Goal: Task Accomplishment & Management: Manage account settings

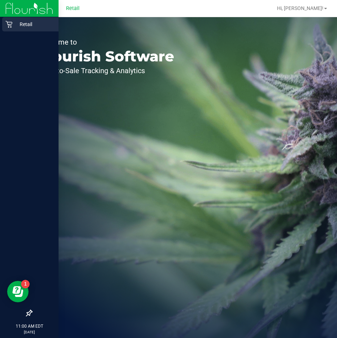
click at [7, 29] on div "Retail" at bounding box center [30, 24] width 56 height 14
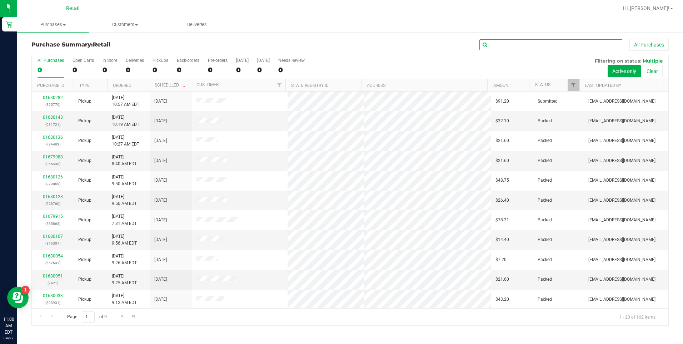
click at [337, 39] on input "text" at bounding box center [550, 44] width 143 height 11
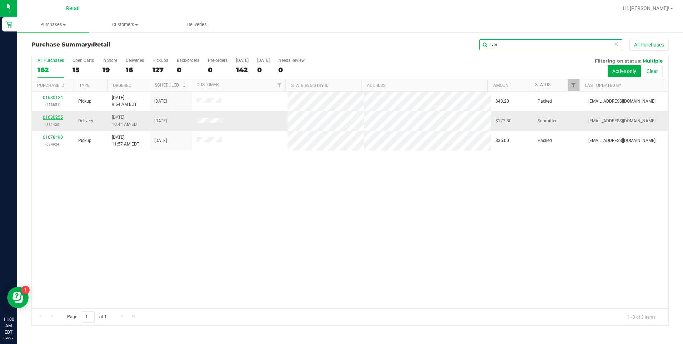
type input "iver"
click at [51, 116] on link "01680255" at bounding box center [53, 117] width 20 height 5
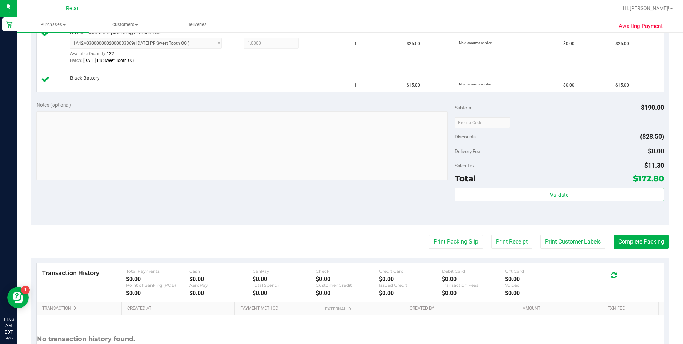
scroll to position [429, 0]
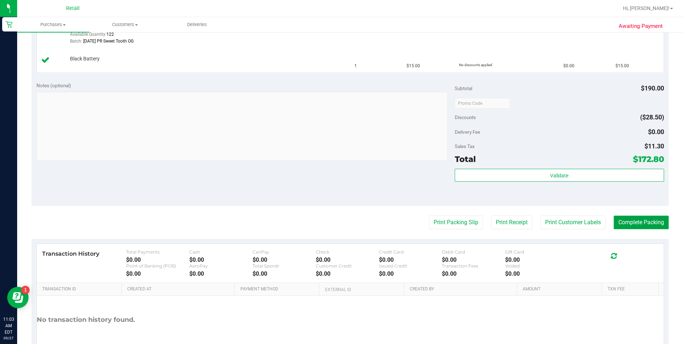
click at [337, 225] on button "Complete Packing" at bounding box center [641, 222] width 55 height 14
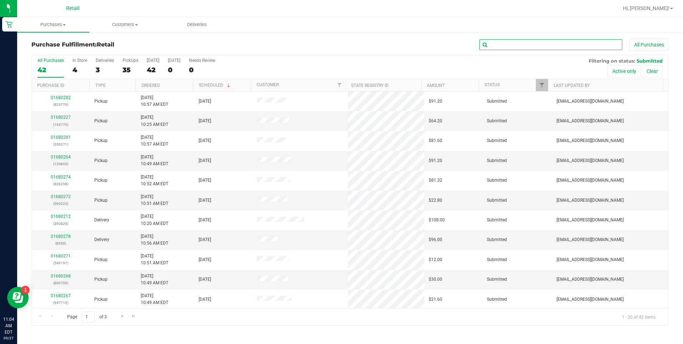
click at [337, 46] on input "text" at bounding box center [550, 44] width 143 height 11
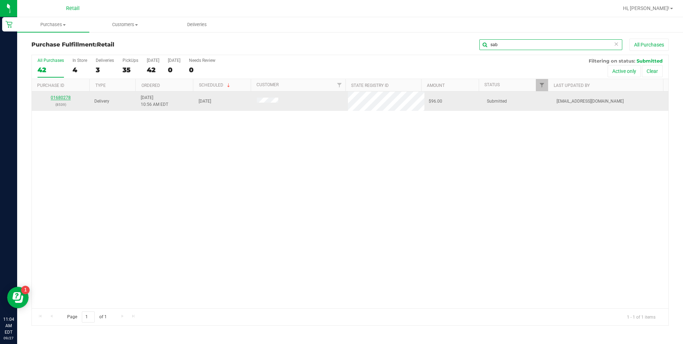
type input "sab"
click at [62, 98] on link "01680278" at bounding box center [61, 97] width 20 height 5
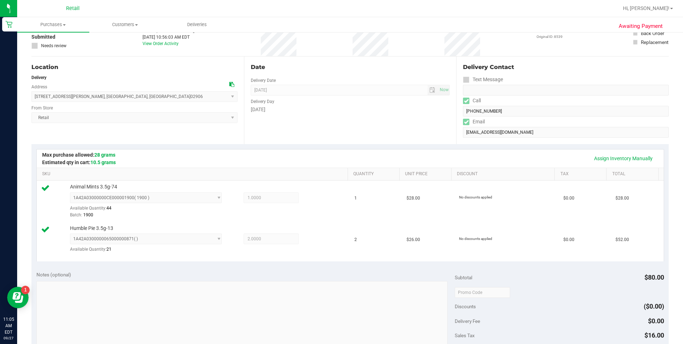
scroll to position [179, 0]
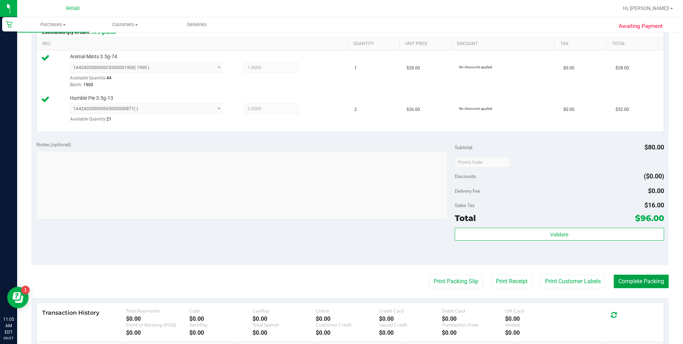
click at [337, 282] on button "Complete Packing" at bounding box center [641, 281] width 55 height 14
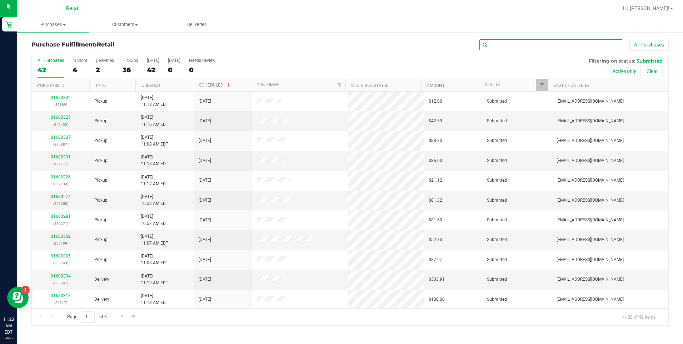
click at [337, 46] on input "text" at bounding box center [550, 44] width 143 height 11
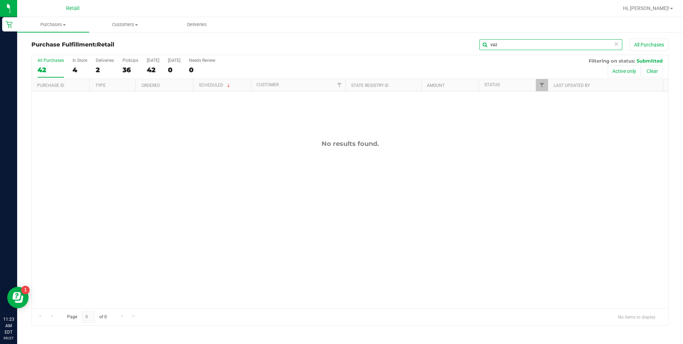
type input "vaz"
click at [55, 23] on span "Purchases" at bounding box center [53, 24] width 72 height 6
click at [45, 44] on span "Summary of purchases" at bounding box center [53, 43] width 73 height 6
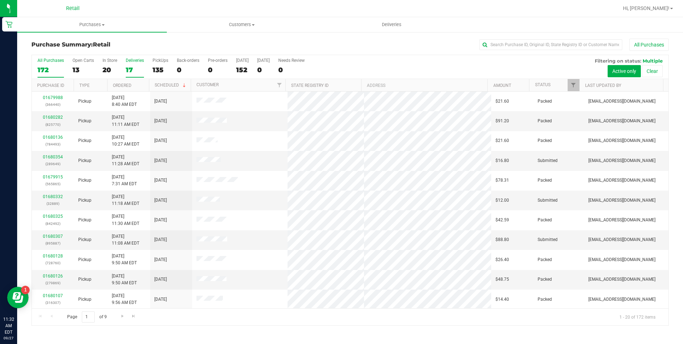
click at [126, 67] on div "17" at bounding box center [135, 70] width 18 height 8
click at [0, 0] on input "Deliveries 17" at bounding box center [0, 0] width 0 height 0
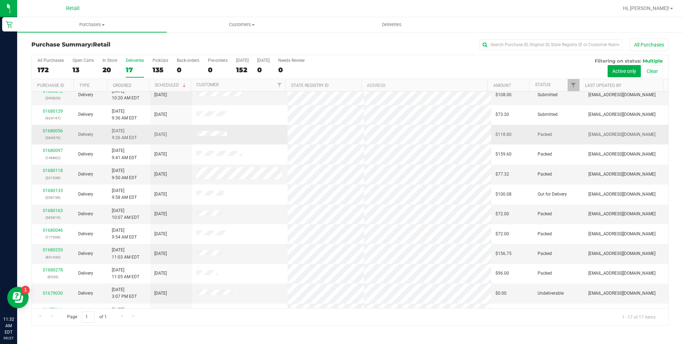
scroll to position [71, 0]
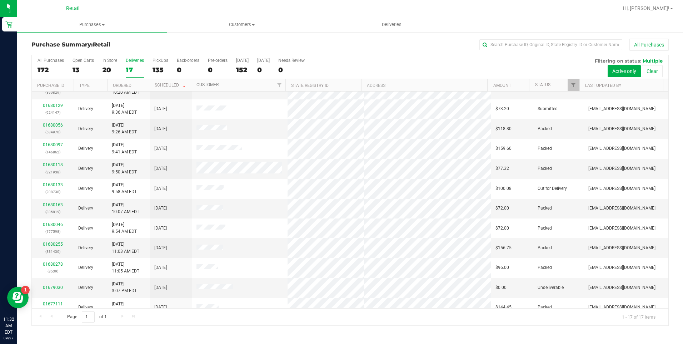
click at [210, 83] on link "Customer" at bounding box center [207, 84] width 22 height 5
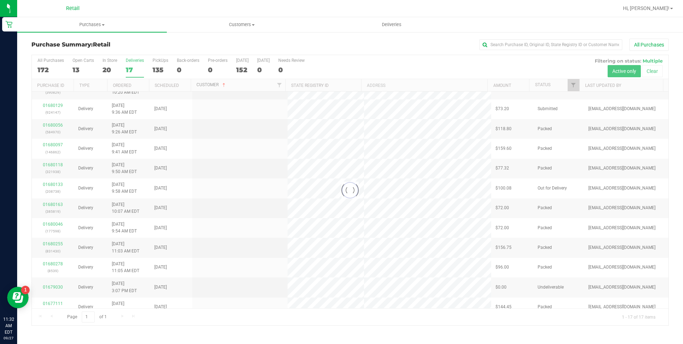
scroll to position [0, 0]
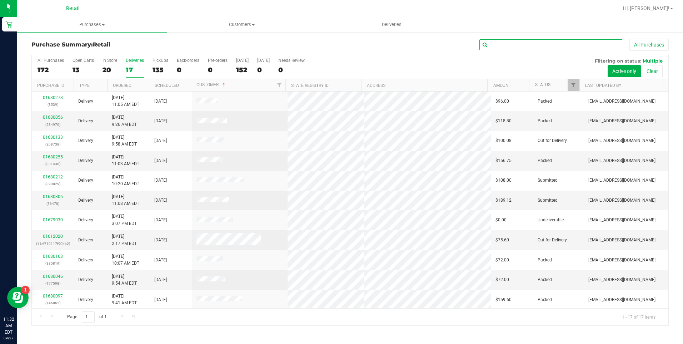
click at [337, 45] on input "text" at bounding box center [550, 44] width 143 height 11
click at [49, 278] on link "01680046" at bounding box center [53, 276] width 20 height 5
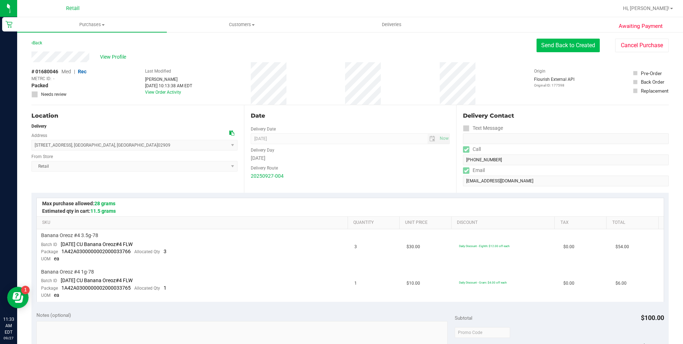
click at [337, 49] on button "Send Back to Created" at bounding box center [568, 46] width 63 height 14
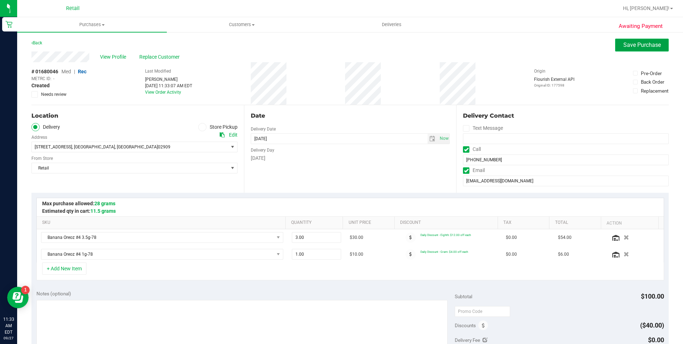
click at [337, 45] on span "Save Purchase" at bounding box center [642, 44] width 38 height 7
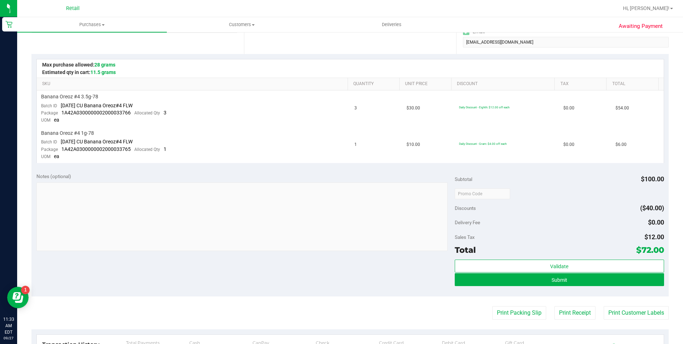
scroll to position [143, 0]
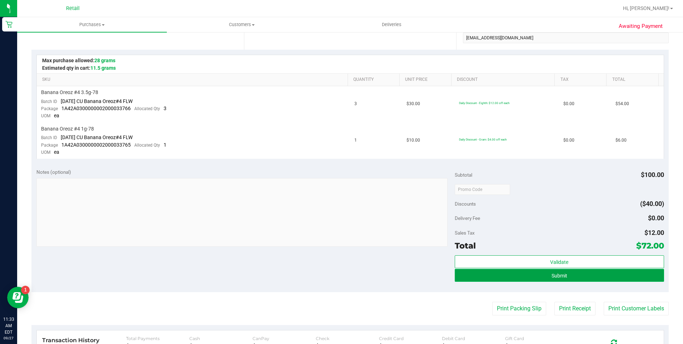
click at [337, 277] on button "Submit" at bounding box center [559, 275] width 209 height 13
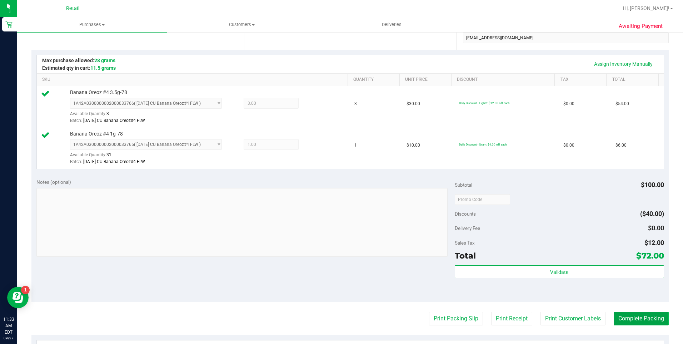
click at [337, 320] on button "Complete Packing" at bounding box center [641, 319] width 55 height 14
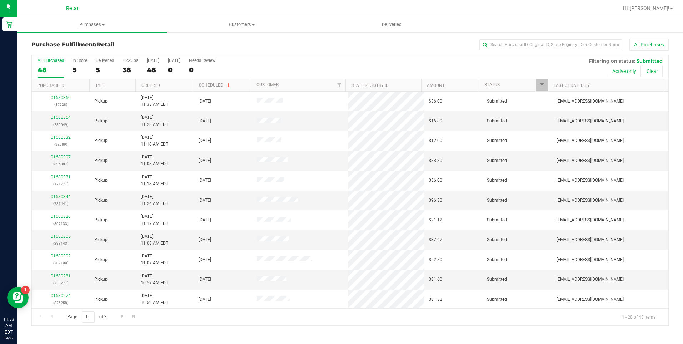
click at [337, 50] on div "All Purchases" at bounding box center [456, 45] width 425 height 12
click at [337, 45] on input "text" at bounding box center [550, 44] width 143 height 11
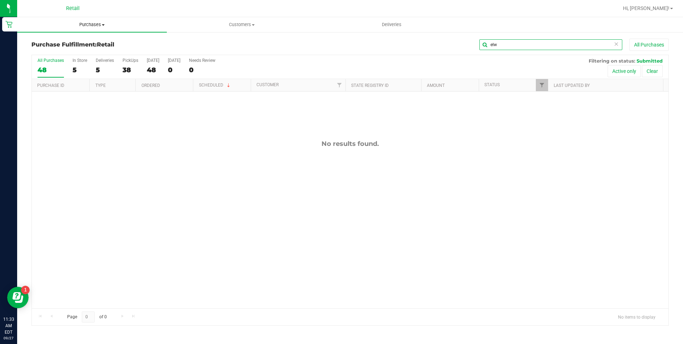
type input "elw"
click at [88, 21] on uib-tab-heading "Purchases Summary of purchases Fulfillment All purchases" at bounding box center [92, 24] width 150 height 15
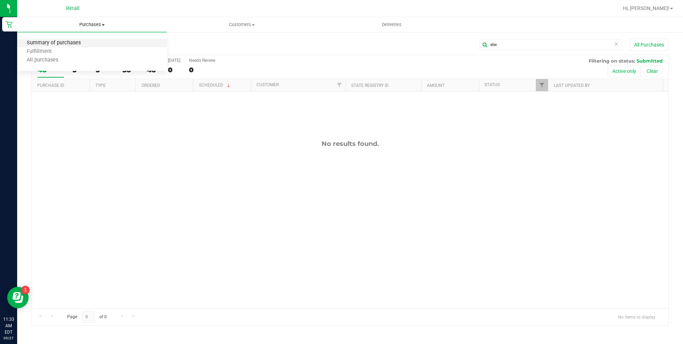
click at [61, 45] on span "Summary of purchases" at bounding box center [53, 43] width 73 height 6
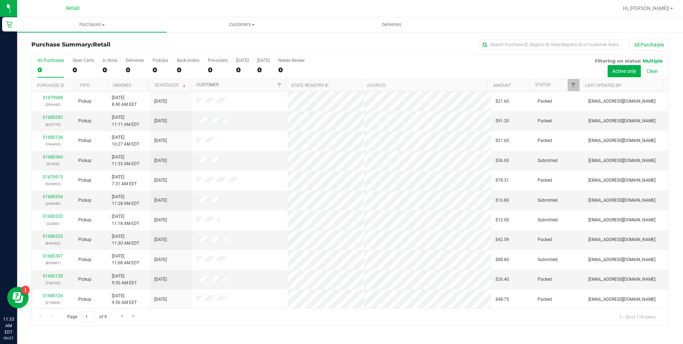
click at [215, 83] on link "Customer" at bounding box center [207, 84] width 22 height 5
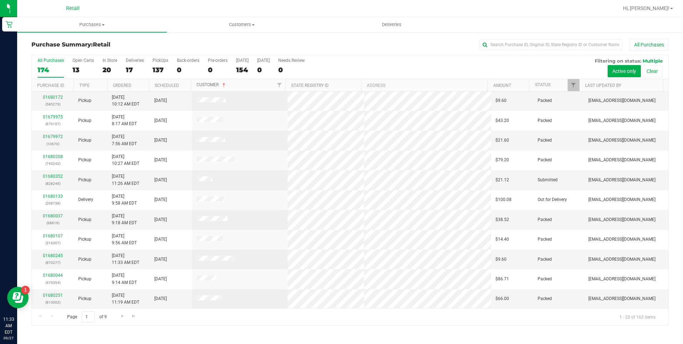
scroll to position [179, 0]
click at [120, 314] on span "Go to the next page" at bounding box center [123, 316] width 6 height 6
click at [337, 42] on input "text" at bounding box center [550, 44] width 143 height 11
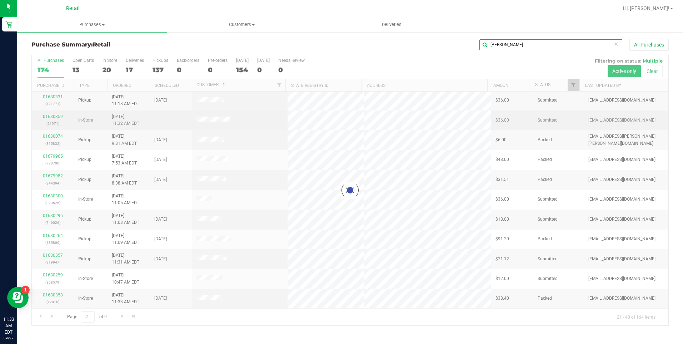
scroll to position [0, 0]
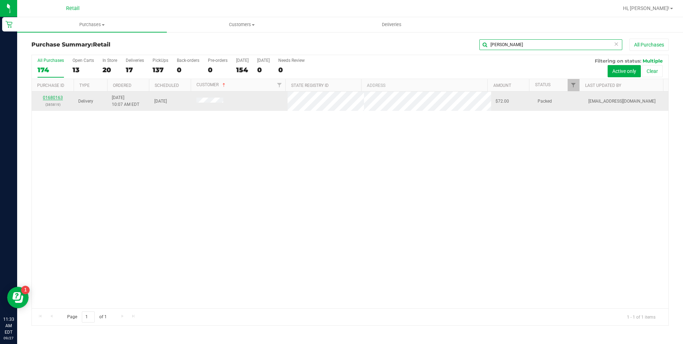
type input "elwin"
click at [60, 98] on link "01680163" at bounding box center [53, 97] width 20 height 5
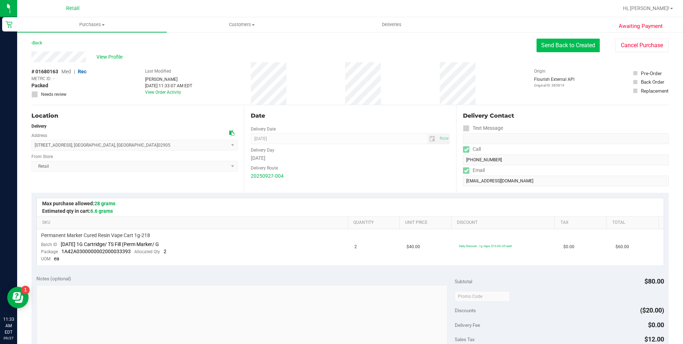
click at [337, 45] on button "Send Back to Created" at bounding box center [568, 46] width 63 height 14
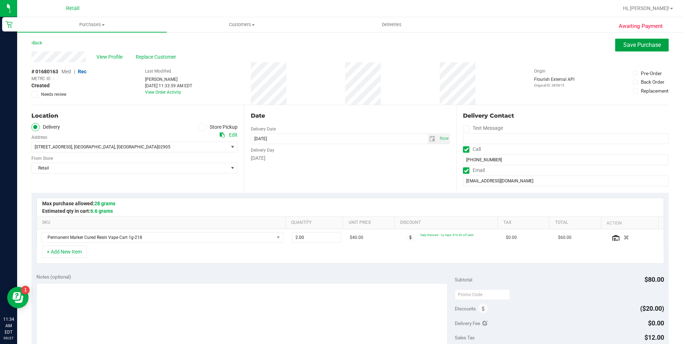
click at [337, 45] on span "Save Purchase" at bounding box center [642, 44] width 38 height 7
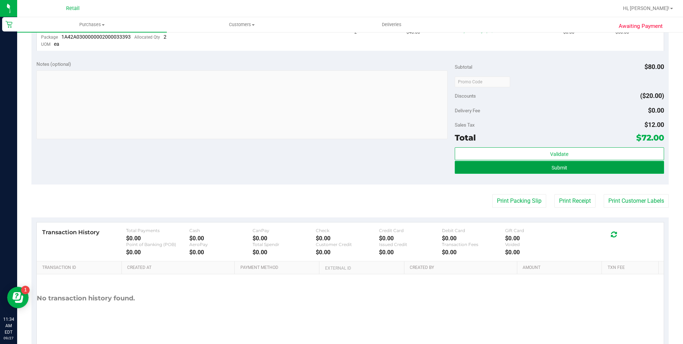
click at [337, 169] on button "Submit" at bounding box center [559, 167] width 209 height 13
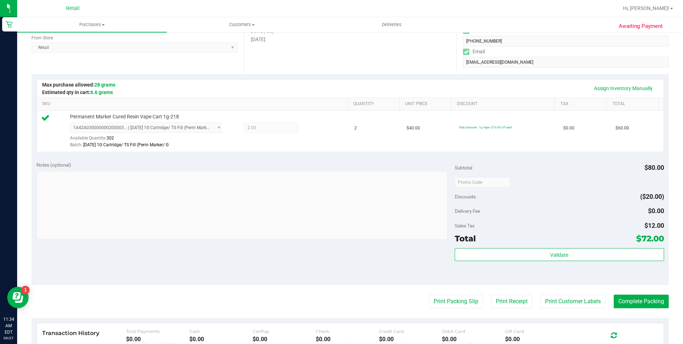
scroll to position [240, 0]
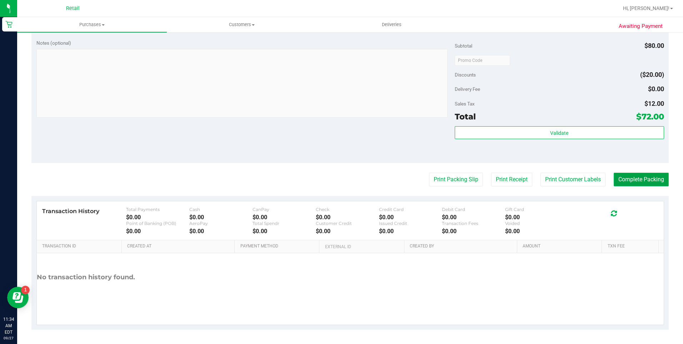
click at [337, 179] on button "Complete Packing" at bounding box center [641, 180] width 55 height 14
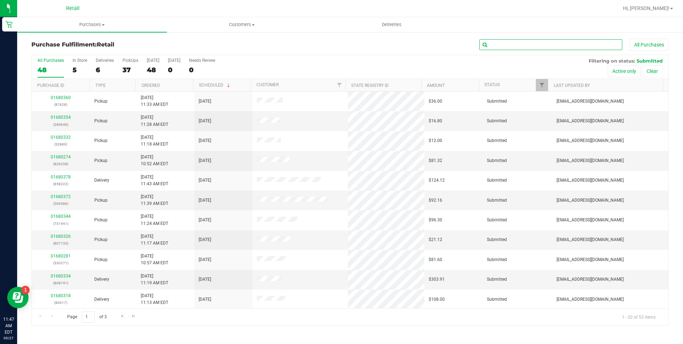
click at [337, 44] on input "text" at bounding box center [550, 44] width 143 height 11
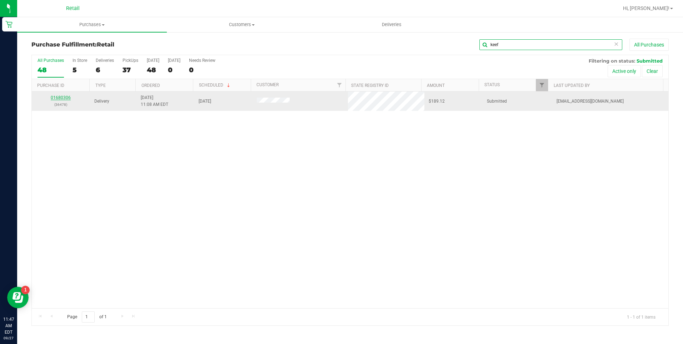
type input "keef"
click at [66, 96] on link "01680306" at bounding box center [61, 97] width 20 height 5
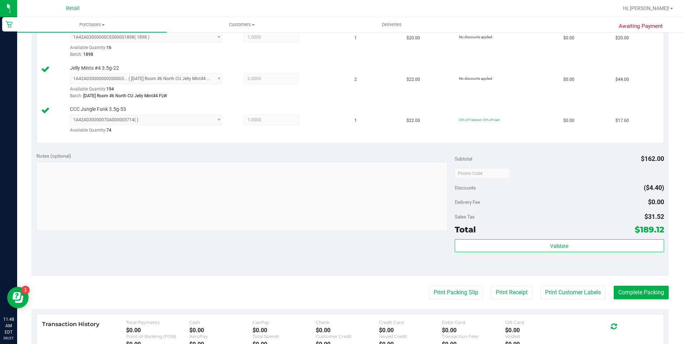
scroll to position [363, 0]
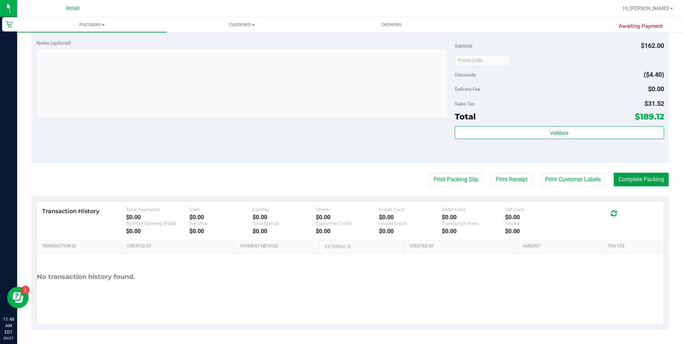
click at [337, 182] on button "Complete Packing" at bounding box center [641, 180] width 55 height 14
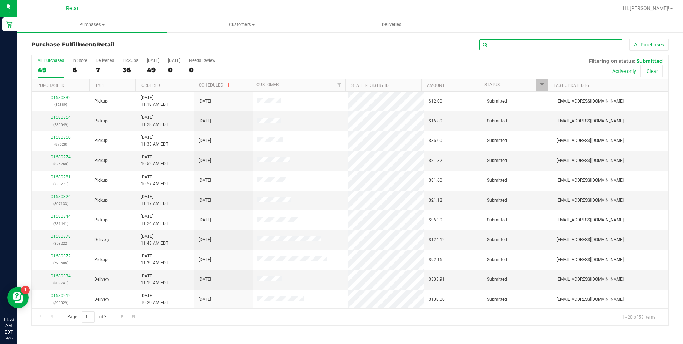
drag, startPoint x: 532, startPoint y: 46, endPoint x: 525, endPoint y: 39, distance: 9.9
click at [337, 38] on div "Purchase Fulfillment: Retail All Purchases All Purchases 49 In Store 6 Deliveri…" at bounding box center [350, 181] width 666 height 301
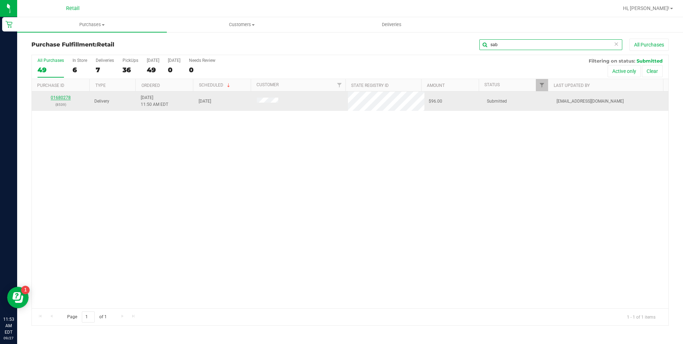
type input "sab"
click at [65, 99] on link "01680278" at bounding box center [61, 97] width 20 height 5
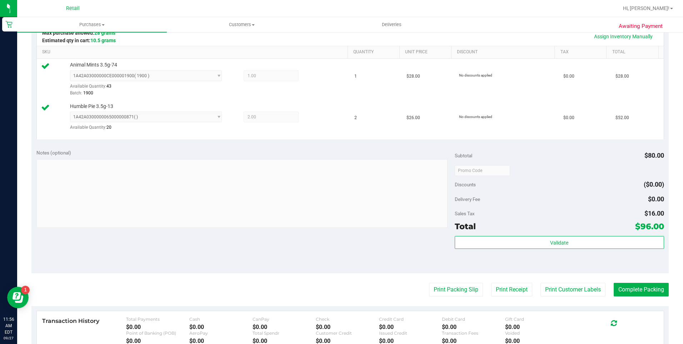
scroll to position [214, 0]
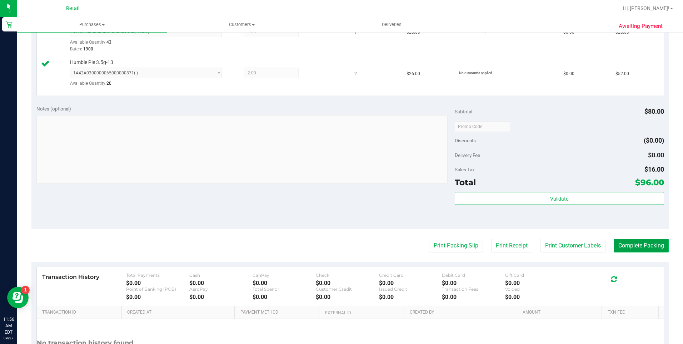
click at [337, 243] on button "Complete Packing" at bounding box center [641, 246] width 55 height 14
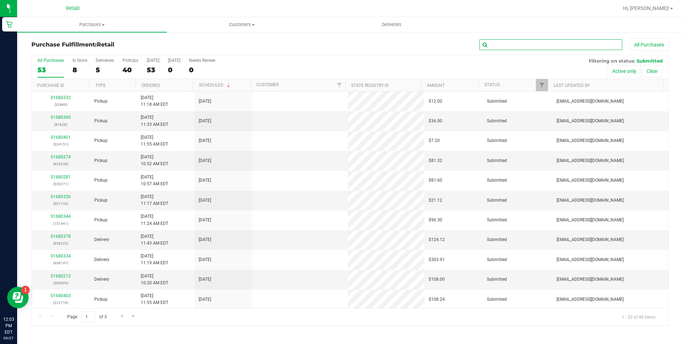
click at [337, 44] on input "text" at bounding box center [550, 44] width 143 height 11
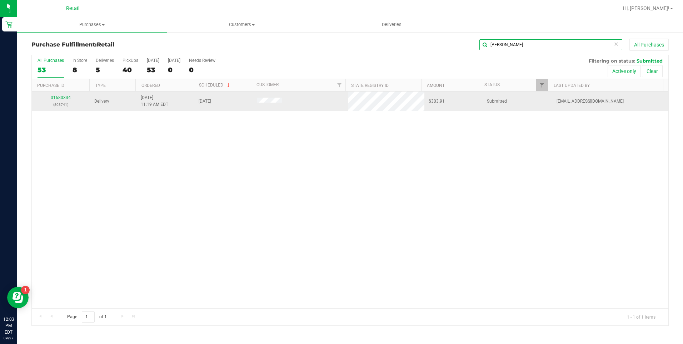
type input "barb"
click at [59, 98] on link "01680334" at bounding box center [61, 97] width 20 height 5
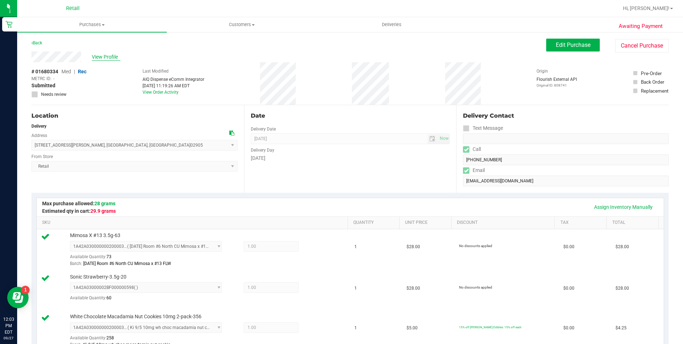
click at [112, 58] on span "View Profile" at bounding box center [106, 57] width 29 height 8
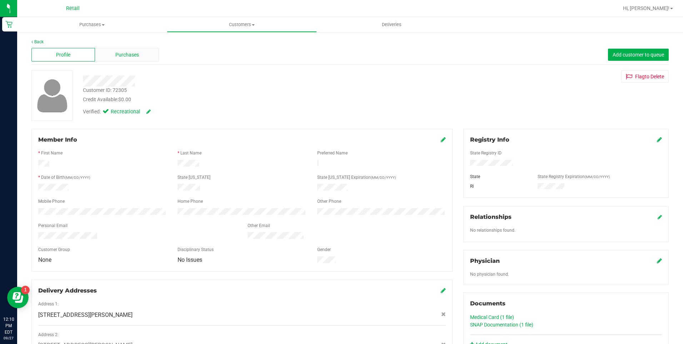
click at [110, 54] on div "Purchases" at bounding box center [127, 55] width 64 height 14
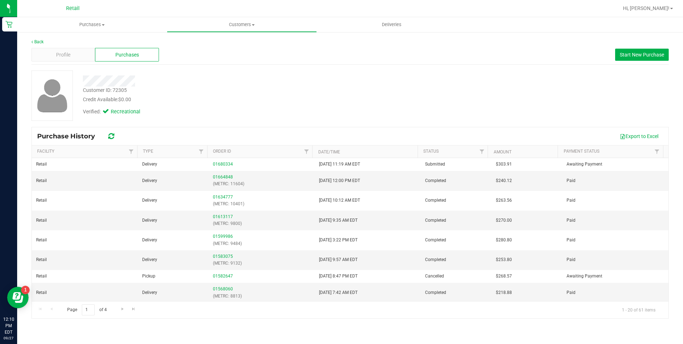
click at [124, 56] on span "Purchases" at bounding box center [127, 55] width 24 height 8
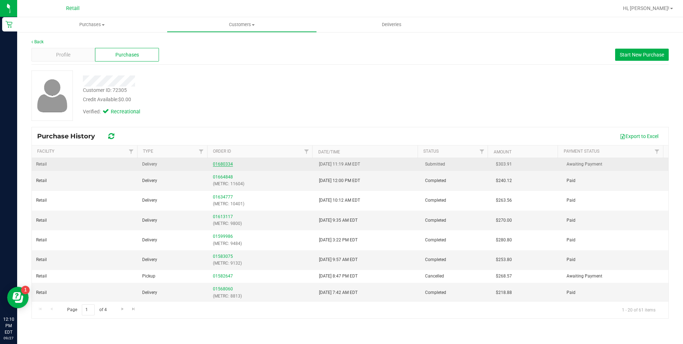
click at [216, 165] on link "01680334" at bounding box center [223, 163] width 20 height 5
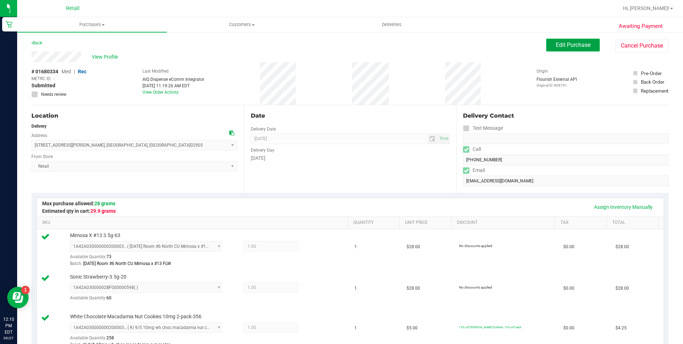
click at [337, 45] on span "Edit Purchase" at bounding box center [573, 44] width 35 height 7
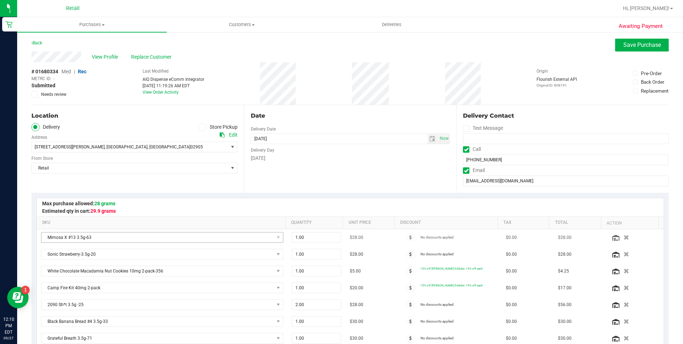
scroll to position [36, 0]
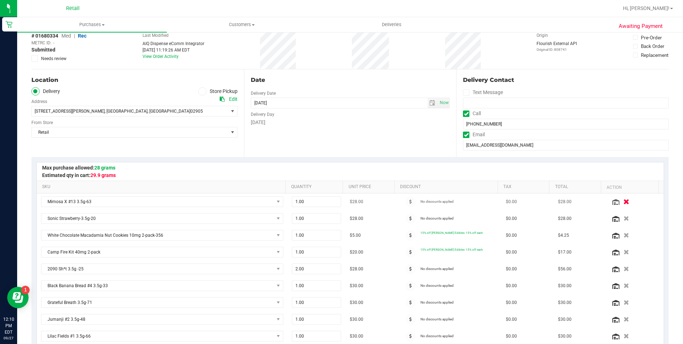
click at [337, 199] on icon "button" at bounding box center [626, 201] width 6 height 5
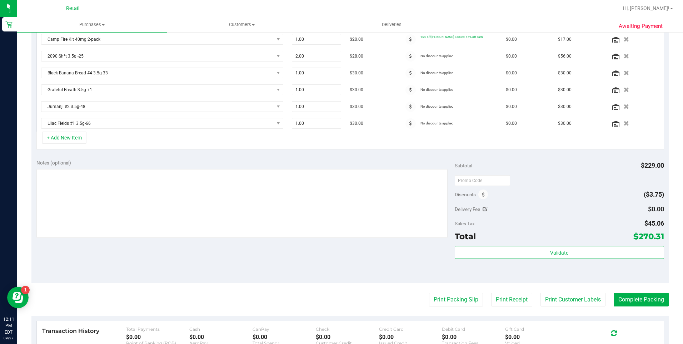
scroll to position [286, 0]
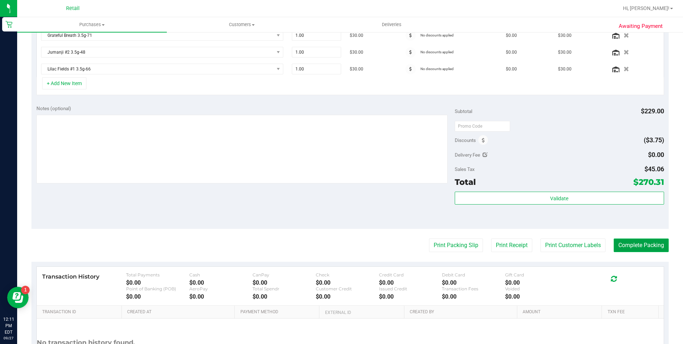
click at [337, 243] on button "Complete Packing" at bounding box center [641, 245] width 55 height 14
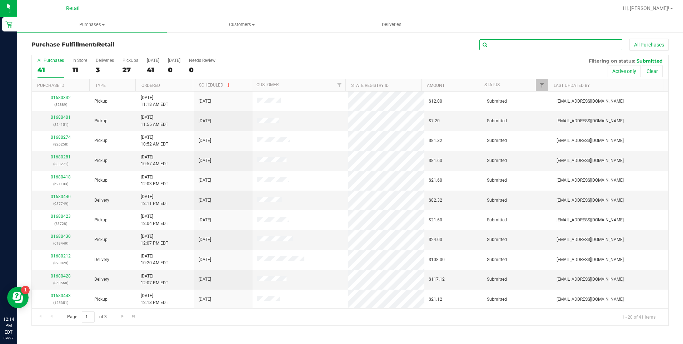
click at [337, 48] on input "text" at bounding box center [550, 44] width 143 height 11
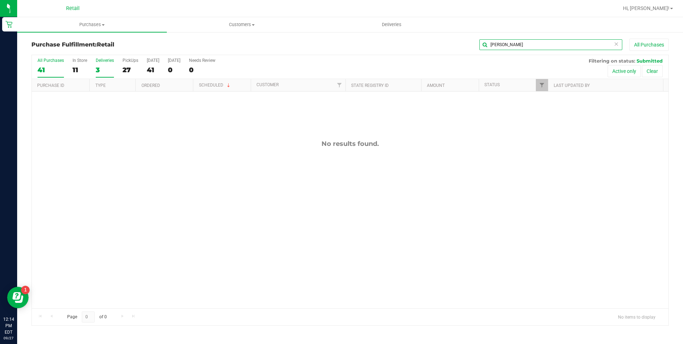
type input "anab"
click at [97, 61] on div "Deliveries" at bounding box center [105, 60] width 18 height 5
click at [0, 0] on input "Deliveries 3" at bounding box center [0, 0] width 0 height 0
click at [337, 45] on input "anab" at bounding box center [550, 44] width 143 height 11
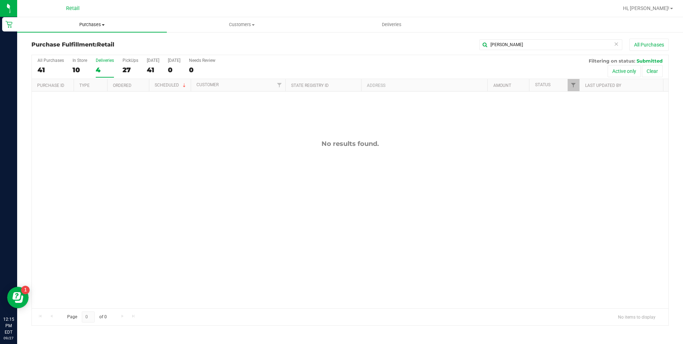
click at [91, 28] on uib-tab-heading "Purchases Summary of purchases Fulfillment All purchases" at bounding box center [92, 24] width 150 height 15
click at [63, 43] on span "Summary of purchases" at bounding box center [53, 43] width 73 height 6
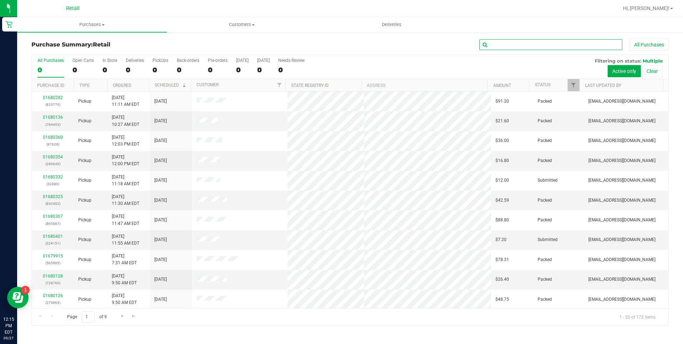
click at [337, 46] on input "text" at bounding box center [550, 44] width 143 height 11
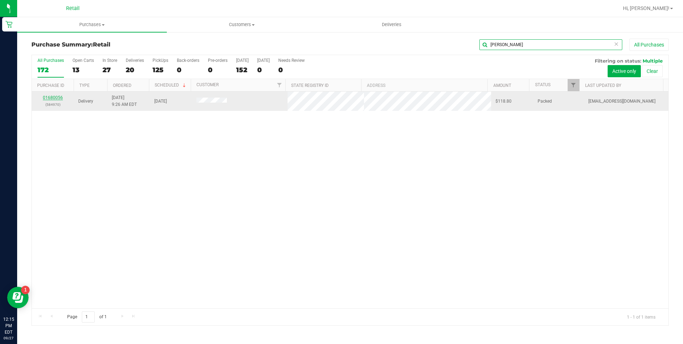
type input "anab"
click at [55, 98] on link "01680056" at bounding box center [53, 97] width 20 height 5
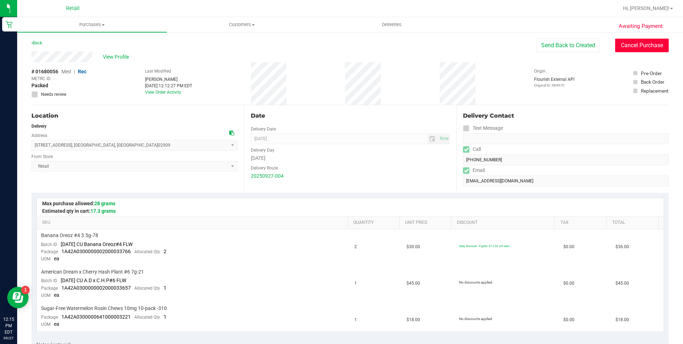
click at [337, 46] on button "Cancel Purchase" at bounding box center [642, 46] width 54 height 14
click at [18, 27] on span "Purchases" at bounding box center [92, 24] width 150 height 6
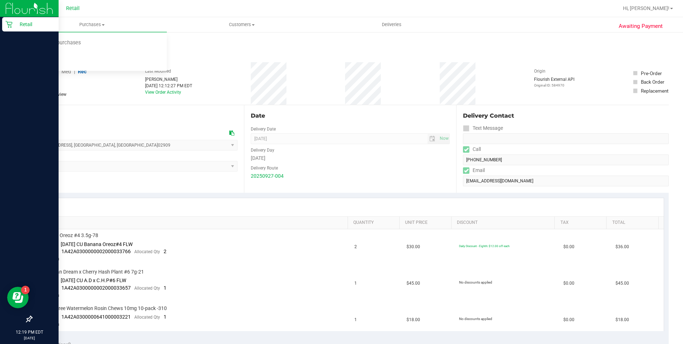
click at [10, 26] on icon at bounding box center [8, 24] width 7 height 7
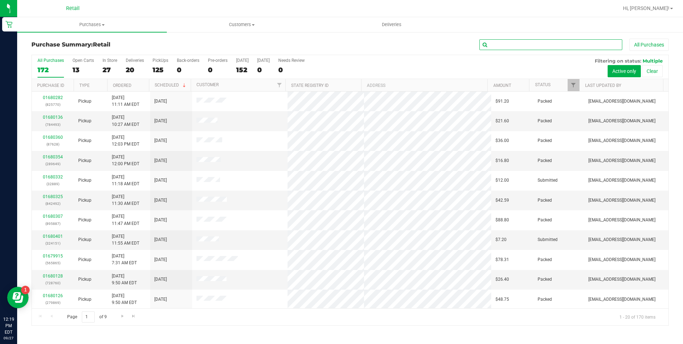
click at [337, 46] on input "text" at bounding box center [550, 44] width 143 height 11
click at [136, 70] on div "20" at bounding box center [135, 70] width 18 height 8
click at [0, 0] on input "Deliveries 20" at bounding box center [0, 0] width 0 height 0
click at [337, 47] on input "text" at bounding box center [550, 44] width 143 height 11
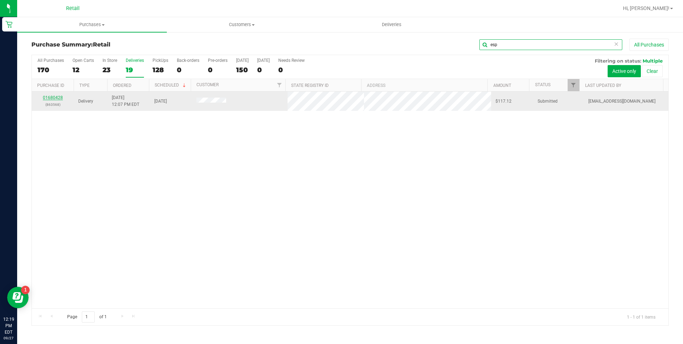
type input "esp"
click at [45, 99] on link "01680428" at bounding box center [53, 97] width 20 height 5
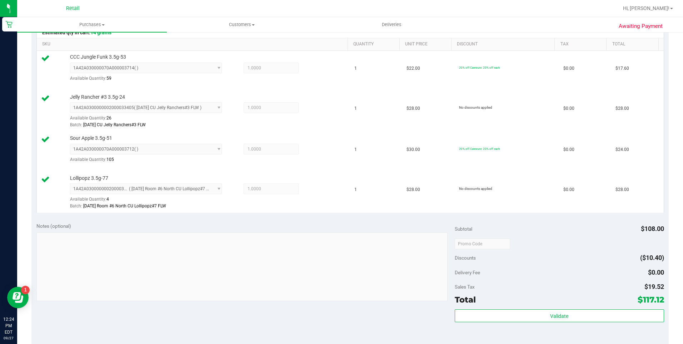
scroll to position [286, 0]
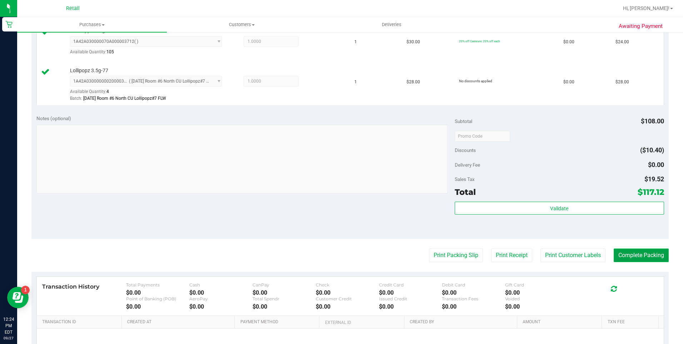
click at [337, 255] on button "Complete Packing" at bounding box center [641, 255] width 55 height 14
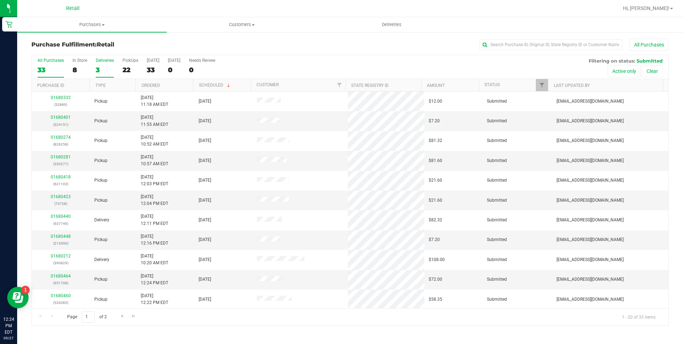
click at [101, 66] on div "3" at bounding box center [105, 70] width 18 height 8
click at [0, 0] on input "Deliveries 3" at bounding box center [0, 0] width 0 height 0
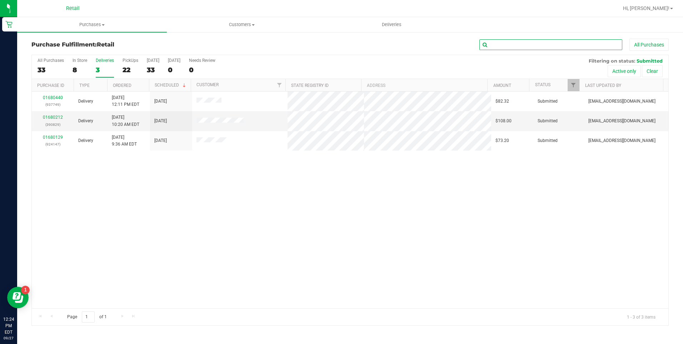
click at [337, 48] on input "text" at bounding box center [550, 44] width 143 height 11
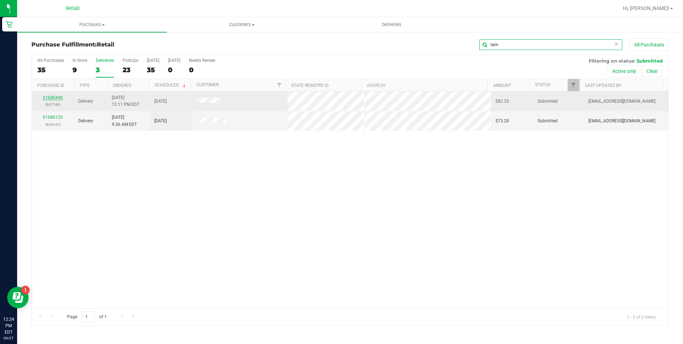
type input "tam"
click at [50, 99] on link "01680440" at bounding box center [53, 97] width 20 height 5
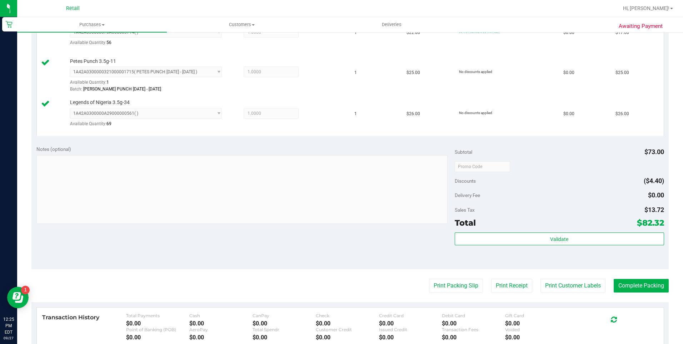
scroll to position [214, 0]
click at [337, 283] on button "Complete Packing" at bounding box center [641, 285] width 55 height 14
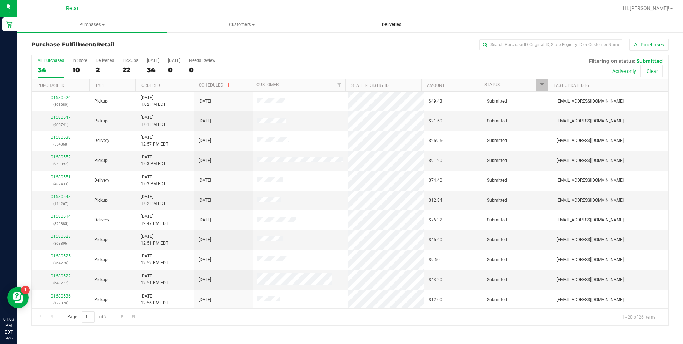
click at [337, 24] on span "Deliveries" at bounding box center [391, 24] width 39 height 6
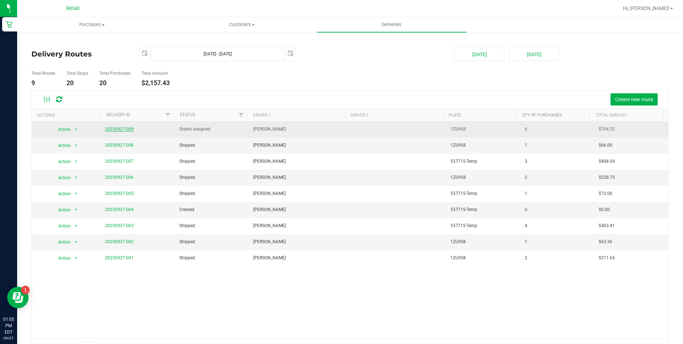
click at [127, 130] on link "20250927-009" at bounding box center [119, 128] width 29 height 5
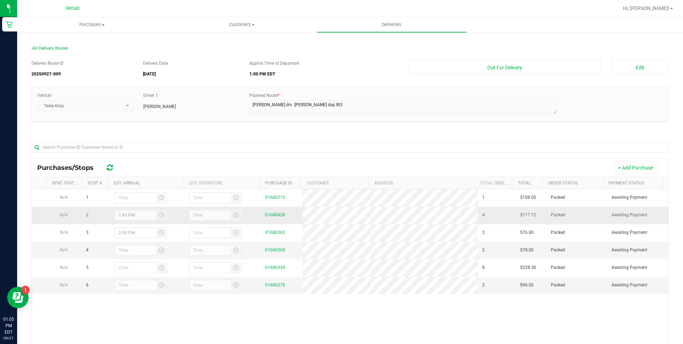
drag, startPoint x: 63, startPoint y: 214, endPoint x: 63, endPoint y: 210, distance: 4.7
click at [63, 210] on td "N/A" at bounding box center [64, 215] width 36 height 18
click at [337, 72] on button "Edit" at bounding box center [640, 67] width 57 height 14
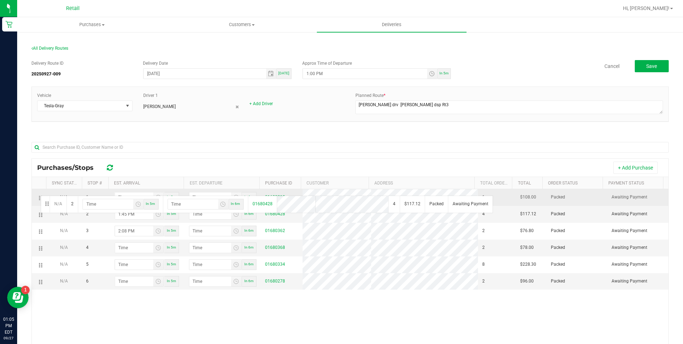
drag, startPoint x: 39, startPoint y: 216, endPoint x: 40, endPoint y: 195, distance: 21.8
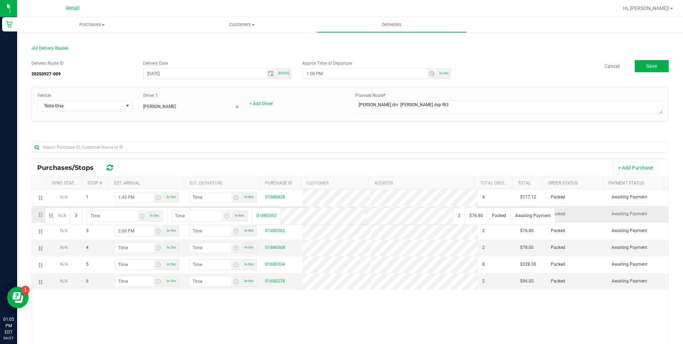
drag, startPoint x: 41, startPoint y: 232, endPoint x: 44, endPoint y: 206, distance: 25.5
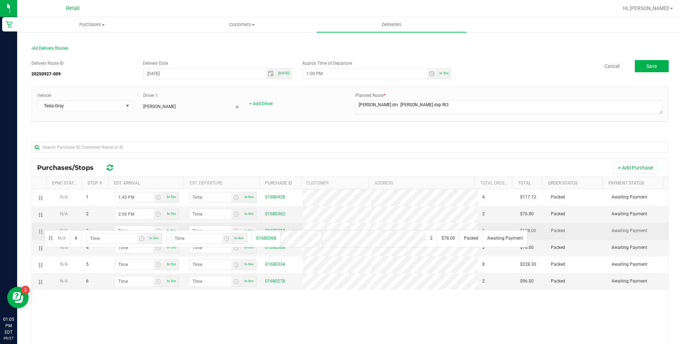
drag, startPoint x: 41, startPoint y: 249, endPoint x: 43, endPoint y: 229, distance: 20.1
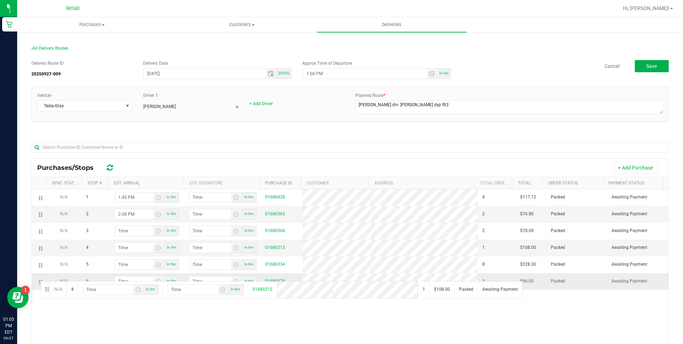
drag, startPoint x: 40, startPoint y: 252, endPoint x: 40, endPoint y: 280, distance: 28.2
click at [337, 64] on span "Save" at bounding box center [651, 66] width 11 height 6
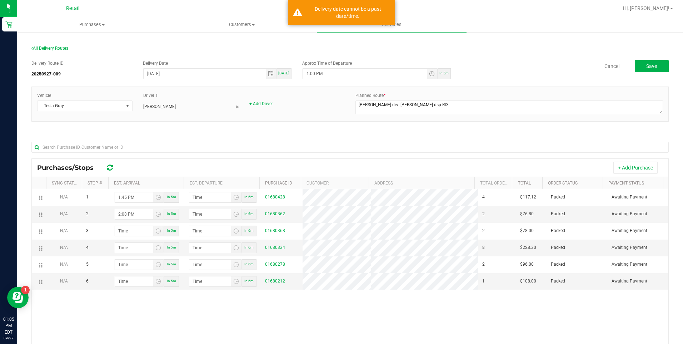
drag, startPoint x: 215, startPoint y: 141, endPoint x: 185, endPoint y: 182, distance: 50.6
drag, startPoint x: 185, startPoint y: 182, endPoint x: 165, endPoint y: 139, distance: 48.3
click at [165, 139] on div at bounding box center [349, 146] width 637 height 23
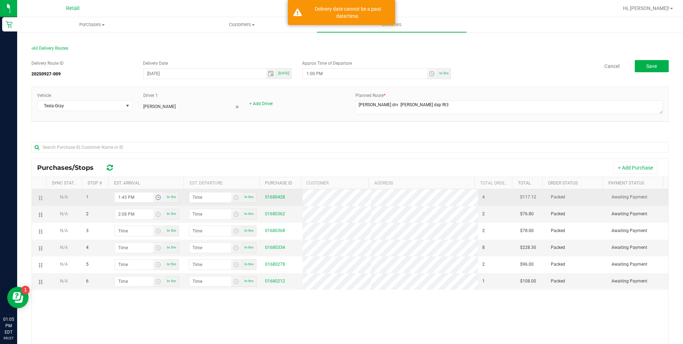
click at [139, 196] on input "1:45 PM" at bounding box center [134, 197] width 38 height 10
drag, startPoint x: 139, startPoint y: 196, endPoint x: 99, endPoint y: 196, distance: 40.0
click at [99, 196] on tr "N/A 1 1:45 PM In 5m In 6m 01680428 4 $117.12 Packed Awaiting Payment" at bounding box center [350, 197] width 637 height 17
type input "11:09 AM"
type input "11:10 AM"
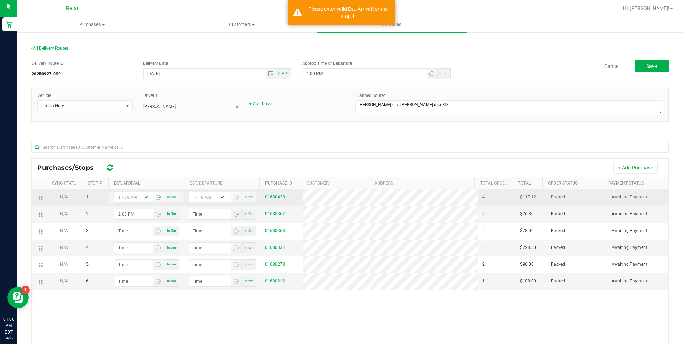
click at [138, 196] on input "11:09 AM" at bounding box center [134, 197] width 38 height 10
drag, startPoint x: 140, startPoint y: 195, endPoint x: 119, endPoint y: 194, distance: 21.1
click at [119, 194] on input "11:09 AM" at bounding box center [134, 197] width 38 height 10
click at [132, 195] on input "11:09 AM" at bounding box center [134, 197] width 38 height 10
drag, startPoint x: 140, startPoint y: 198, endPoint x: 118, endPoint y: 196, distance: 22.2
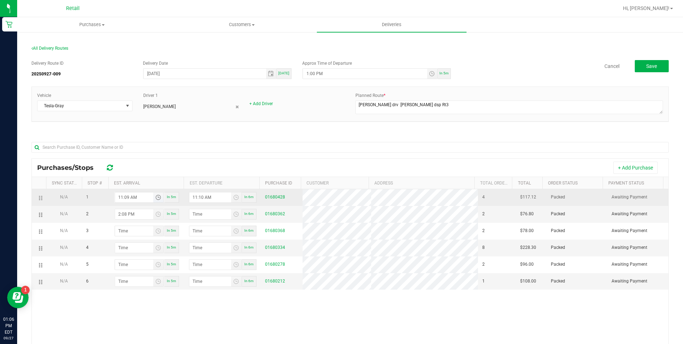
click at [118, 196] on input "11:09 AM" at bounding box center [134, 197] width 38 height 10
type input "1:29 PM"
type input "1:30 PM"
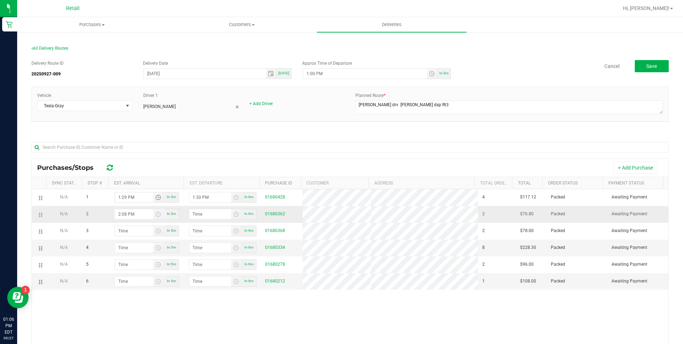
type input "1:29 PM"
click at [142, 216] on input "2:08 PM" at bounding box center [134, 214] width 38 height 10
click at [119, 217] on input "2:08 PM" at bounding box center [134, 214] width 38 height 10
type input "1:08 PM"
type input "1:09 PM"
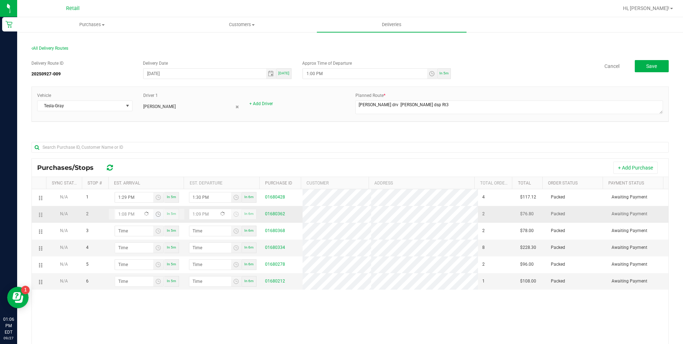
type input "5:08 PM"
type input "5:09 PM"
drag, startPoint x: 134, startPoint y: 215, endPoint x: 115, endPoint y: 215, distance: 18.6
click at [115, 215] on input "5:08 PM" at bounding box center [134, 214] width 38 height 10
click at [125, 217] on input "1:08 PM" at bounding box center [134, 214] width 38 height 10
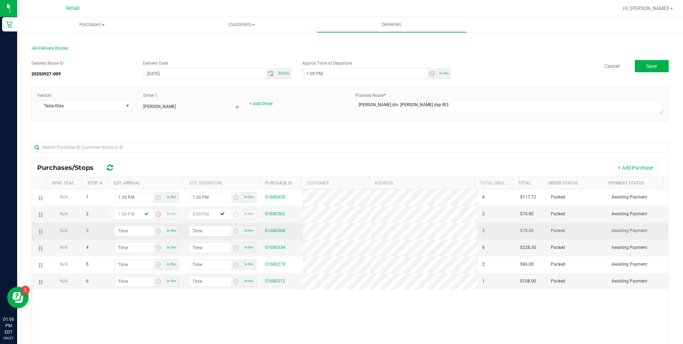
type input "1:54 PM"
drag, startPoint x: 122, startPoint y: 230, endPoint x: 122, endPoint y: 236, distance: 6.4
click at [122, 234] on input "hour:minute AM" at bounding box center [134, 231] width 38 height 10
type input "2:01 AM"
type input "2:02 AM"
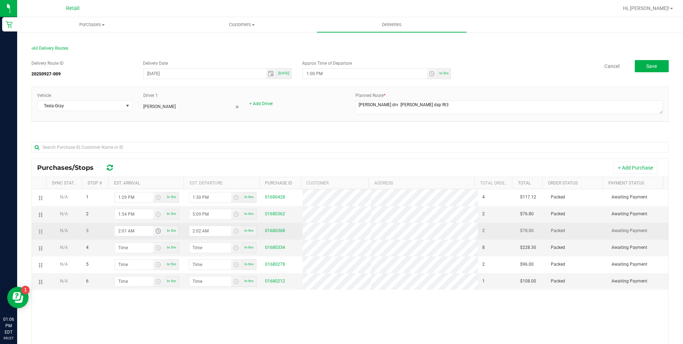
type input "2:11 AM"
type input "2:12 AM"
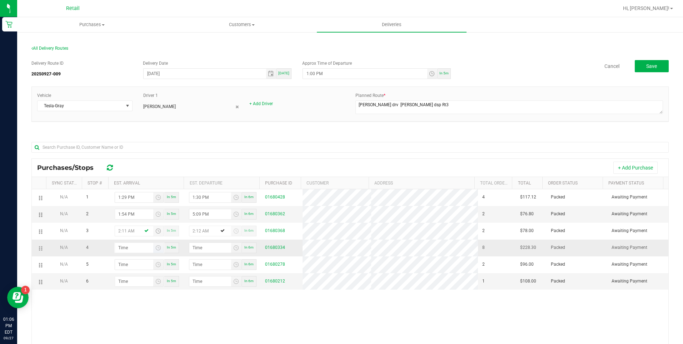
type input "2:11 AM"
type input "hour:minute AM"
click at [124, 248] on input "hour:minute AM" at bounding box center [134, 248] width 38 height 10
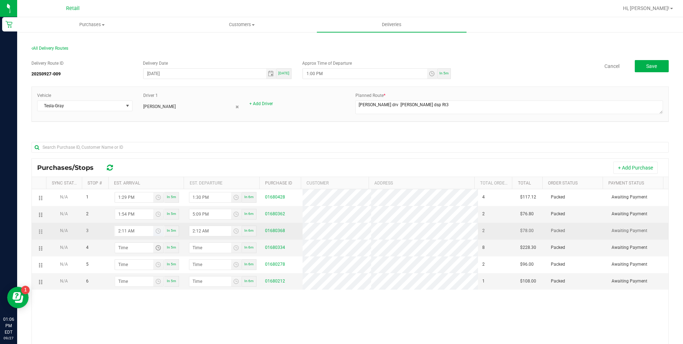
click at [130, 234] on input "2:11 AM" at bounding box center [134, 231] width 38 height 10
type input "2:11 PM"
type input "2:12 PM"
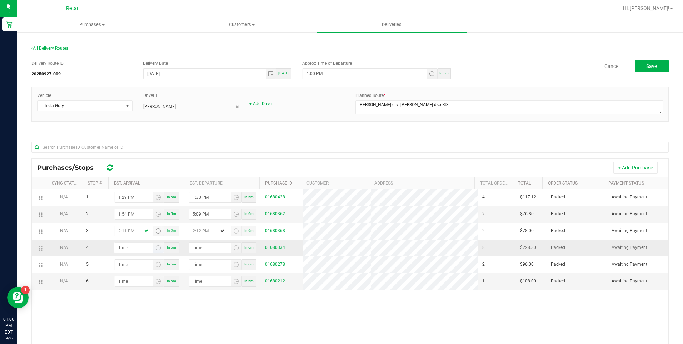
type input "2:11 PM"
click at [125, 249] on input "hour:minute AM" at bounding box center [134, 248] width 38 height 10
click at [129, 253] on input "2:minute AM" at bounding box center [134, 248] width 38 height 10
type input "2:02 AM"
type input "2:03 AM"
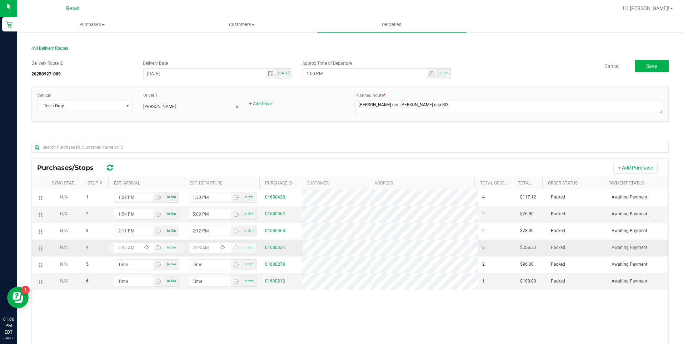
type input "2:21 AM"
type input "2:22 AM"
type input "2:21 PM"
type input "2:22 PM"
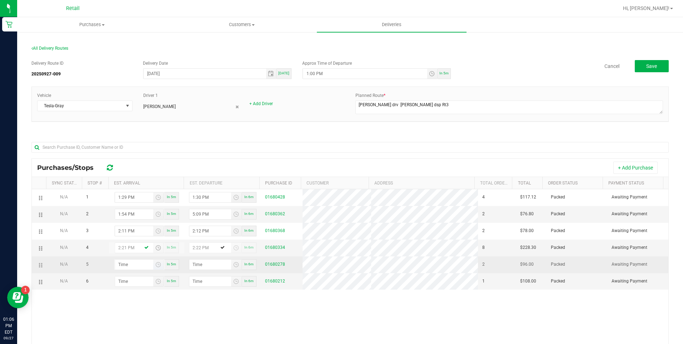
type input "2:21 PM"
click at [133, 266] on input "hour:minute AM" at bounding box center [134, 264] width 38 height 10
type input "2:03 AM"
type input "2:04 AM"
type input "2:33 AM"
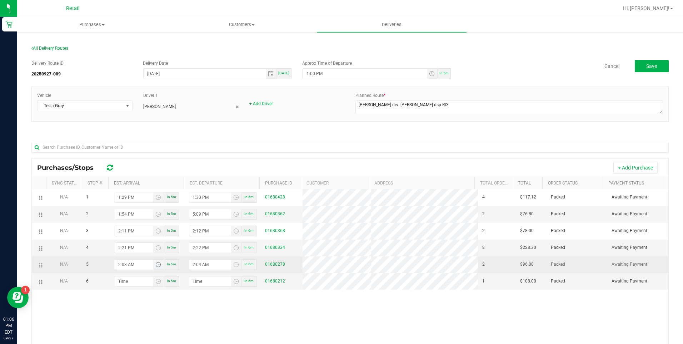
type input "2:34 AM"
type input "2:33 PM"
type input "2:34 PM"
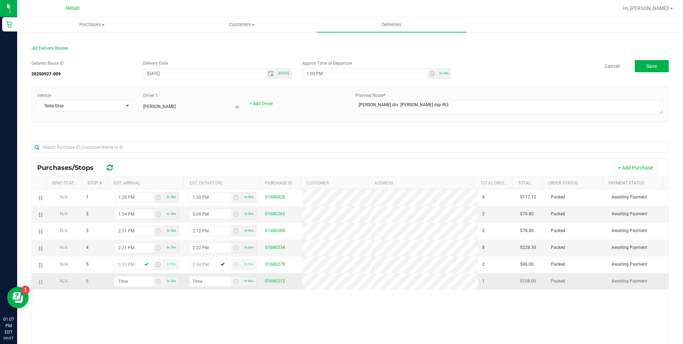
type input "2:33 PM"
click at [126, 285] on input "hour:minute AM" at bounding box center [134, 281] width 38 height 10
type input "2:05 AM"
type input "2:06 AM"
type input "2:50 AM"
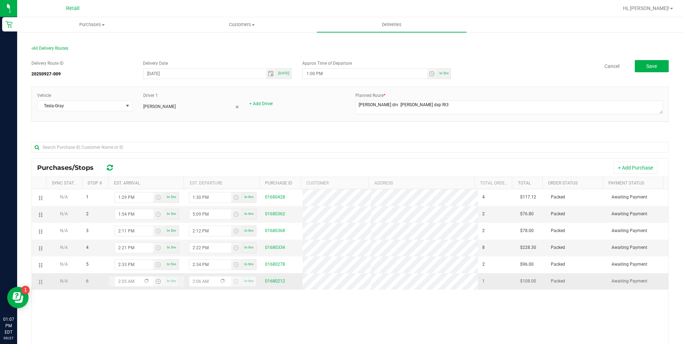
type input "2:51 AM"
type input "2:50 PM"
type input "2:51 PM"
type input "2:50 PM"
click at [337, 63] on button "Save" at bounding box center [652, 66] width 34 height 12
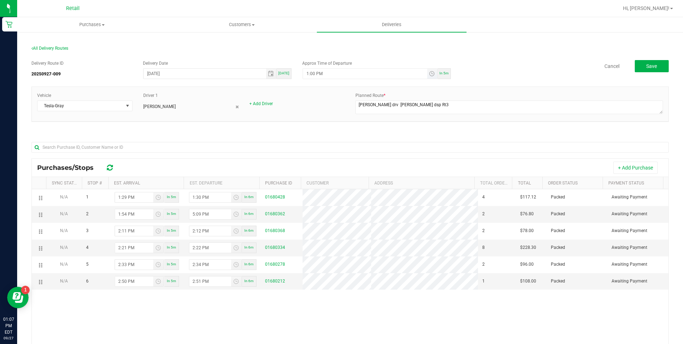
click at [313, 72] on input "1:00 PM" at bounding box center [365, 74] width 124 height 10
click at [337, 75] on span "In 5m" at bounding box center [443, 73] width 9 height 4
type input "1:12 PM"
click at [337, 68] on button "Save" at bounding box center [652, 66] width 34 height 12
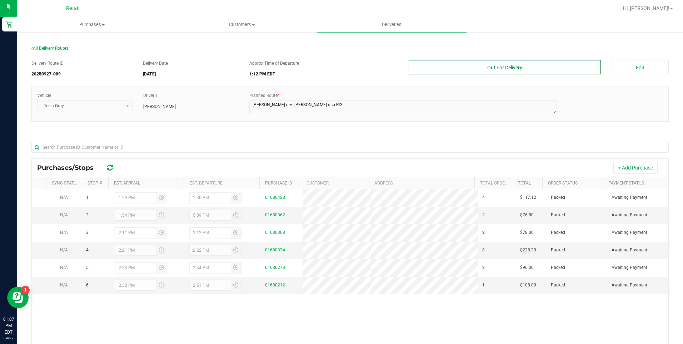
click at [337, 67] on button "Out For Delivery" at bounding box center [505, 67] width 193 height 14
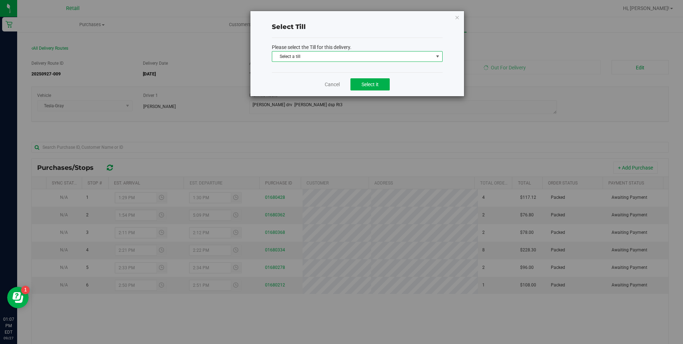
click at [337, 59] on span "Select a till" at bounding box center [352, 56] width 161 height 10
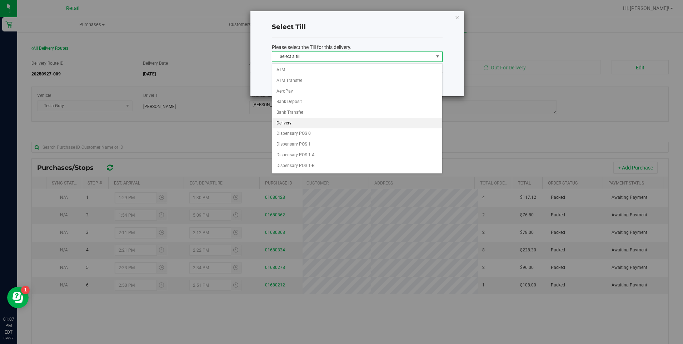
click at [315, 123] on li "Delivery" at bounding box center [357, 123] width 170 height 11
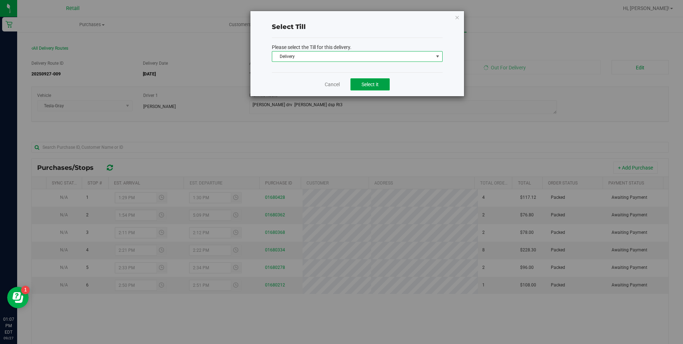
click at [337, 86] on button "Select it" at bounding box center [369, 84] width 39 height 12
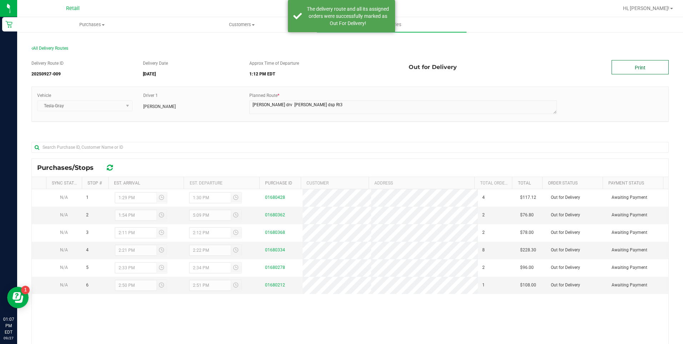
click at [337, 69] on link "Print" at bounding box center [640, 67] width 57 height 14
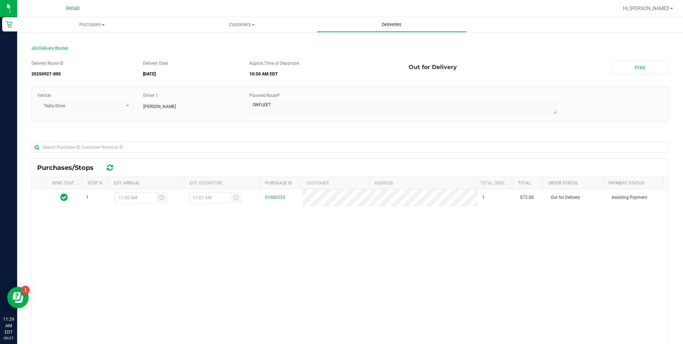
click at [388, 23] on span "Deliveries" at bounding box center [391, 24] width 39 height 6
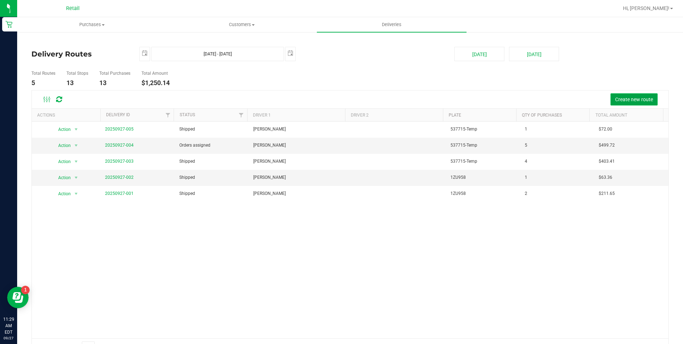
click at [615, 99] on span "Create new route" at bounding box center [634, 99] width 38 height 6
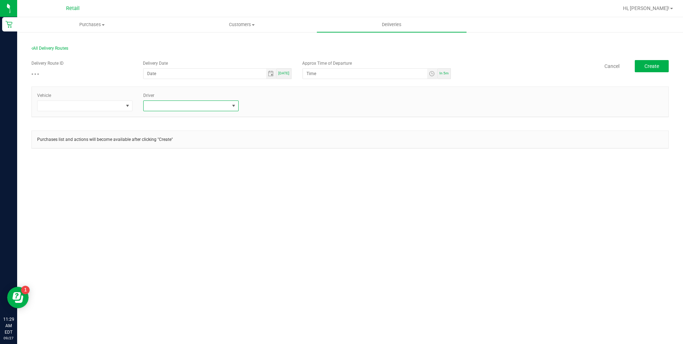
click at [235, 109] on span at bounding box center [234, 106] width 6 height 6
click at [191, 172] on li "[PERSON_NAME]" at bounding box center [191, 173] width 95 height 12
click at [127, 105] on span at bounding box center [128, 106] width 6 height 6
click at [66, 150] on li "Tesla-Gray" at bounding box center [85, 149] width 95 height 12
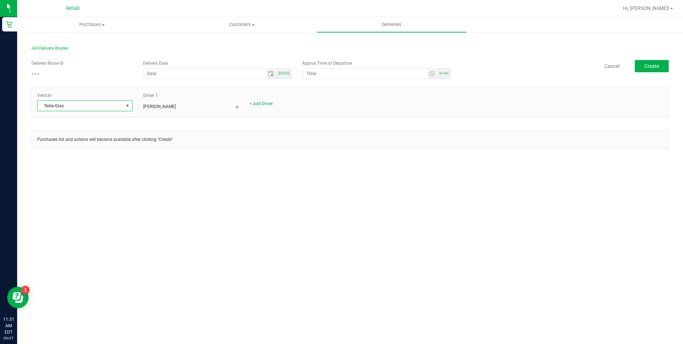
click at [283, 72] on span "[DATE]" at bounding box center [283, 73] width 11 height 4
type input "[DATE]"
drag, startPoint x: 362, startPoint y: 74, endPoint x: 299, endPoint y: 69, distance: 62.7
click at [299, 69] on div "Approx Time of Departure 12:00 AM In 5m" at bounding box center [376, 69] width 159 height 19
type input "11:45 AM"
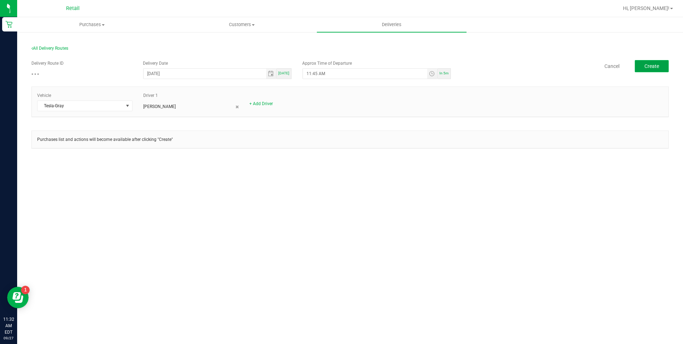
click at [640, 68] on button "Create" at bounding box center [652, 66] width 34 height 12
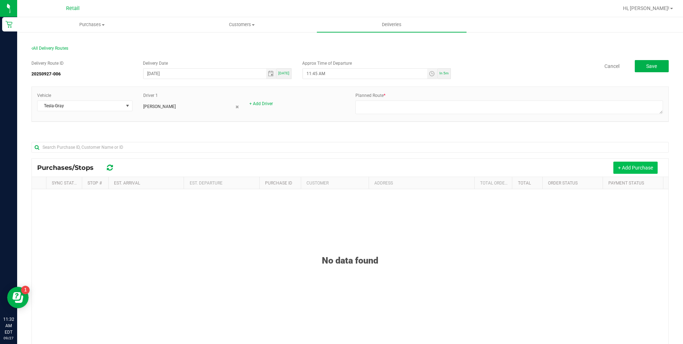
click at [616, 168] on button "+ Add Purchase" at bounding box center [635, 167] width 44 height 12
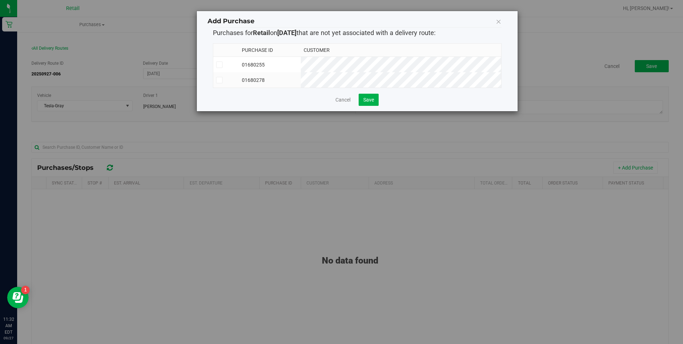
click at [220, 67] on span at bounding box center [219, 64] width 6 height 6
click at [0, 0] on input "checkbox" at bounding box center [0, 0] width 0 height 0
click at [219, 80] on icon at bounding box center [219, 80] width 5 height 0
click at [0, 0] on input "checkbox" at bounding box center [0, 0] width 0 height 0
click at [222, 80] on span at bounding box center [219, 80] width 6 height 6
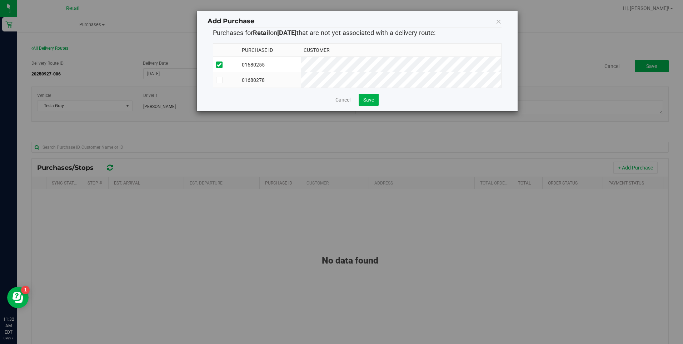
click at [0, 0] on input "checkbox" at bounding box center [0, 0] width 0 height 0
click at [220, 65] on icon at bounding box center [219, 65] width 5 height 0
click at [0, 0] on input "checkbox" at bounding box center [0, 0] width 0 height 0
click at [221, 65] on icon at bounding box center [219, 65] width 5 height 0
click at [0, 0] on input "checkbox" at bounding box center [0, 0] width 0 height 0
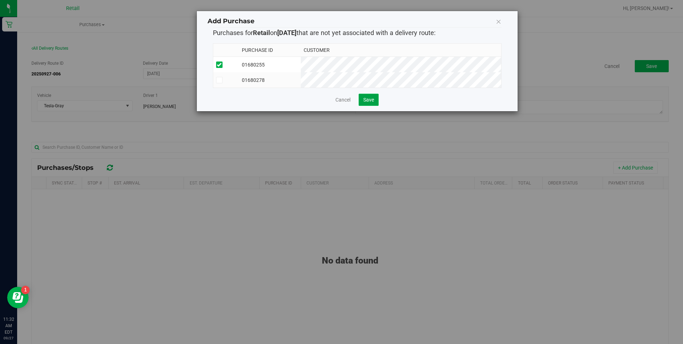
click at [370, 103] on span "Save" at bounding box center [368, 100] width 11 height 6
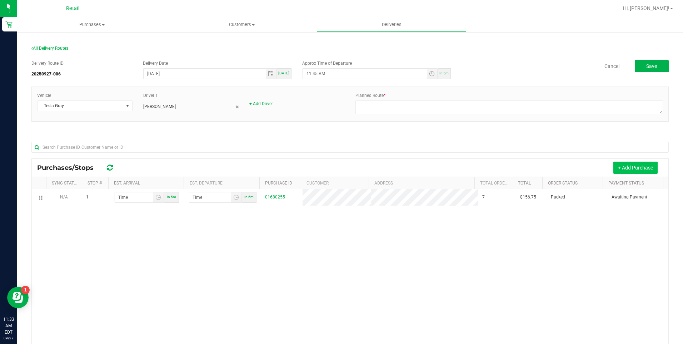
click at [617, 171] on button "+ Add Purchase" at bounding box center [635, 167] width 44 height 12
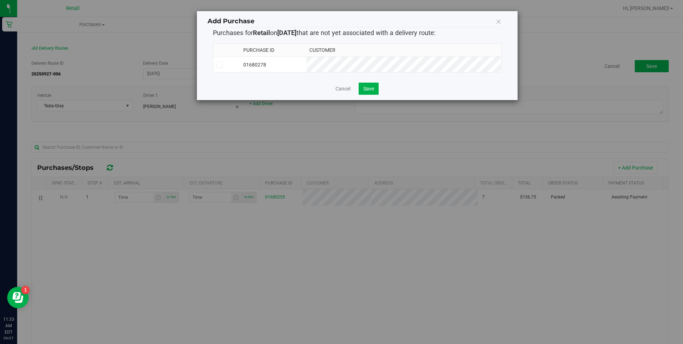
click at [499, 21] on icon at bounding box center [499, 21] width 6 height 10
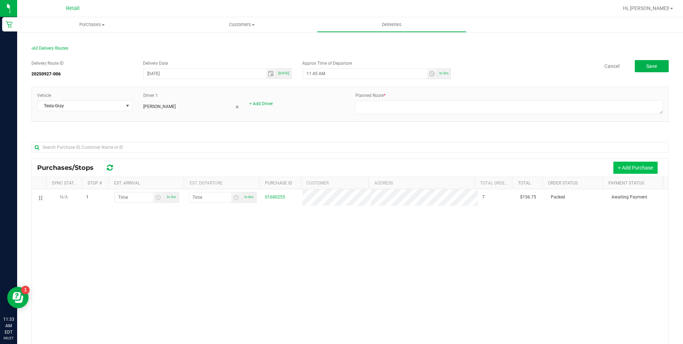
click at [635, 170] on button "+ Add Purchase" at bounding box center [635, 167] width 44 height 12
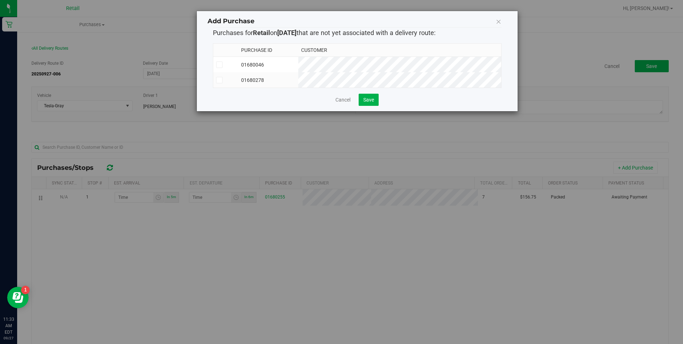
click at [222, 64] on span at bounding box center [219, 64] width 6 height 6
click at [0, 0] on input "checkbox" at bounding box center [0, 0] width 0 height 0
click at [372, 103] on span "Save" at bounding box center [368, 100] width 11 height 6
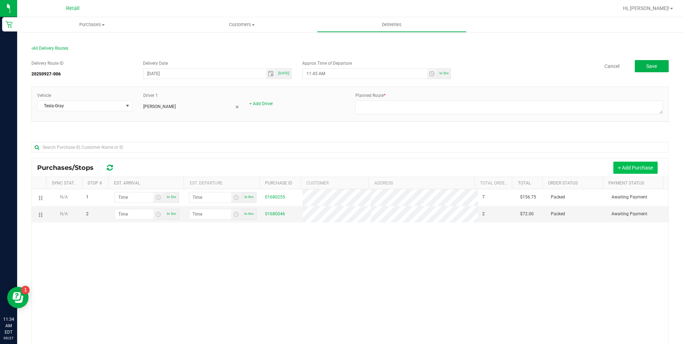
click at [618, 170] on button "+ Add Purchase" at bounding box center [635, 167] width 44 height 12
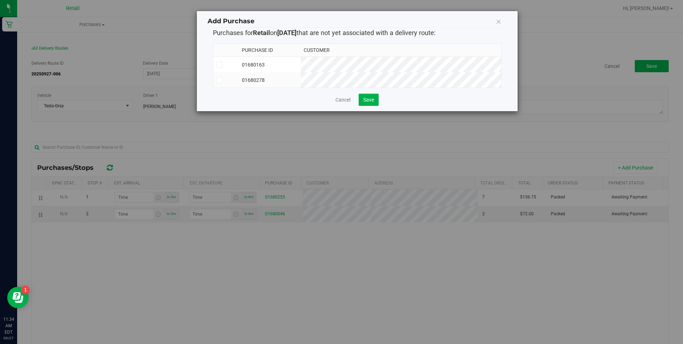
click at [212, 64] on div "Add Purchase Purchases for Retail on [DATE] that are not yet associated with a …" at bounding box center [357, 61] width 321 height 100
click at [218, 65] on icon at bounding box center [219, 65] width 5 height 0
click at [0, 0] on input "checkbox" at bounding box center [0, 0] width 0 height 0
click at [366, 103] on span "Save" at bounding box center [368, 100] width 11 height 6
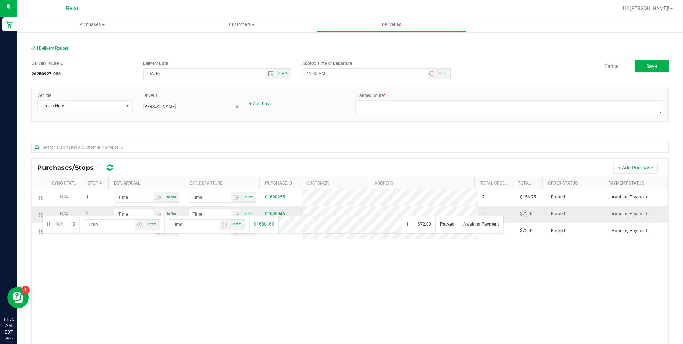
drag, startPoint x: 36, startPoint y: 231, endPoint x: 41, endPoint y: 215, distance: 16.7
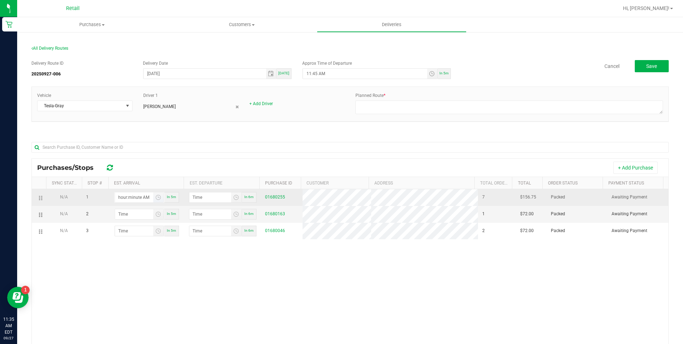
click at [136, 200] on input "hour:minute AM" at bounding box center [134, 197] width 38 height 10
drag, startPoint x: 149, startPoint y: 199, endPoint x: 116, endPoint y: 198, distance: 33.2
click at [116, 198] on input "hour:minute AM" at bounding box center [134, 197] width 38 height 10
click at [149, 196] on input "hour:minute AM" at bounding box center [134, 197] width 38 height 10
click at [149, 198] on input "hour:minute AM" at bounding box center [134, 197] width 38 height 10
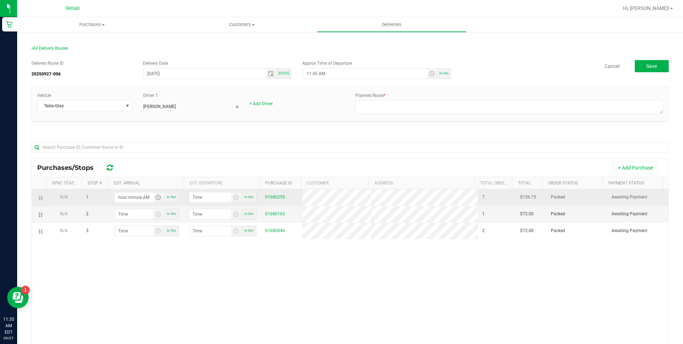
click at [149, 198] on input "hour:minute AM" at bounding box center [134, 197] width 38 height 10
type input "hour:minute AM"
click at [157, 196] on span "Toggle time list" at bounding box center [158, 197] width 6 height 6
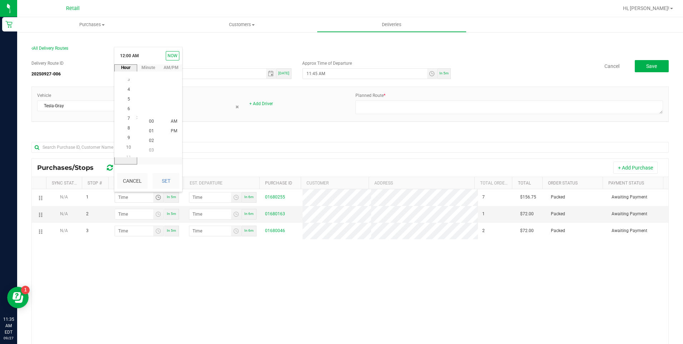
scroll to position [78, 0]
click at [131, 148] on li "11" at bounding box center [128, 151] width 17 height 10
click at [154, 102] on li "55" at bounding box center [151, 102] width 17 height 10
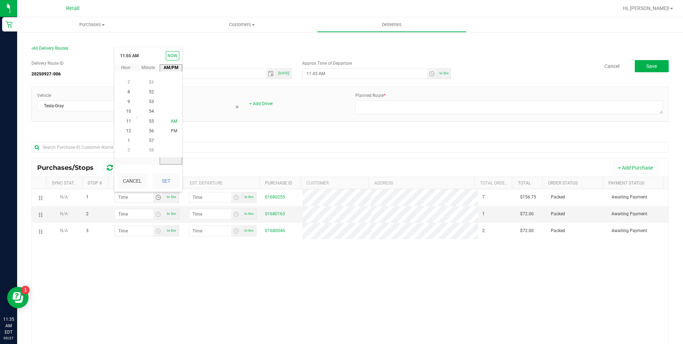
click at [173, 121] on span "AM" at bounding box center [174, 121] width 6 height 5
click at [169, 182] on button "Set" at bounding box center [166, 181] width 27 height 16
type input "11:55 AM"
type input "11:56 AM"
click at [142, 217] on input "hour:minute AM" at bounding box center [134, 214] width 38 height 10
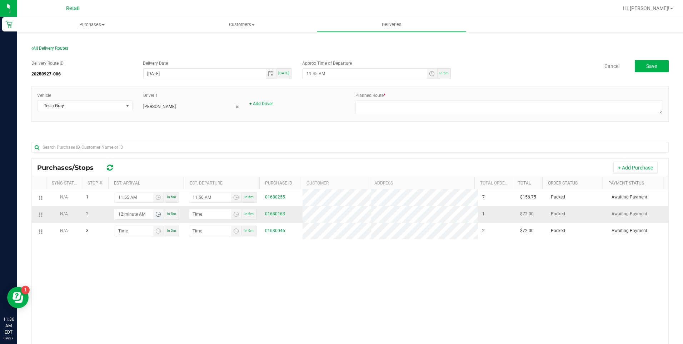
type input "12:00 AM"
type input "12:01 AM"
type input "12:07 AM"
type input "12:08 AM"
type input "12:07 PM"
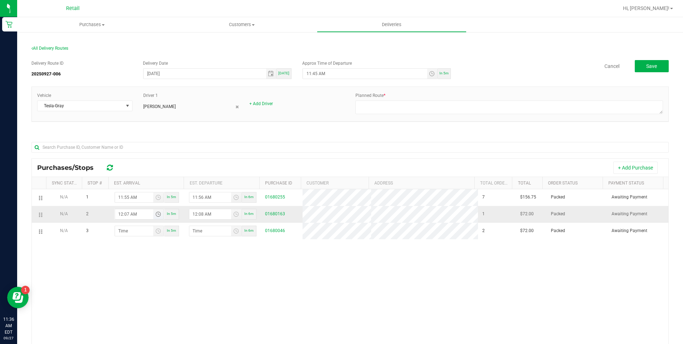
type input "12:08 PM"
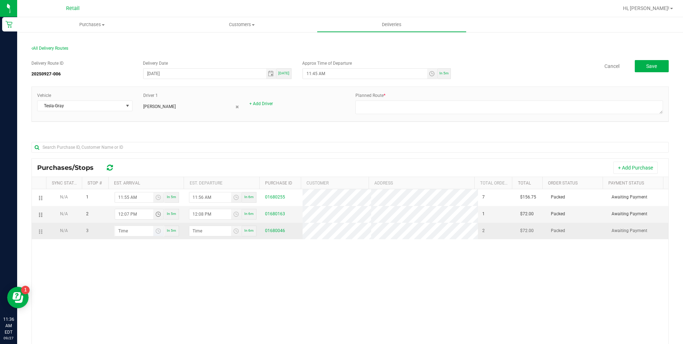
type input "12:07 PM"
type input "hour:minute AM"
click at [139, 228] on input "hour:minute AM" at bounding box center [134, 231] width 38 height 10
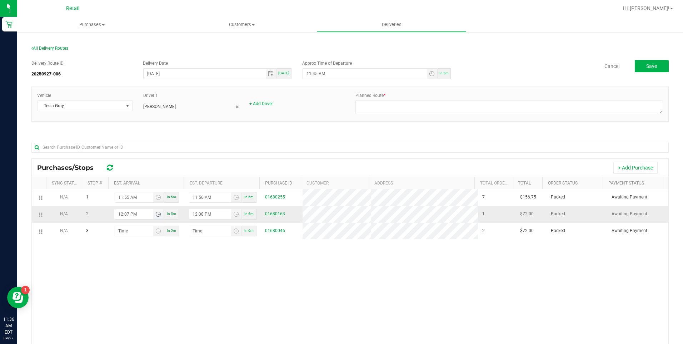
click at [128, 215] on input "12:07 PM" at bounding box center [134, 214] width 38 height 10
type input "12:12 PM"
type input "12:13 PM"
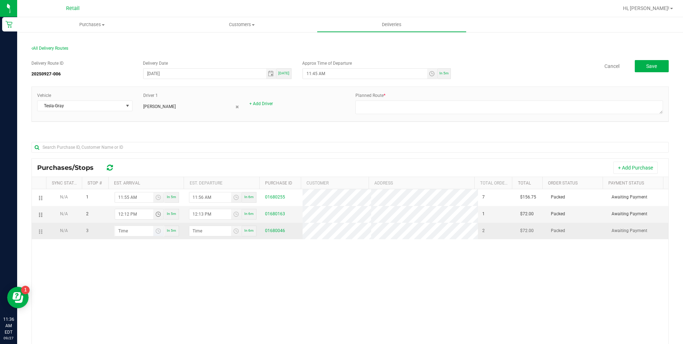
type input "12:12 PM"
click at [131, 231] on input "hour:minute AM" at bounding box center [134, 231] width 38 height 10
click at [136, 230] on input "hour:minute AM" at bounding box center [134, 231] width 38 height 10
click at [125, 230] on input "hour:minute AM" at bounding box center [134, 231] width 38 height 10
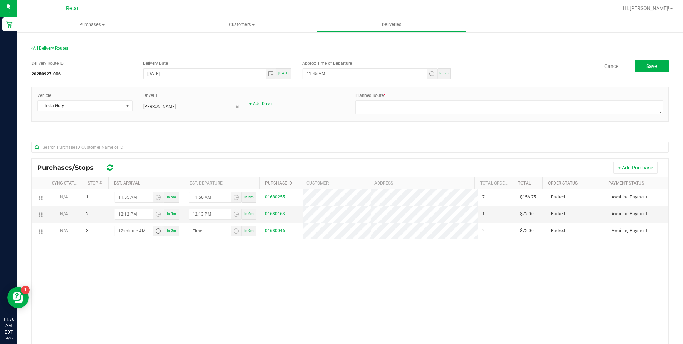
type input "12:03 AM"
type input "12:04 AM"
type input "12:30 AM"
type input "12:31 AM"
type input "12:30 PM"
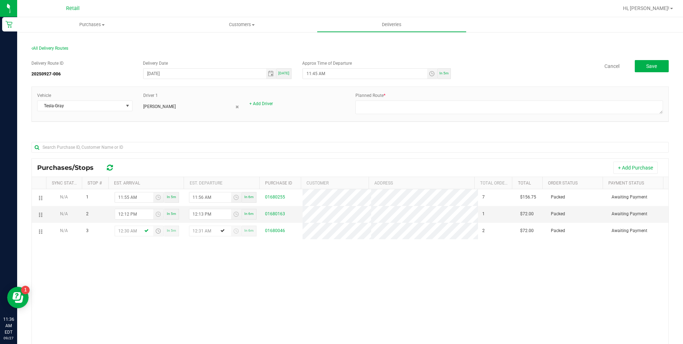
type input "12:31 PM"
type input "12:30 PM"
click at [209, 165] on div "+ Add Purchase" at bounding box center [392, 167] width 542 height 12
click at [613, 110] on textarea at bounding box center [509, 107] width 308 height 14
type textarea "o"
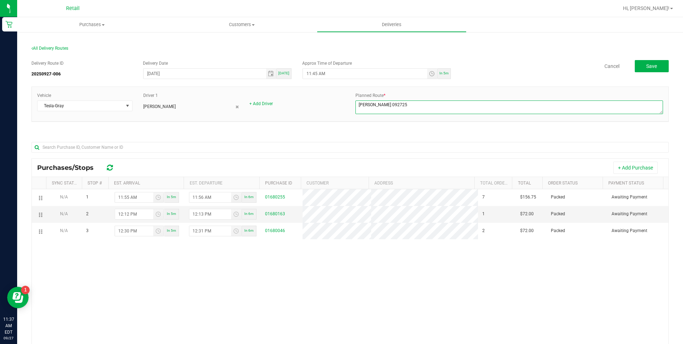
drag, startPoint x: 400, startPoint y: 103, endPoint x: 317, endPoint y: 103, distance: 83.6
click at [317, 103] on div "Vehicle Tesla-Gray Driver 1 [PERSON_NAME] + Add Driver Planned Route *" at bounding box center [350, 104] width 637 height 24
type textarea "[PERSON_NAME] drv / [PERSON_NAME] dsp 922725 Rt2"
click at [653, 67] on button "Save" at bounding box center [652, 66] width 34 height 12
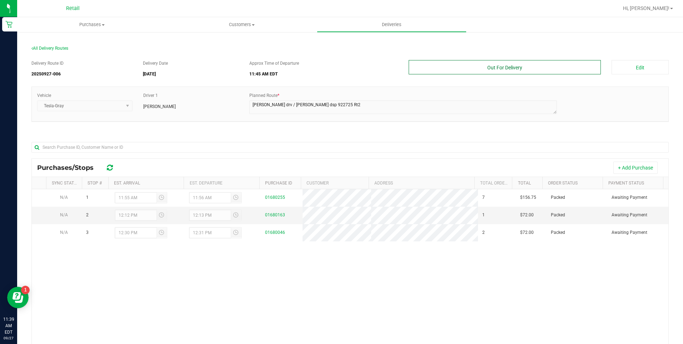
click at [571, 64] on button "Out For Delivery" at bounding box center [505, 67] width 193 height 14
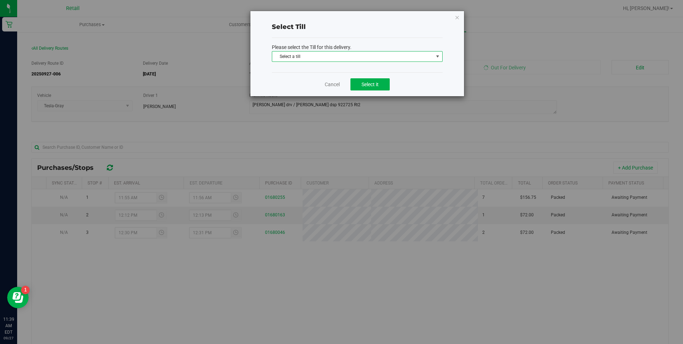
click at [439, 55] on span "select" at bounding box center [438, 57] width 6 height 6
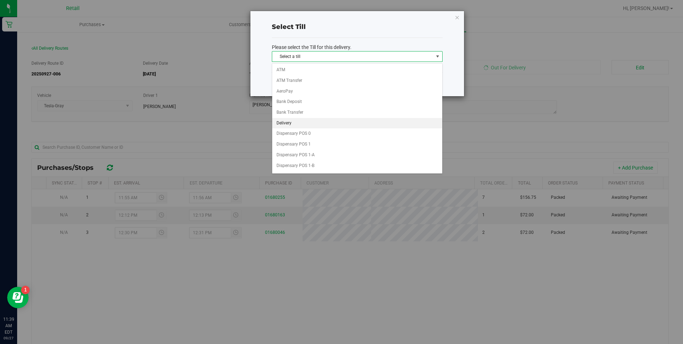
click at [330, 122] on li "Delivery" at bounding box center [357, 123] width 170 height 11
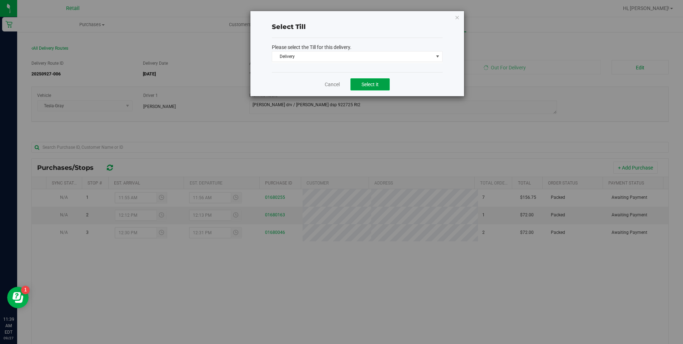
click at [379, 86] on button "Select it" at bounding box center [369, 84] width 39 height 12
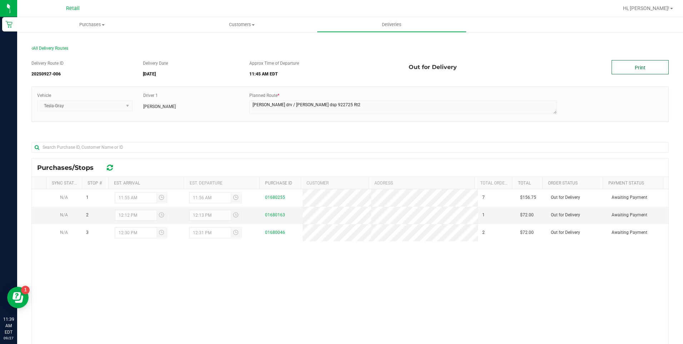
click at [640, 70] on link "Print" at bounding box center [640, 67] width 57 height 14
drag, startPoint x: 583, startPoint y: 276, endPoint x: 884, endPoint y: 143, distance: 329.3
click at [47, 49] on span "All Delivery Routes" at bounding box center [49, 48] width 37 height 5
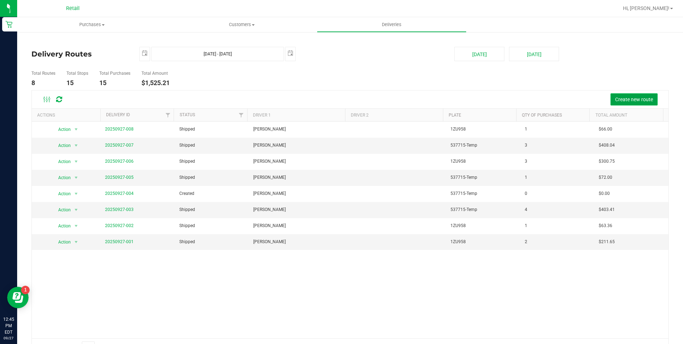
click at [647, 98] on span "Create new route" at bounding box center [634, 99] width 38 height 6
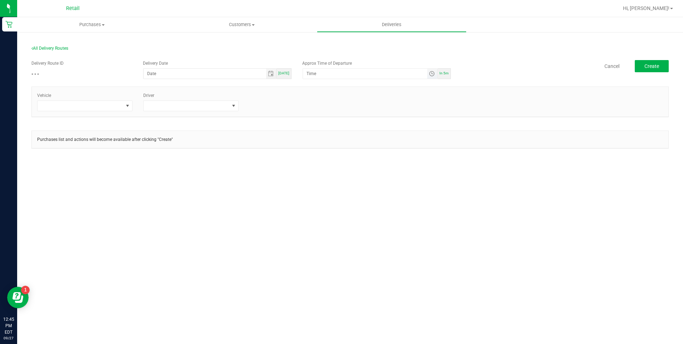
click at [432, 74] on span "Toggle time list" at bounding box center [432, 74] width 6 height 6
click at [316, 163] on span "1" at bounding box center [317, 163] width 3 height 5
click at [360, 163] on span "PM" at bounding box center [362, 163] width 6 height 5
click at [351, 213] on button "Set" at bounding box center [354, 213] width 27 height 16
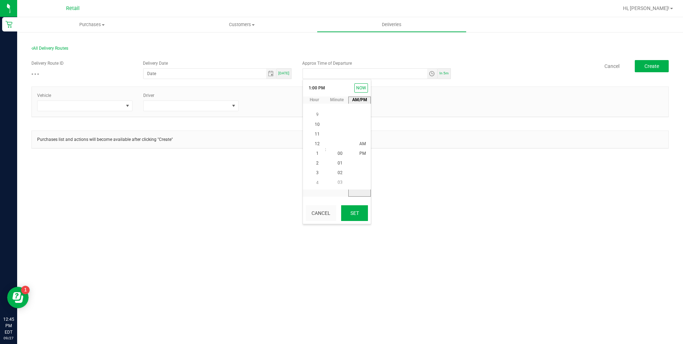
type input "[DATE]"
type input "1:00 PM"
click at [104, 107] on span at bounding box center [81, 106] width 86 height 10
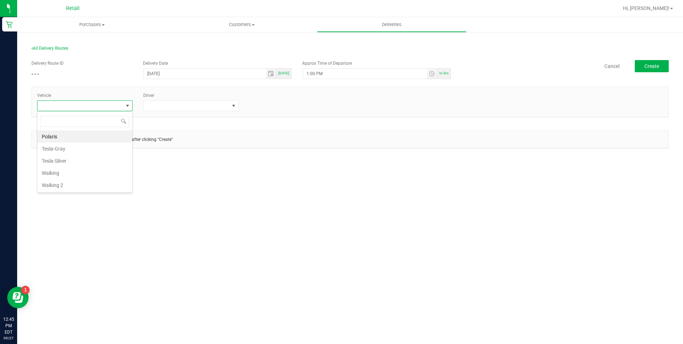
scroll to position [11, 95]
click at [67, 150] on li "Tesla-Gray" at bounding box center [85, 149] width 95 height 12
click at [235, 103] on span at bounding box center [234, 106] width 6 height 6
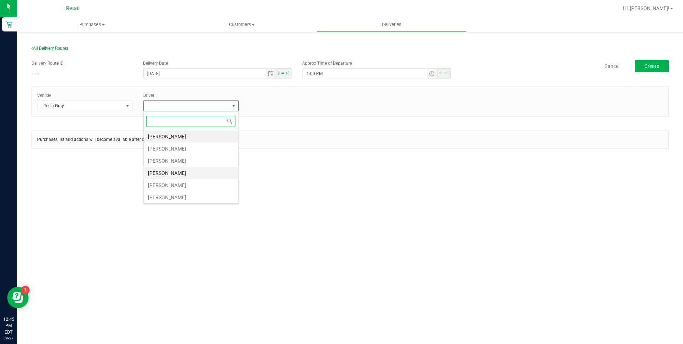
click at [166, 171] on li "[PERSON_NAME]" at bounding box center [191, 173] width 95 height 12
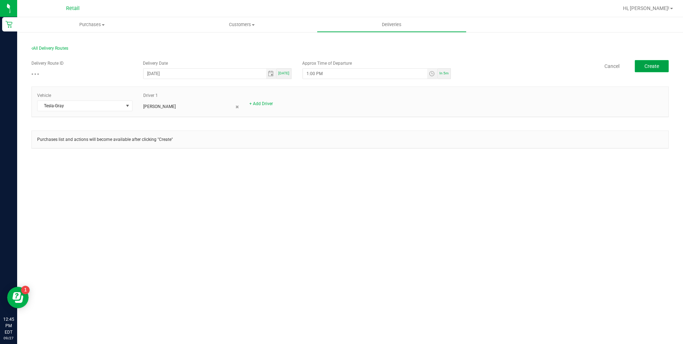
click at [662, 68] on button "Create" at bounding box center [652, 66] width 34 height 12
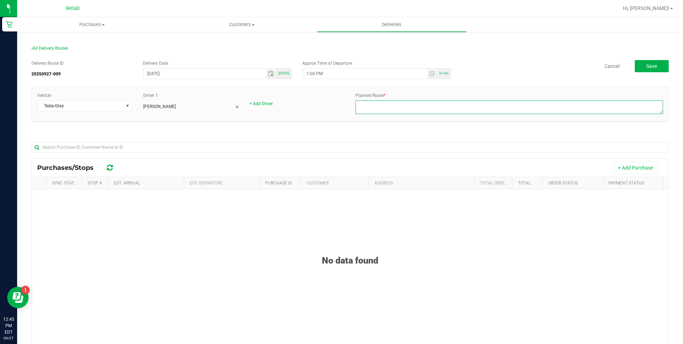
click at [376, 109] on textarea at bounding box center [509, 107] width 308 height 14
type textarea "f"
type textarea "[PERSON_NAME] drv [PERSON_NAME] dsp Rt3"
click at [646, 65] on span "Save" at bounding box center [651, 66] width 11 height 6
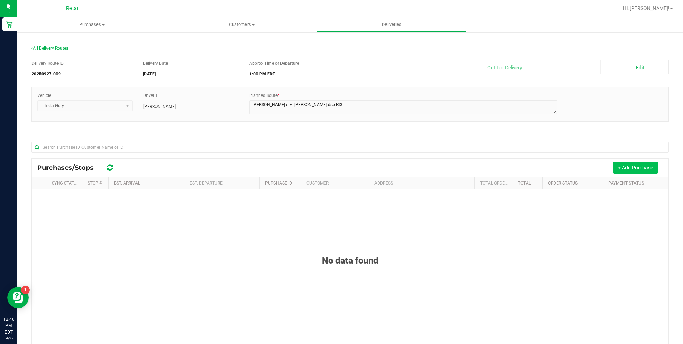
click at [646, 169] on button "+ Add Purchase" at bounding box center [635, 167] width 44 height 12
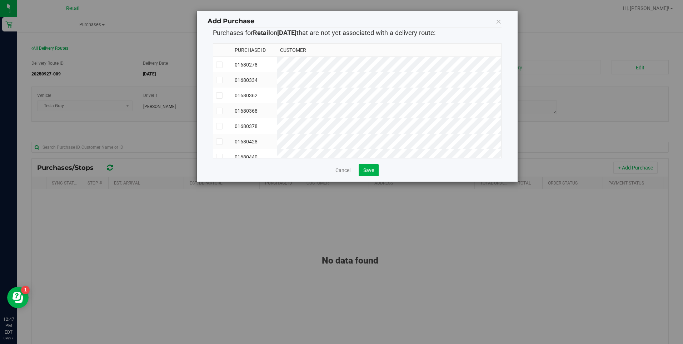
click at [216, 141] on span at bounding box center [219, 141] width 6 height 6
click at [0, 0] on input "checkbox" at bounding box center [0, 0] width 0 height 0
click at [220, 80] on icon at bounding box center [219, 80] width 5 height 0
click at [0, 0] on input "checkbox" at bounding box center [0, 0] width 0 height 0
click at [220, 65] on icon at bounding box center [219, 65] width 5 height 0
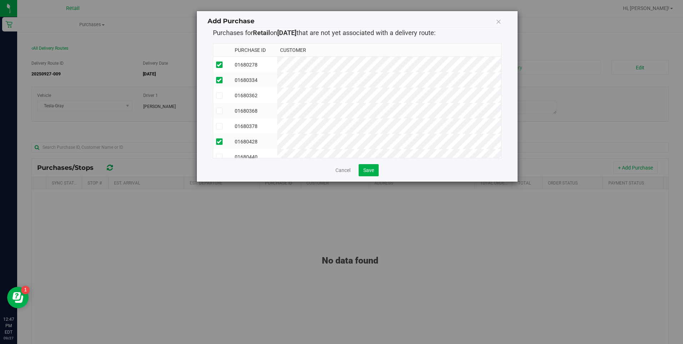
click at [0, 0] on input "checkbox" at bounding box center [0, 0] width 0 height 0
click at [221, 95] on icon at bounding box center [219, 95] width 5 height 0
click at [0, 0] on input "checkbox" at bounding box center [0, 0] width 0 height 0
click at [222, 109] on span at bounding box center [219, 111] width 6 height 6
click at [0, 0] on input "checkbox" at bounding box center [0, 0] width 0 height 0
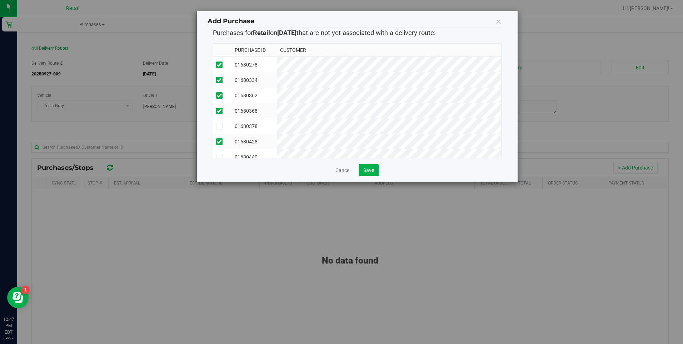
scroll to position [12, 0]
click at [364, 174] on button "Save" at bounding box center [369, 170] width 20 height 12
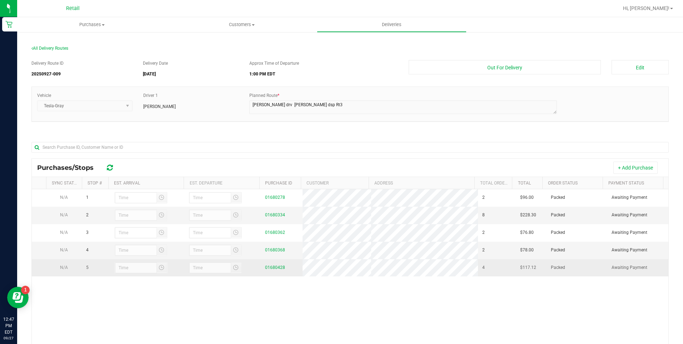
drag, startPoint x: 65, startPoint y: 270, endPoint x: 83, endPoint y: 278, distance: 19.2
click at [83, 276] on tr "N/A 5 01680428 4 $117.12 Packed Awaiting Payment" at bounding box center [350, 267] width 637 height 17
click at [277, 270] on link "01680428" at bounding box center [275, 267] width 20 height 5
click at [265, 268] on link "01680428" at bounding box center [275, 267] width 20 height 5
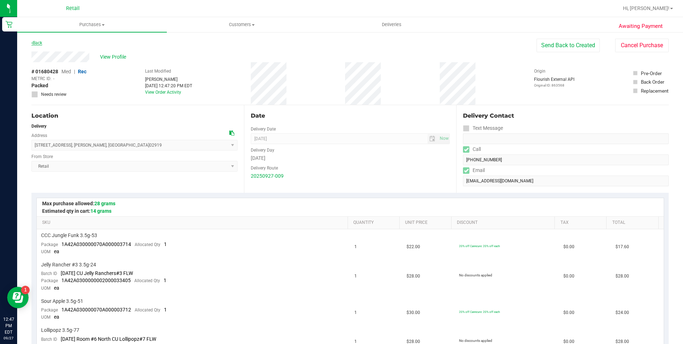
click at [34, 42] on link "Back" at bounding box center [36, 42] width 11 height 5
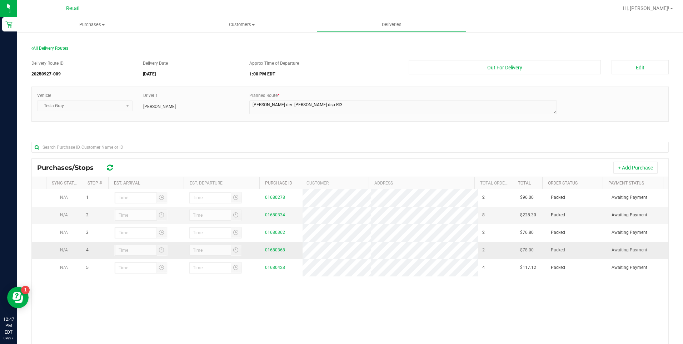
click at [267, 249] on div "01680368" at bounding box center [281, 249] width 33 height 7
click at [269, 256] on td "01680368" at bounding box center [282, 250] width 42 height 18
click at [269, 253] on div "01680368" at bounding box center [281, 249] width 33 height 7
click at [269, 252] on link "01680368" at bounding box center [275, 249] width 20 height 5
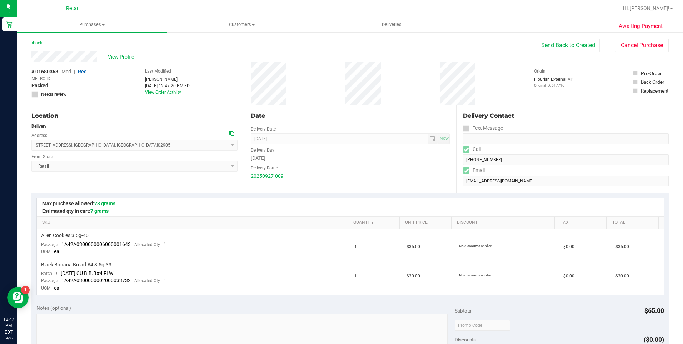
click at [39, 44] on link "Back" at bounding box center [36, 42] width 11 height 5
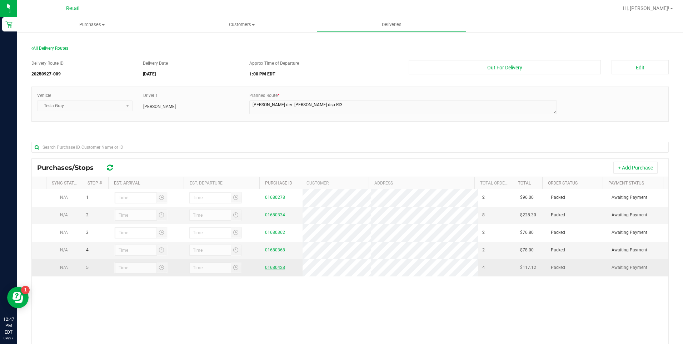
click at [271, 269] on link "01680428" at bounding box center [275, 267] width 20 height 5
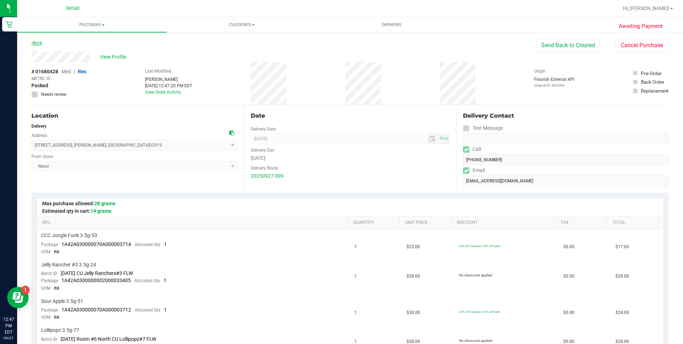
click at [41, 40] on link "Back" at bounding box center [36, 42] width 11 height 5
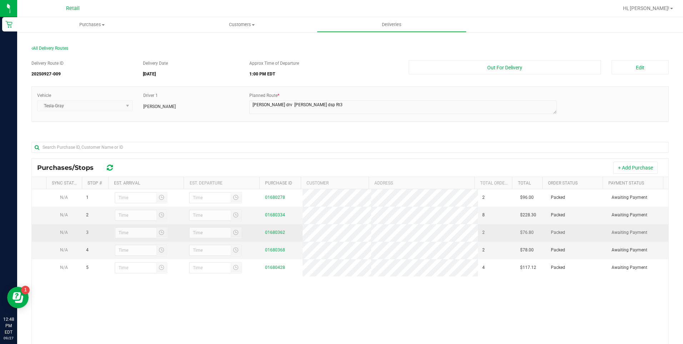
click at [265, 233] on div "01680362" at bounding box center [281, 232] width 33 height 7
click at [265, 233] on link "01680362" at bounding box center [275, 232] width 20 height 5
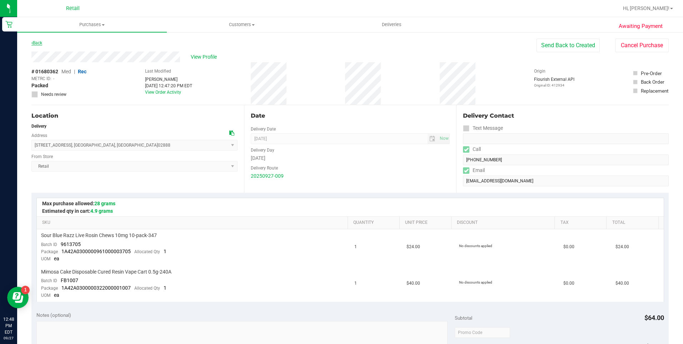
click at [38, 43] on link "Back" at bounding box center [36, 42] width 11 height 5
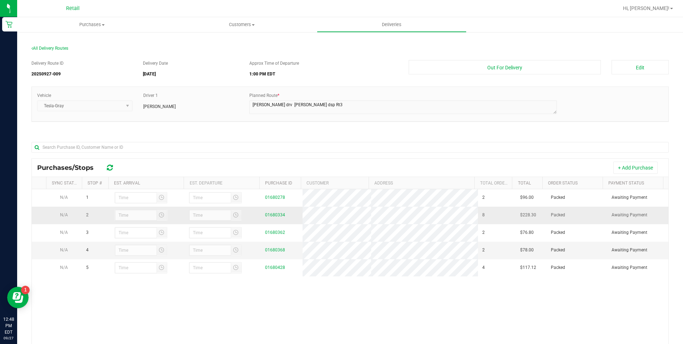
click at [265, 212] on div "01680334" at bounding box center [281, 214] width 33 height 7
click at [265, 213] on link "01680334" at bounding box center [275, 214] width 20 height 5
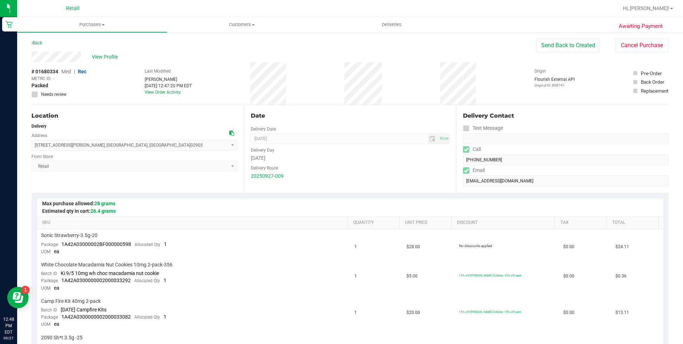
click at [42, 46] on div "Back" at bounding box center [36, 43] width 11 height 9
click at [39, 43] on link "Back" at bounding box center [36, 42] width 11 height 5
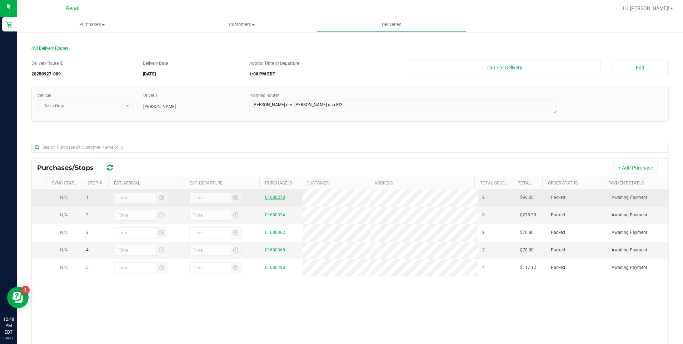
click at [266, 197] on link "01680278" at bounding box center [275, 197] width 20 height 5
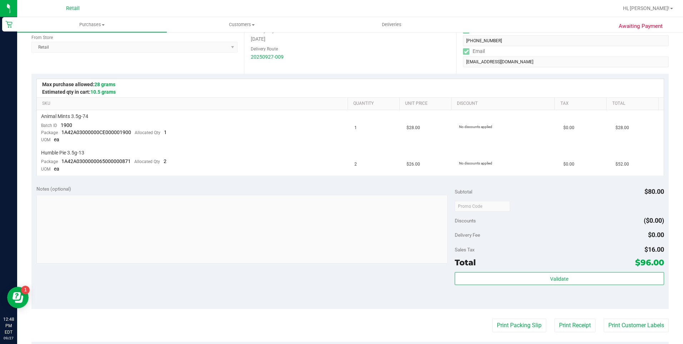
scroll to position [179, 0]
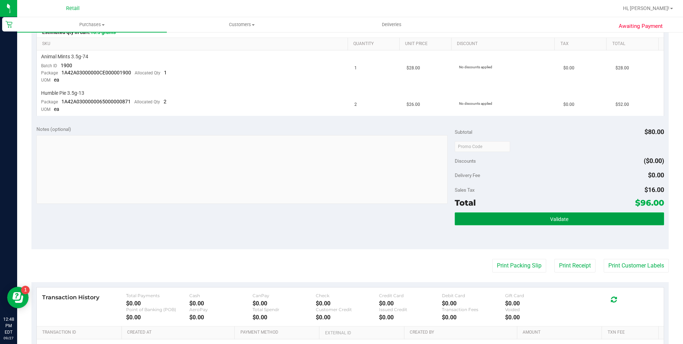
click at [520, 225] on button "Validate" at bounding box center [559, 218] width 209 height 13
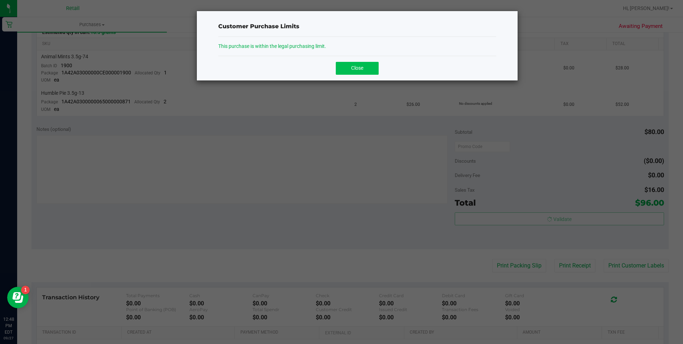
click at [347, 64] on button "Close" at bounding box center [357, 68] width 43 height 13
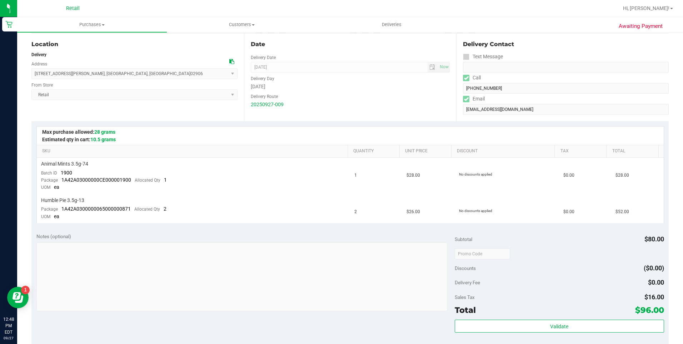
scroll to position [0, 0]
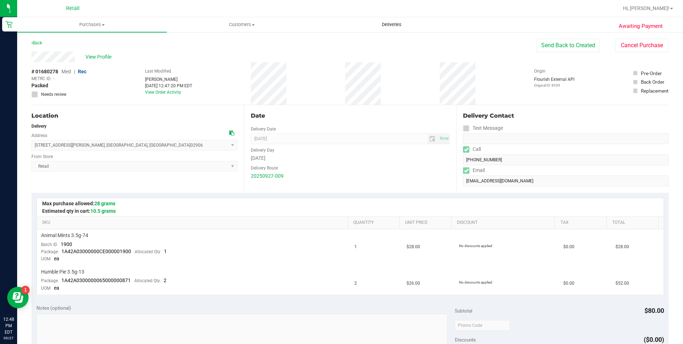
click at [398, 28] on uib-tab-heading "Deliveries" at bounding box center [391, 25] width 149 height 14
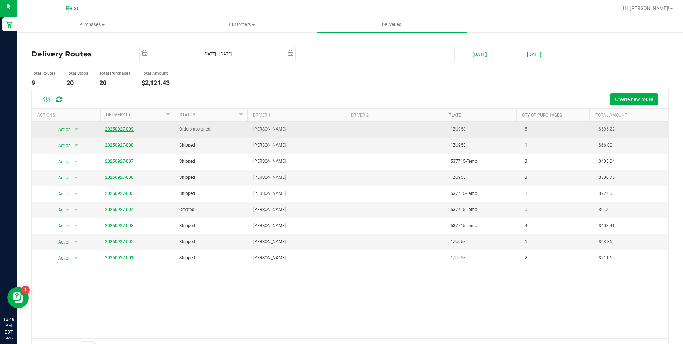
click at [124, 129] on link "20250927-009" at bounding box center [119, 128] width 29 height 5
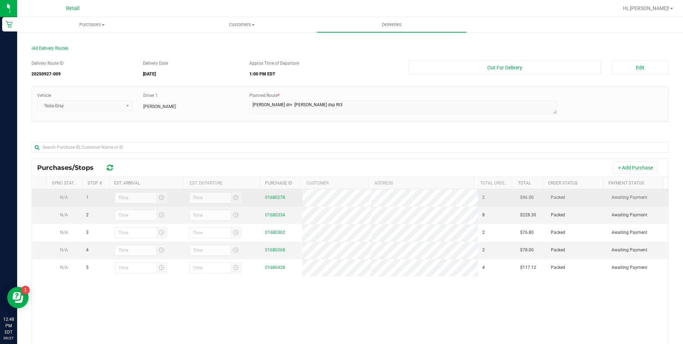
click at [62, 205] on td "N/A" at bounding box center [64, 198] width 36 height 18
drag, startPoint x: 62, startPoint y: 202, endPoint x: 61, endPoint y: 194, distance: 8.0
click at [62, 201] on td "N/A" at bounding box center [64, 198] width 36 height 18
click at [61, 194] on td "N/A" at bounding box center [64, 198] width 36 height 18
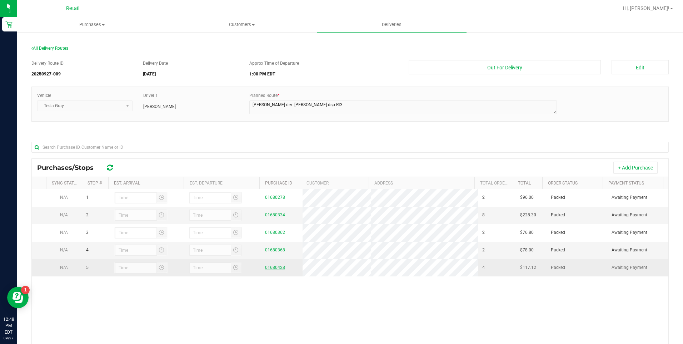
click at [277, 270] on link "01680428" at bounding box center [275, 267] width 20 height 5
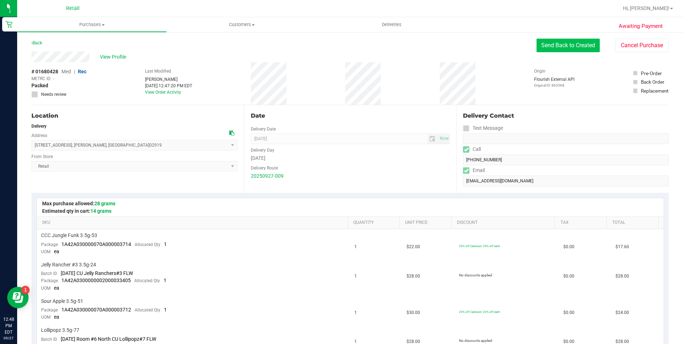
click at [558, 42] on button "Send Back to Created" at bounding box center [568, 46] width 63 height 14
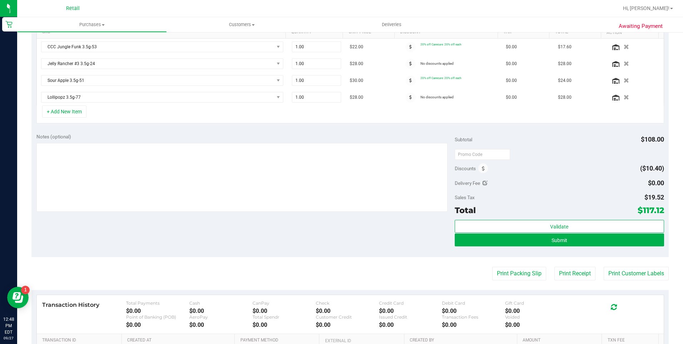
scroll to position [250, 0]
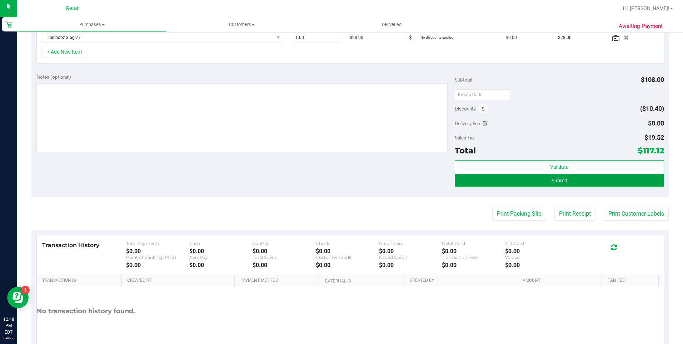
click at [591, 176] on button "Submit" at bounding box center [559, 180] width 209 height 13
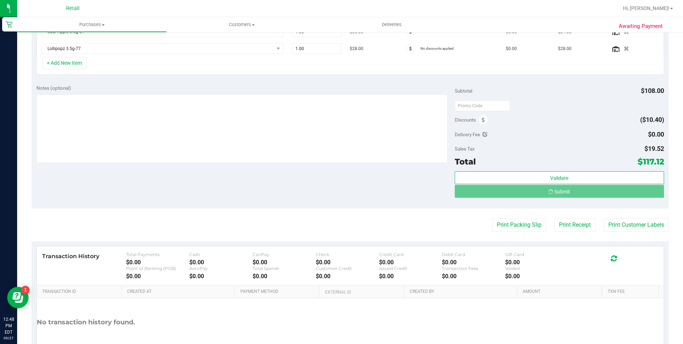
scroll to position [228, 0]
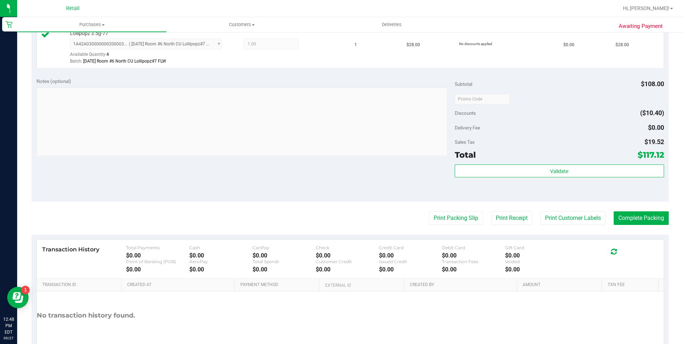
scroll to position [357, 0]
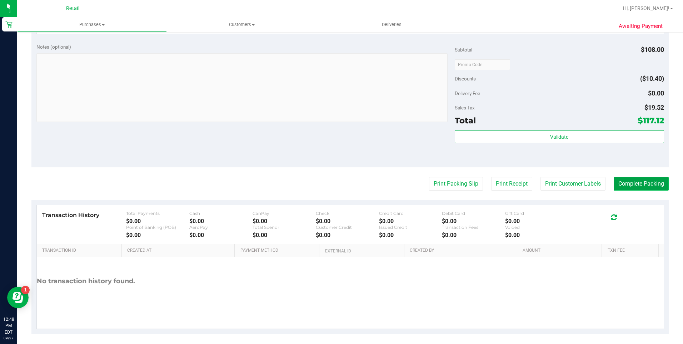
click at [644, 184] on button "Complete Packing" at bounding box center [641, 184] width 55 height 14
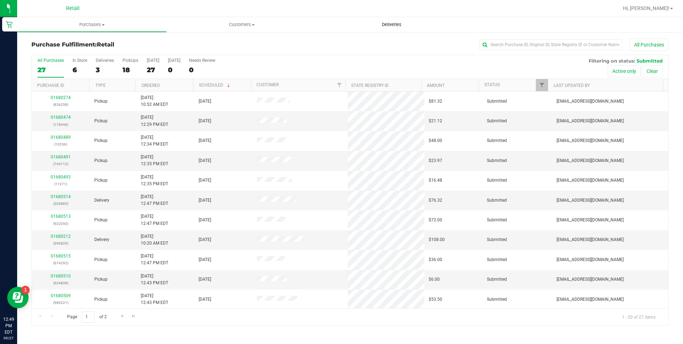
click at [387, 25] on span "Deliveries" at bounding box center [391, 24] width 39 height 6
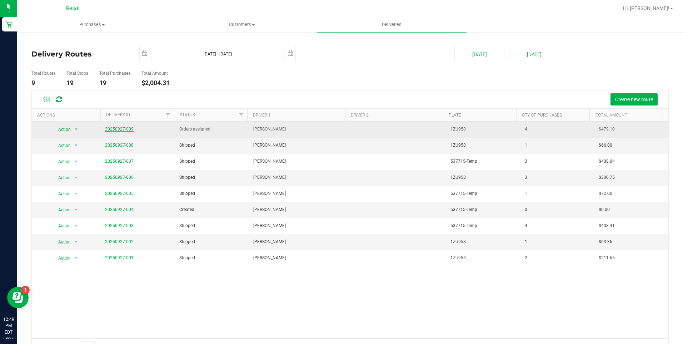
click at [107, 128] on link "20250927-009" at bounding box center [119, 128] width 29 height 5
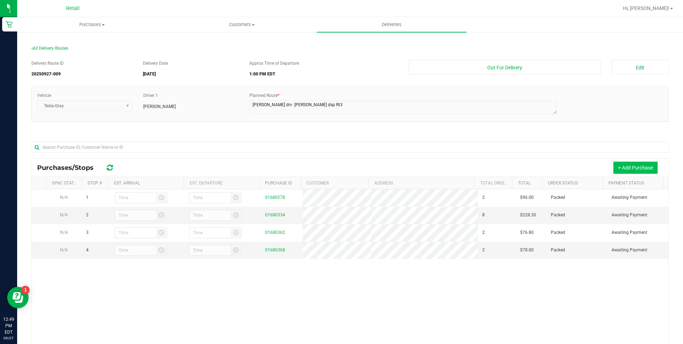
click at [649, 164] on button "+ Add Purchase" at bounding box center [635, 167] width 44 height 12
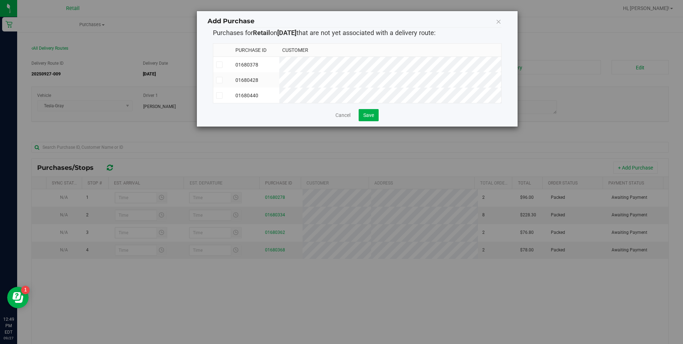
click at [222, 80] on span at bounding box center [219, 80] width 6 height 6
click at [0, 0] on input "checkbox" at bounding box center [0, 0] width 0 height 0
click at [371, 118] on span "Save" at bounding box center [368, 115] width 11 height 6
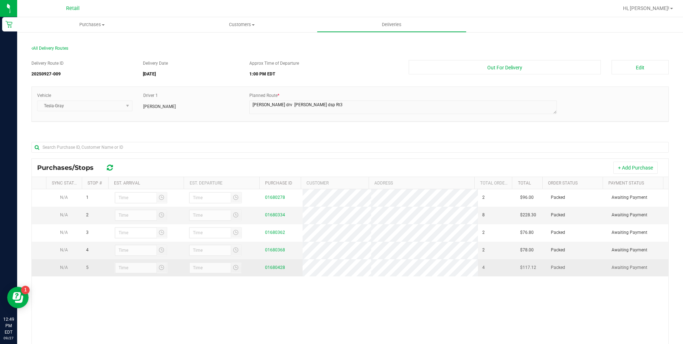
click at [64, 270] on span "N/A" at bounding box center [64, 267] width 8 height 5
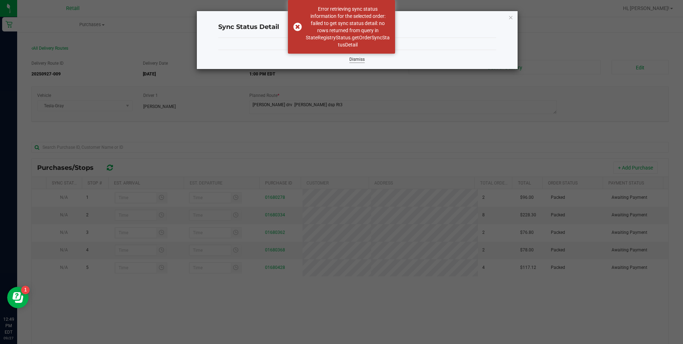
click at [355, 59] on link "Dismiss" at bounding box center [356, 59] width 15 height 6
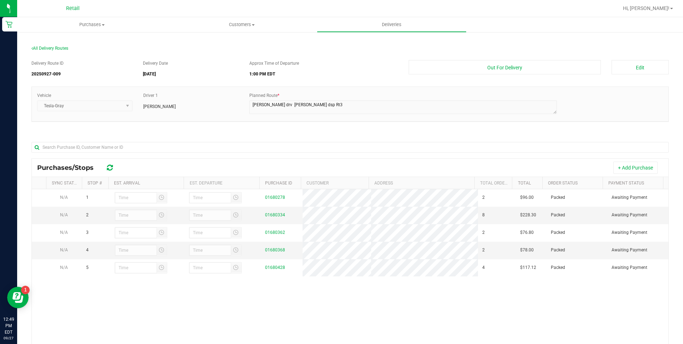
click at [493, 21] on ul "Purchases Summary of purchases Fulfillment All purchases Customers All customer…" at bounding box center [358, 24] width 683 height 15
click at [67, 183] on link "Sync Status" at bounding box center [66, 182] width 28 height 5
click at [110, 168] on icon at bounding box center [110, 167] width 6 height 7
click at [666, 9] on span "Hi, [PERSON_NAME]!" at bounding box center [646, 8] width 46 height 6
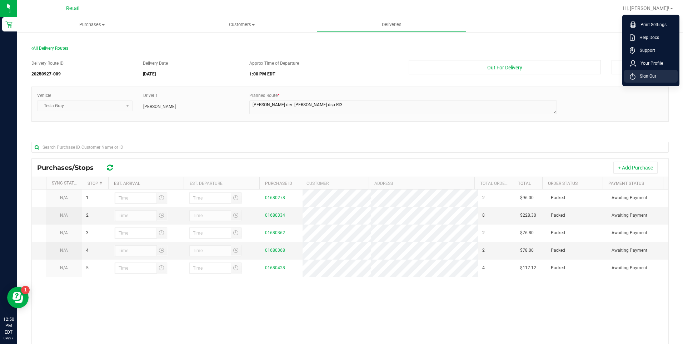
click at [643, 76] on span "Sign Out" at bounding box center [646, 76] width 21 height 7
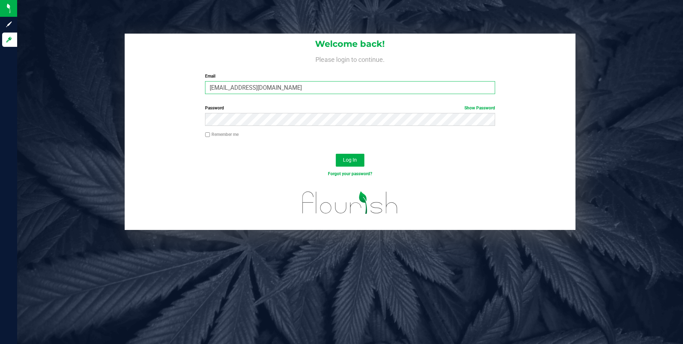
click at [294, 83] on input "[EMAIL_ADDRESS][DOMAIN_NAME]" at bounding box center [350, 87] width 290 height 13
drag, startPoint x: 295, startPoint y: 84, endPoint x: 64, endPoint y: 79, distance: 231.2
click at [64, 79] on div "Welcome back! Please login to continue. Email [EMAIL_ADDRESS][DOMAIN_NAME] Requ…" at bounding box center [350, 132] width 677 height 196
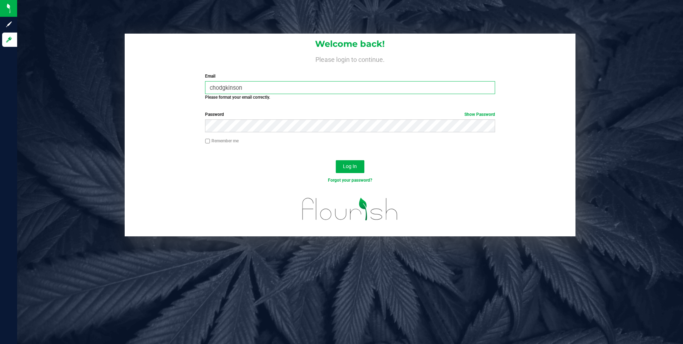
type input "[EMAIL_ADDRESS][DOMAIN_NAME]"
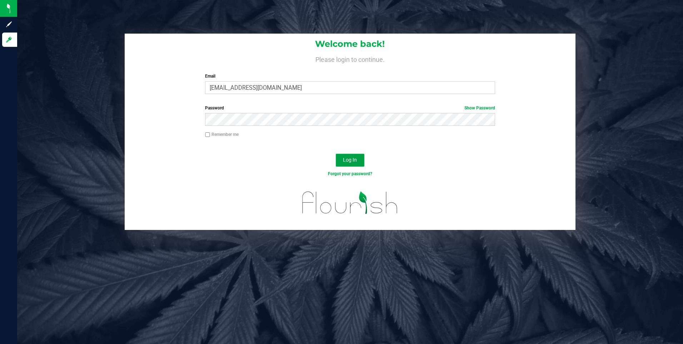
click at [361, 160] on button "Log In" at bounding box center [350, 160] width 29 height 13
click at [336, 154] on button "Log In" at bounding box center [350, 160] width 29 height 13
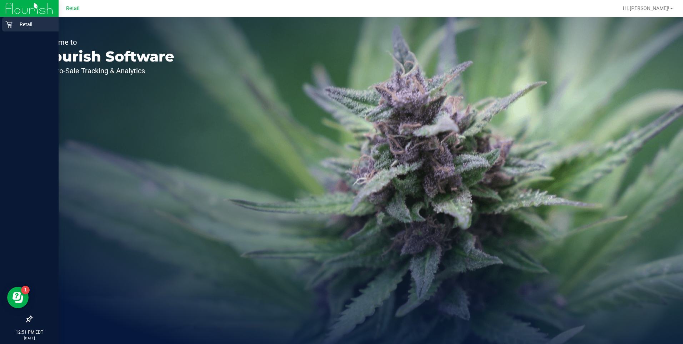
click at [12, 20] on div "Retail" at bounding box center [30, 24] width 56 height 14
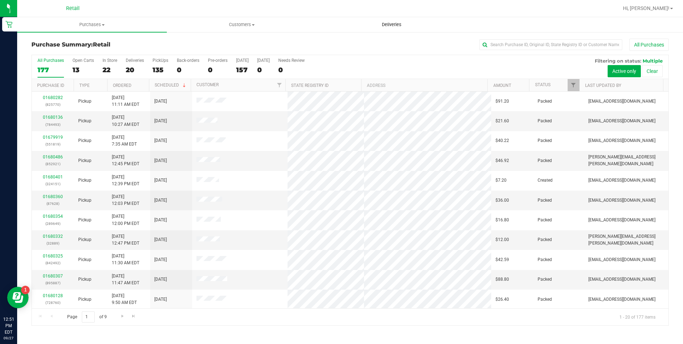
click at [394, 27] on span "Deliveries" at bounding box center [391, 24] width 39 height 6
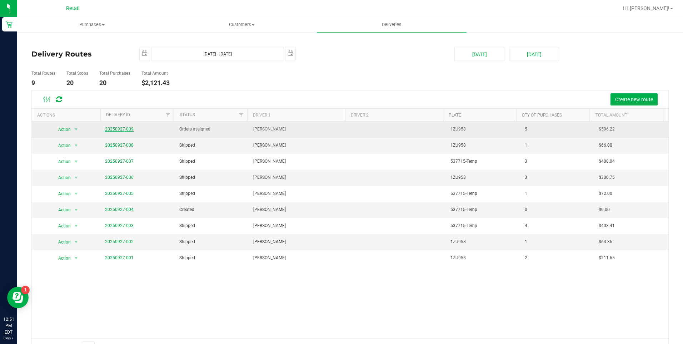
click at [126, 129] on link "20250927-009" at bounding box center [119, 128] width 29 height 5
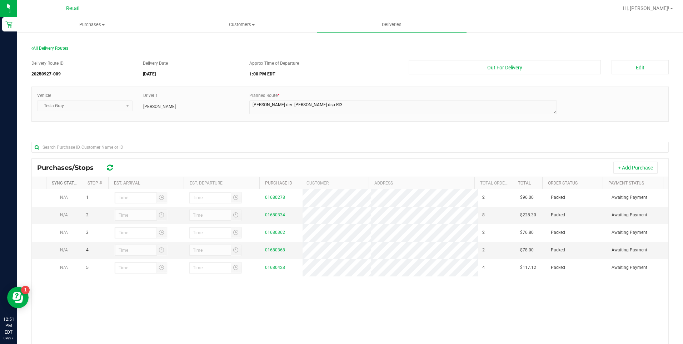
click at [68, 183] on link "Sync Status" at bounding box center [66, 182] width 28 height 5
click at [68, 183] on link "Sync Status" at bounding box center [70, 182] width 36 height 5
click at [627, 66] on button "Edit" at bounding box center [640, 67] width 57 height 14
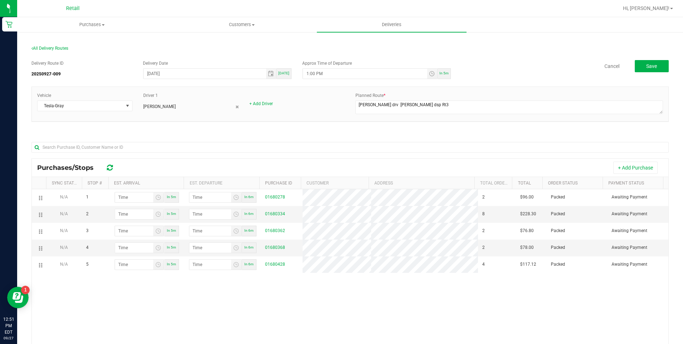
click at [110, 168] on icon at bounding box center [110, 167] width 6 height 7
drag, startPoint x: 38, startPoint y: 268, endPoint x: 43, endPoint y: 187, distance: 80.5
click at [43, 187] on div "Purchases/Stops + Add Purchase Sync Status Stop # Est. Arrival Est. Departure P…" at bounding box center [349, 290] width 637 height 265
drag, startPoint x: 40, startPoint y: 266, endPoint x: 31, endPoint y: 186, distance: 80.8
click at [31, 186] on div "Purchases/Stops + Add Purchase Sync Status Stop # Est. Arrival Est. Departure P…" at bounding box center [349, 290] width 637 height 265
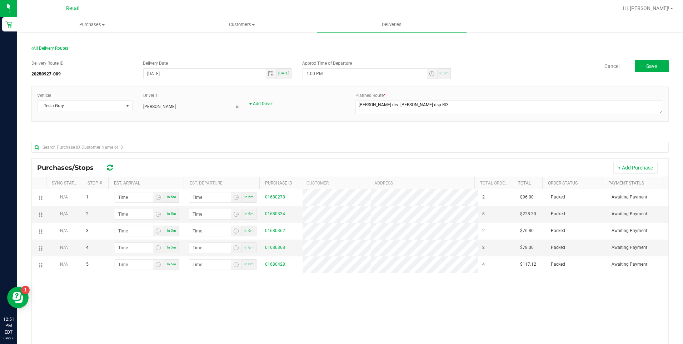
click at [110, 167] on icon at bounding box center [110, 167] width 6 height 7
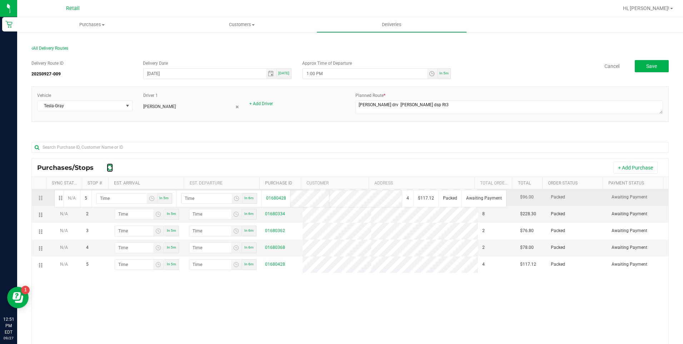
drag, startPoint x: 40, startPoint y: 269, endPoint x: 53, endPoint y: 189, distance: 80.7
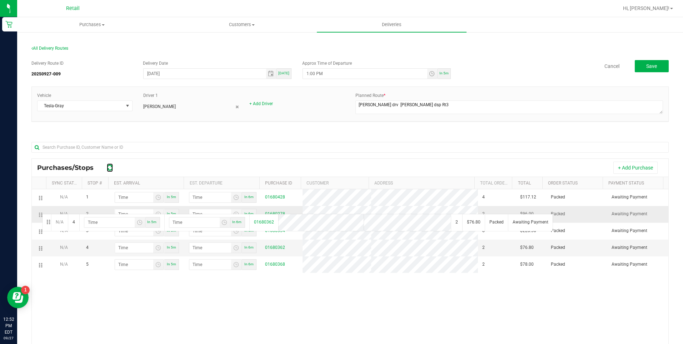
drag, startPoint x: 40, startPoint y: 250, endPoint x: 41, endPoint y: 213, distance: 37.2
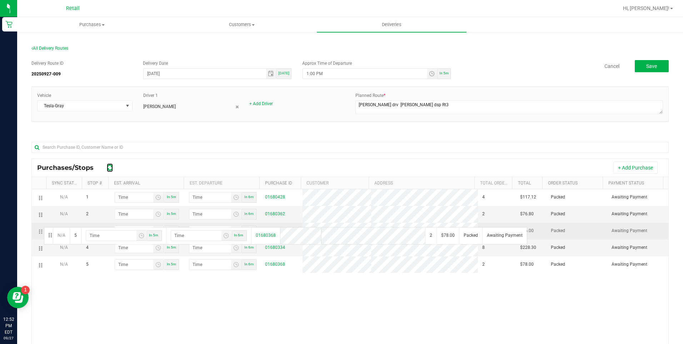
drag, startPoint x: 40, startPoint y: 268, endPoint x: 43, endPoint y: 226, distance: 42.2
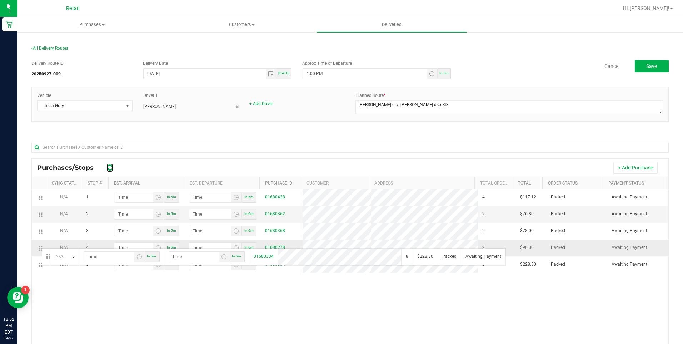
drag, startPoint x: 40, startPoint y: 268, endPoint x: 40, endPoint y: 246, distance: 22.1
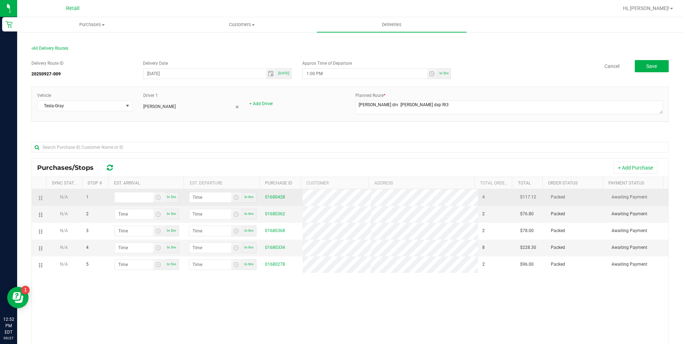
type input "hour:minute AM"
click at [144, 199] on input "hour:minute AM" at bounding box center [134, 197] width 38 height 10
click at [141, 198] on input "hour:minute AM" at bounding box center [134, 197] width 38 height 10
click at [134, 197] on input "1:minute AM" at bounding box center [134, 197] width 38 height 10
type input "1:04 AM"
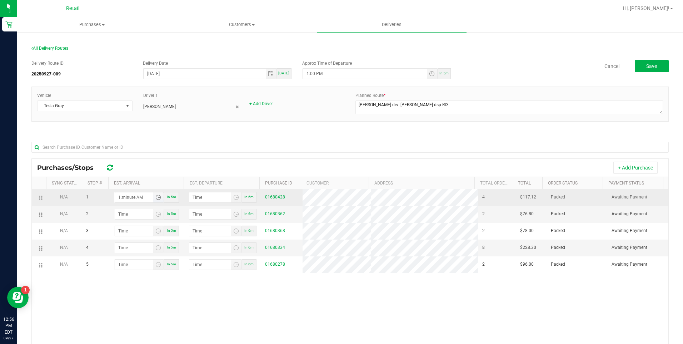
type input "1:05 AM"
type input "1:45 AM"
type input "1:46 AM"
type input "1:45 PM"
type input "1:46 PM"
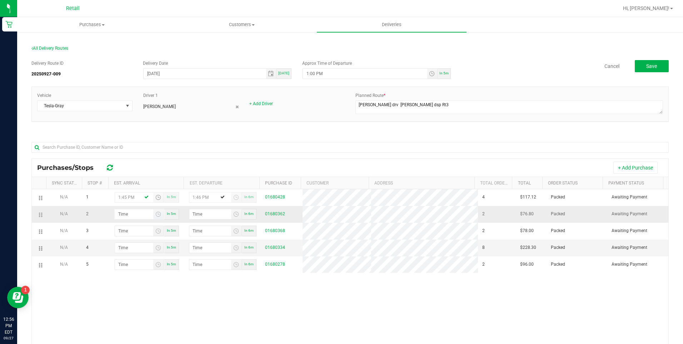
type input "1:45 PM"
click at [137, 213] on input "hour:minute AM" at bounding box center [134, 214] width 38 height 10
type input "2:00 AM"
type input "2:01 AM"
type input "2:08 AM"
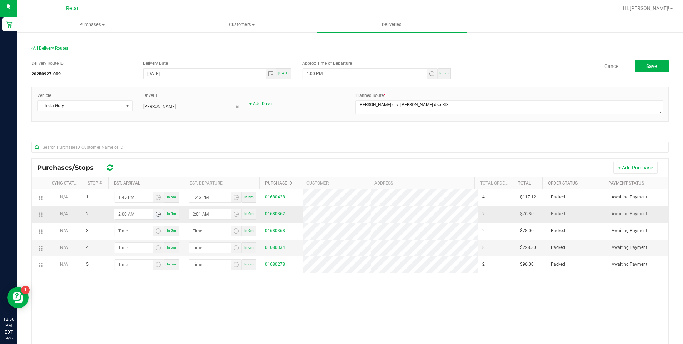
type input "2:09 AM"
type input "2:08 PM"
type input "2:09 PM"
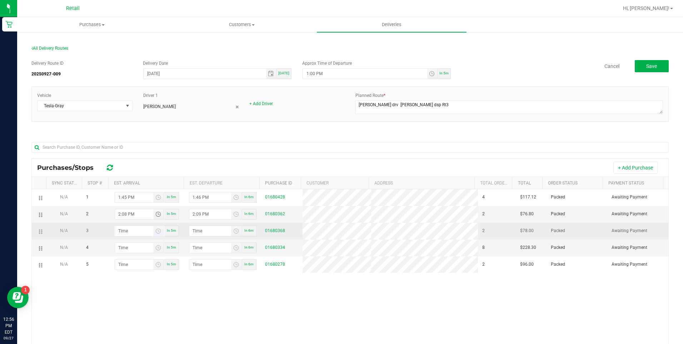
type input "2:08 PM"
type input "hour:minute AM"
click at [131, 230] on input "hour:minute AM" at bounding box center [134, 231] width 38 height 10
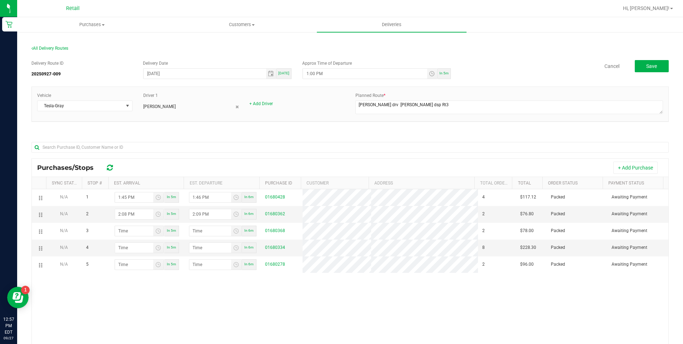
click at [318, 122] on div "Vehicle Tesla-Gray Driver 1 [PERSON_NAME] + Add Driver Planned Route *" at bounding box center [349, 107] width 637 height 42
click at [51, 48] on span "All Delivery Routes" at bounding box center [49, 48] width 37 height 5
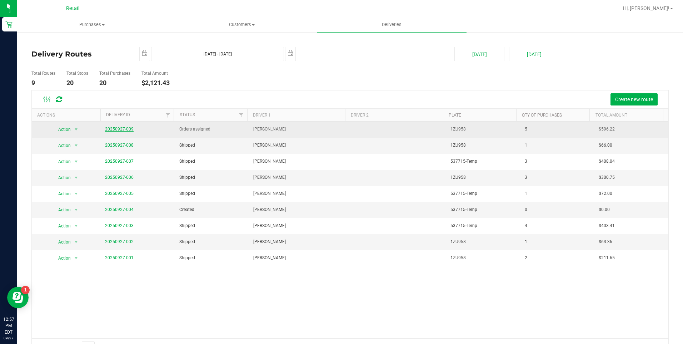
click at [112, 127] on link "20250927-009" at bounding box center [119, 128] width 29 height 5
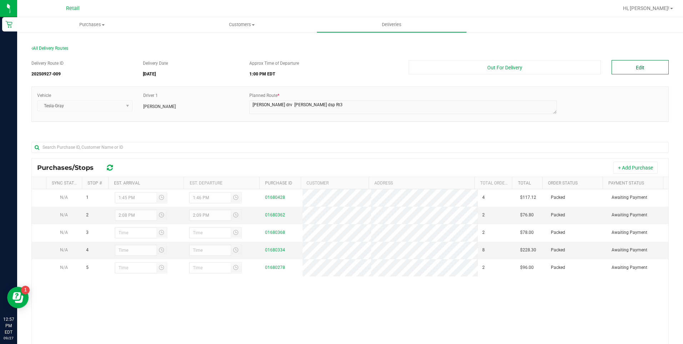
click at [636, 64] on button "Edit" at bounding box center [640, 67] width 57 height 14
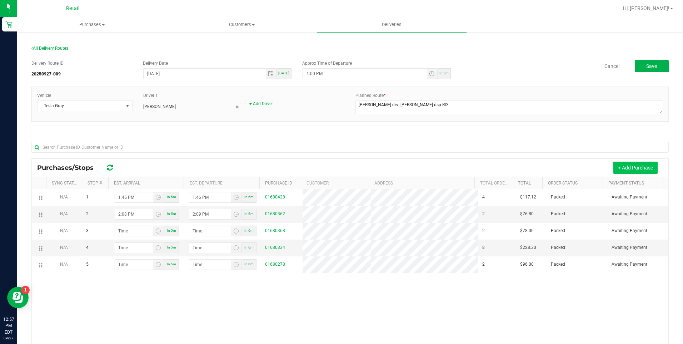
click at [619, 169] on button "+ Add Purchase" at bounding box center [635, 167] width 44 height 12
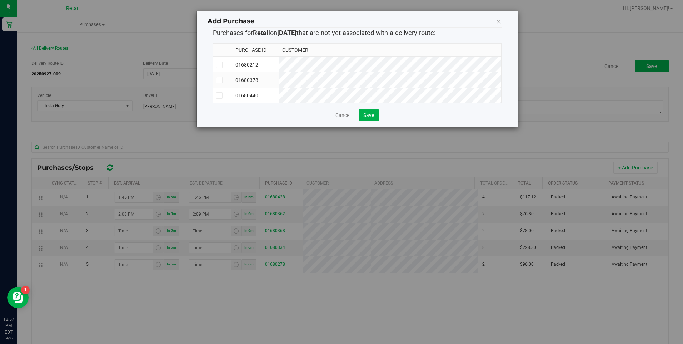
click at [220, 65] on icon at bounding box center [219, 65] width 5 height 0
click at [0, 0] on input "checkbox" at bounding box center [0, 0] width 0 height 0
click at [373, 118] on span "Save" at bounding box center [368, 115] width 11 height 6
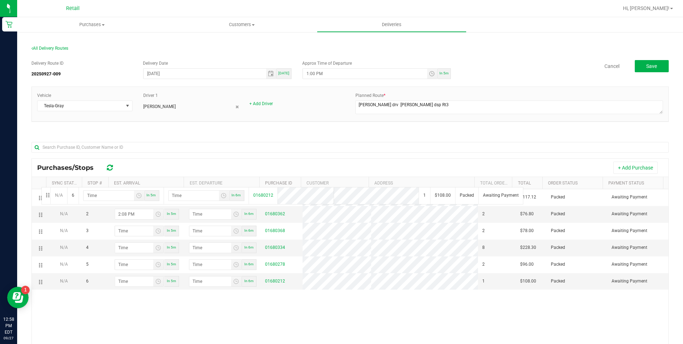
drag, startPoint x: 39, startPoint y: 284, endPoint x: 40, endPoint y: 186, distance: 98.2
click at [40, 186] on div "Purchases/Stops + Add Purchase Sync Status Stop # Est. Arrival Est. Departure P…" at bounding box center [349, 290] width 637 height 265
drag, startPoint x: 39, startPoint y: 283, endPoint x: 42, endPoint y: 190, distance: 93.3
click at [57, 48] on span "All Delivery Routes" at bounding box center [49, 48] width 37 height 5
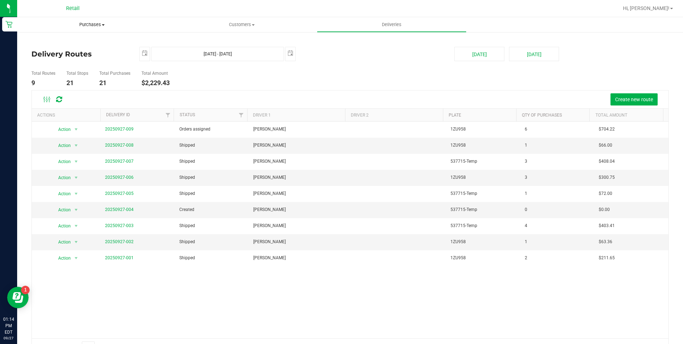
click at [98, 23] on span "Purchases" at bounding box center [92, 24] width 150 height 6
click at [62, 49] on li "Fulfillment" at bounding box center [92, 52] width 150 height 9
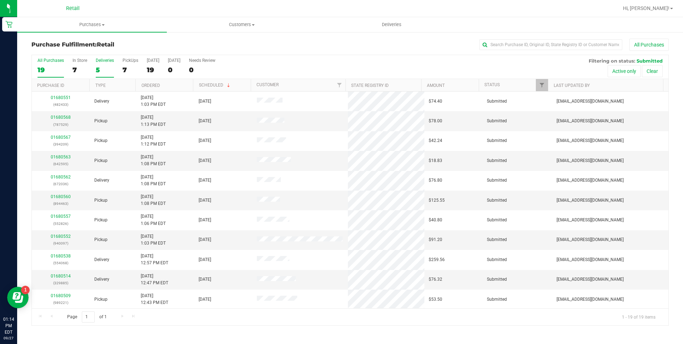
click at [100, 67] on div "5" at bounding box center [105, 70] width 18 height 8
click at [0, 0] on input "Deliveries 5" at bounding box center [0, 0] width 0 height 0
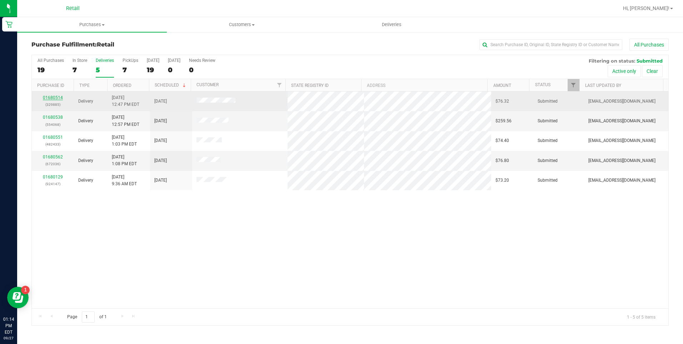
click at [50, 98] on link "01680514" at bounding box center [53, 97] width 20 height 5
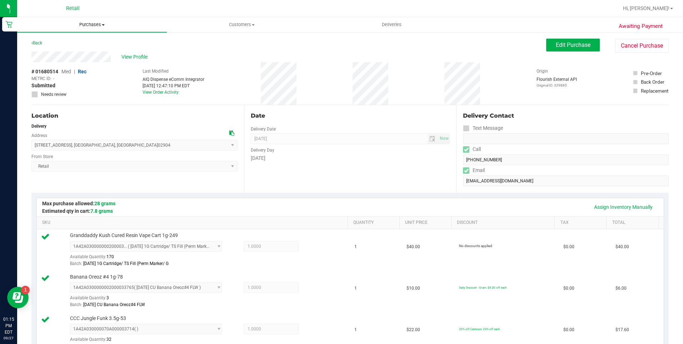
click at [84, 25] on span "Purchases" at bounding box center [92, 24] width 150 height 6
click at [73, 55] on li "Fulfillment" at bounding box center [92, 52] width 150 height 9
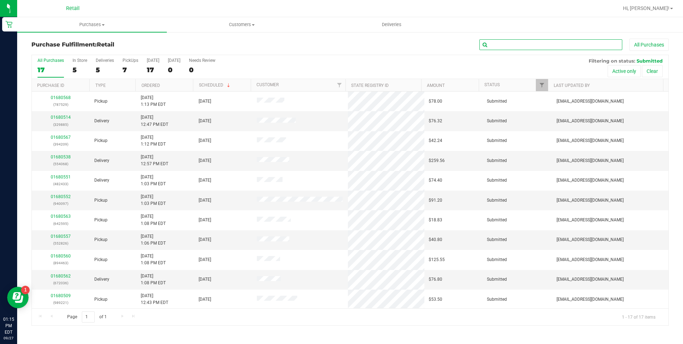
click at [518, 48] on input "text" at bounding box center [550, 44] width 143 height 11
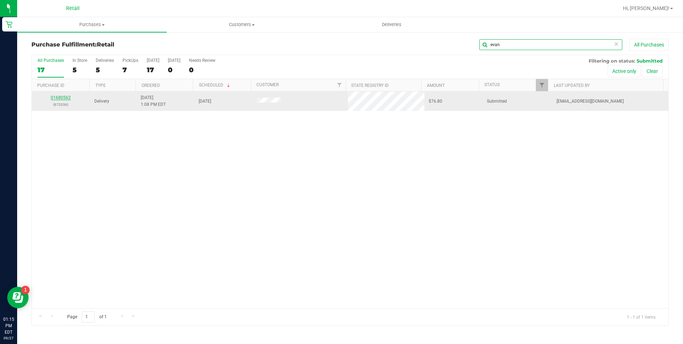
type input "evan"
click at [61, 96] on link "01680562" at bounding box center [61, 97] width 20 height 5
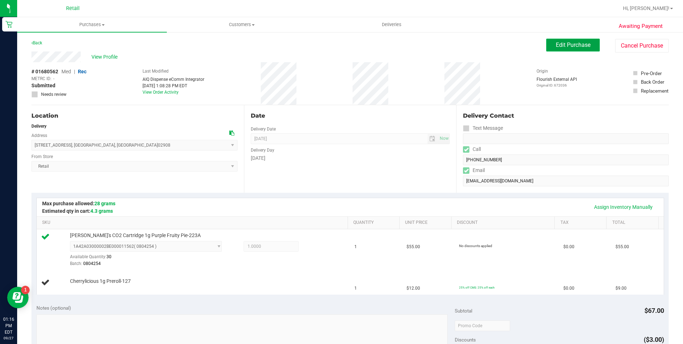
click at [554, 39] on button "Edit Purchase" at bounding box center [573, 45] width 54 height 13
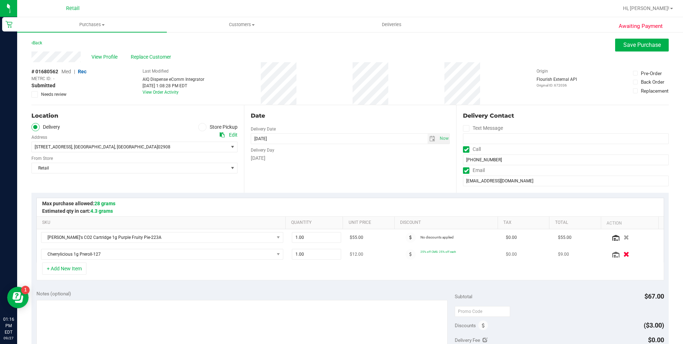
click at [623, 253] on icon "button" at bounding box center [626, 253] width 6 height 5
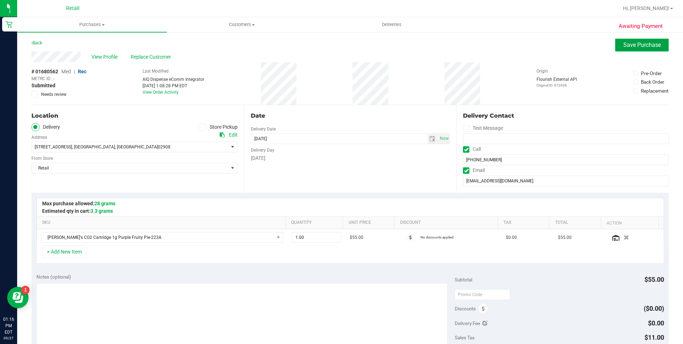
click at [623, 44] on span "Save Purchase" at bounding box center [642, 44] width 38 height 7
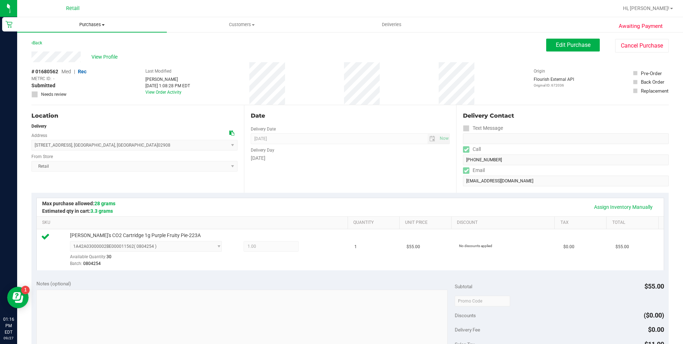
click at [83, 25] on span "Purchases" at bounding box center [92, 24] width 150 height 6
click at [66, 55] on li "Fulfillment" at bounding box center [92, 52] width 150 height 9
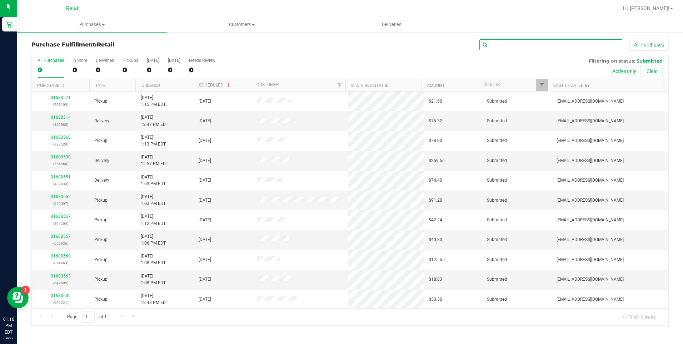
click at [502, 45] on input "text" at bounding box center [550, 44] width 143 height 11
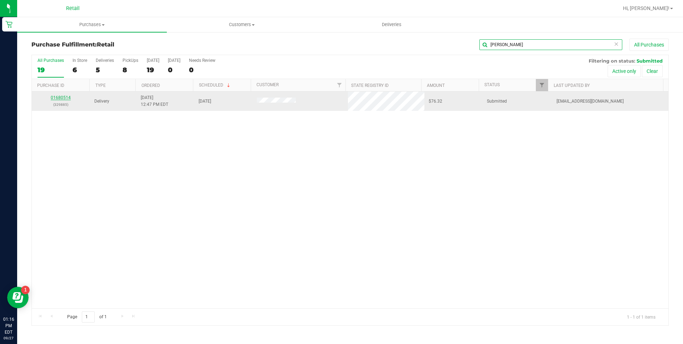
type input "[PERSON_NAME]"
click at [62, 96] on link "01680514" at bounding box center [61, 97] width 20 height 5
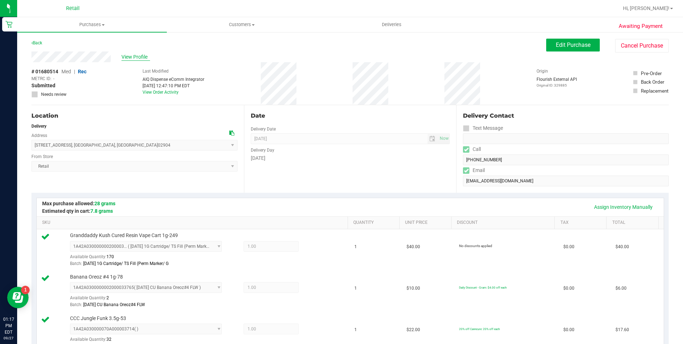
click at [135, 56] on span "View Profile" at bounding box center [135, 57] width 29 height 8
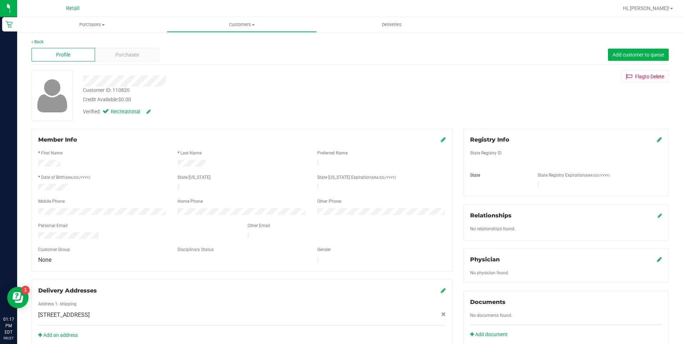
click at [441, 138] on icon at bounding box center [443, 139] width 5 height 6
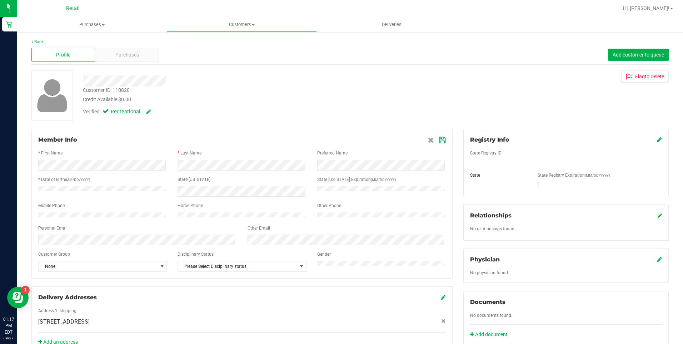
click at [25, 218] on div "Back Profile Purchases Add customer to queue Customer ID: 110820 Credit Availab…" at bounding box center [350, 272] width 666 height 483
click at [174, 141] on div "Member Info" at bounding box center [242, 139] width 408 height 9
click at [439, 137] on icon at bounding box center [442, 140] width 6 height 6
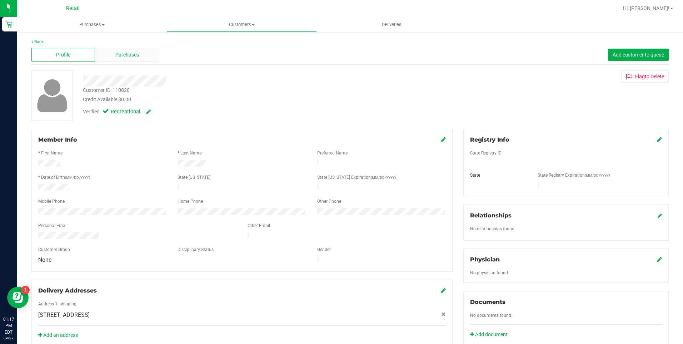
click at [141, 52] on div "Purchases" at bounding box center [127, 55] width 64 height 14
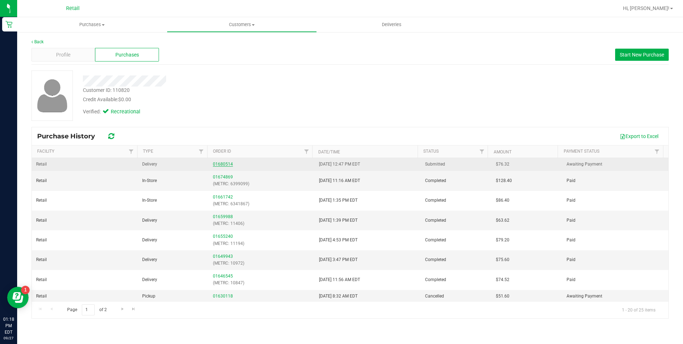
click at [218, 166] on link "01680514" at bounding box center [223, 163] width 20 height 5
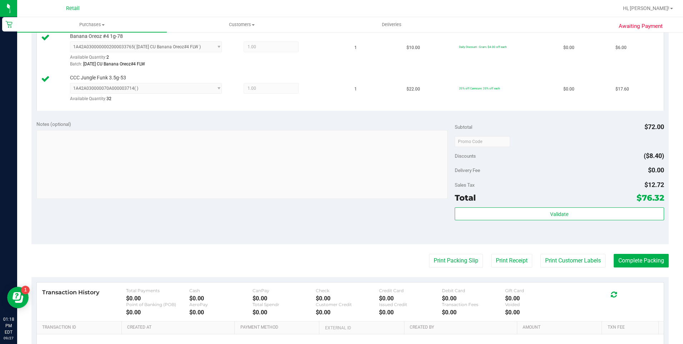
scroll to position [250, 0]
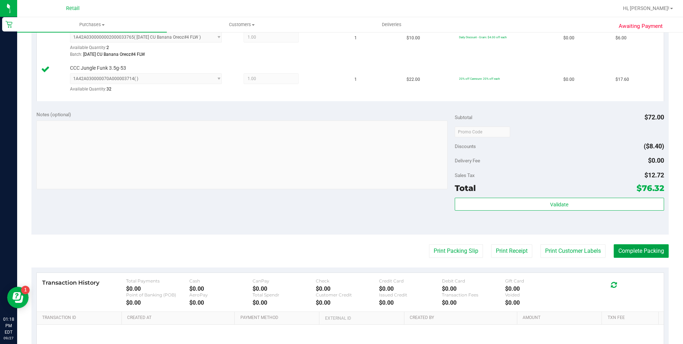
click at [647, 255] on button "Complete Packing" at bounding box center [641, 251] width 55 height 14
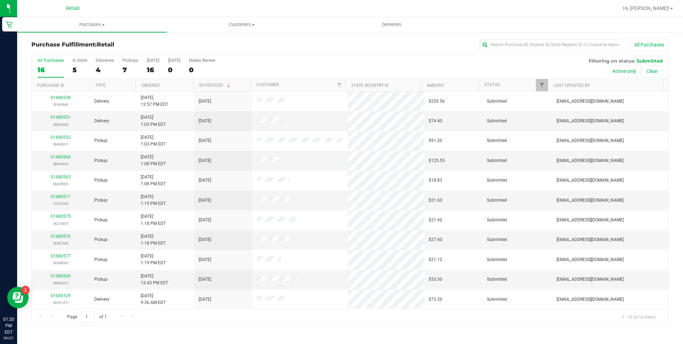
drag, startPoint x: 433, startPoint y: 4, endPoint x: 293, endPoint y: 62, distance: 151.3
click at [293, 62] on div "All Purchases 16 In Store 5 Deliveries 4 PickUps 7 [DATE] 16 [DATE] 0 Needs Rev…" at bounding box center [350, 67] width 637 height 24
click at [497, 44] on input "text" at bounding box center [550, 44] width 143 height 11
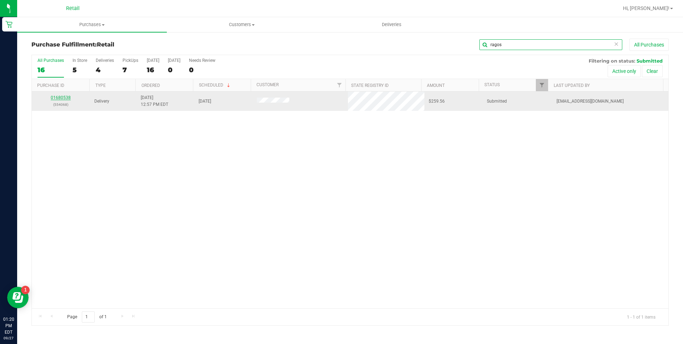
type input "ragos"
click at [64, 99] on link "01680538" at bounding box center [61, 97] width 20 height 5
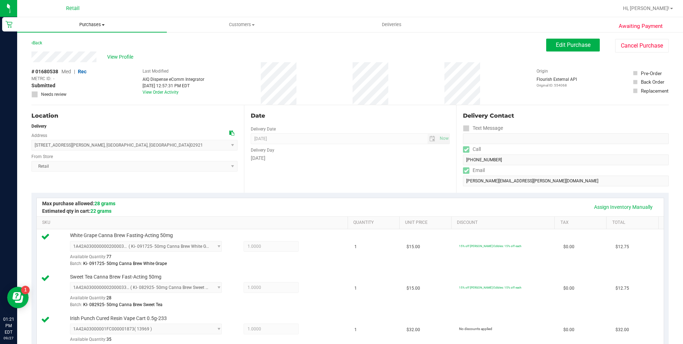
click at [88, 30] on uib-tab-heading "Purchases Summary of purchases Fulfillment All purchases" at bounding box center [92, 24] width 150 height 15
click at [63, 53] on li "Fulfillment" at bounding box center [92, 52] width 150 height 9
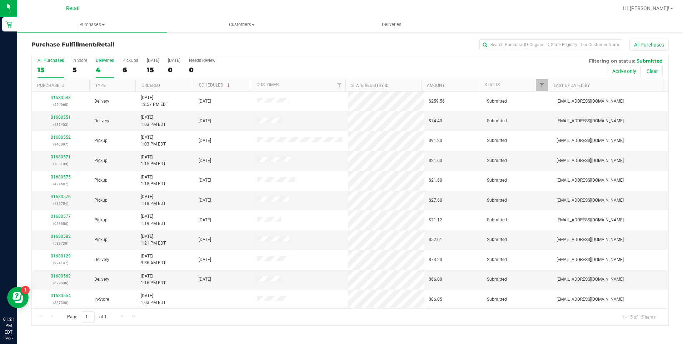
click at [96, 68] on div "4" at bounding box center [105, 70] width 18 height 8
click at [0, 0] on input "Deliveries 4" at bounding box center [0, 0] width 0 height 0
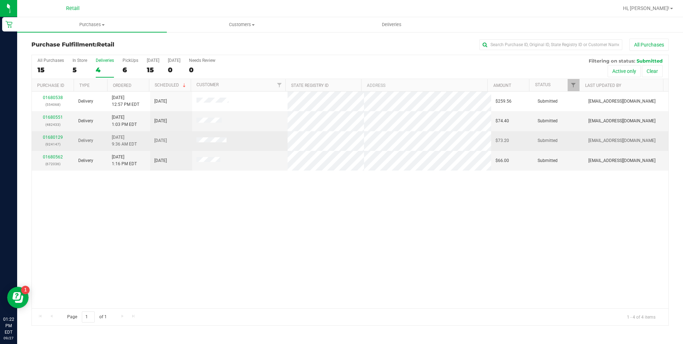
click at [56, 140] on div "01680129 (924147)" at bounding box center [53, 141] width 34 height 14
click at [57, 136] on link "01680129" at bounding box center [53, 137] width 20 height 5
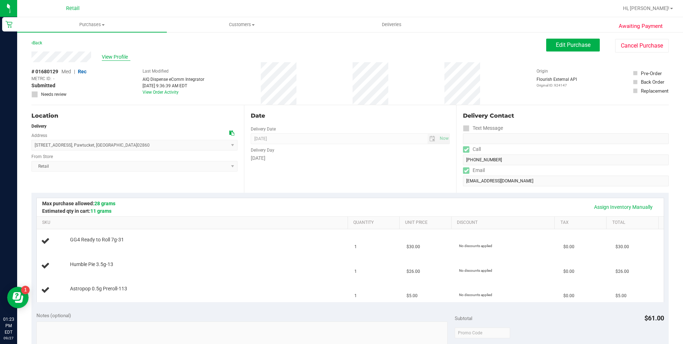
click at [110, 57] on span "View Profile" at bounding box center [116, 57] width 29 height 8
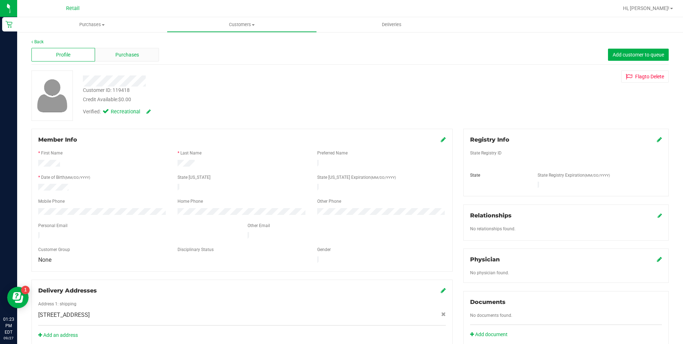
click at [124, 55] on span "Purchases" at bounding box center [127, 55] width 24 height 8
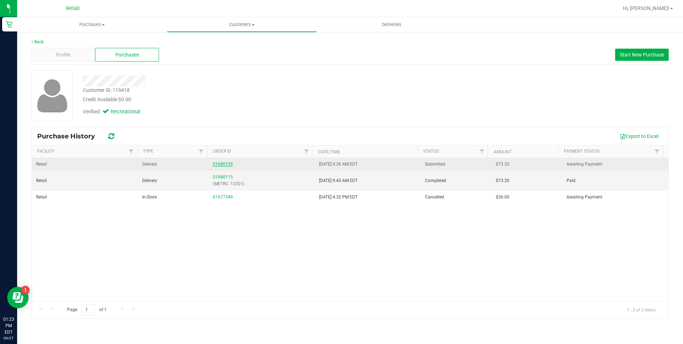
click at [224, 163] on link "01680129" at bounding box center [223, 163] width 20 height 5
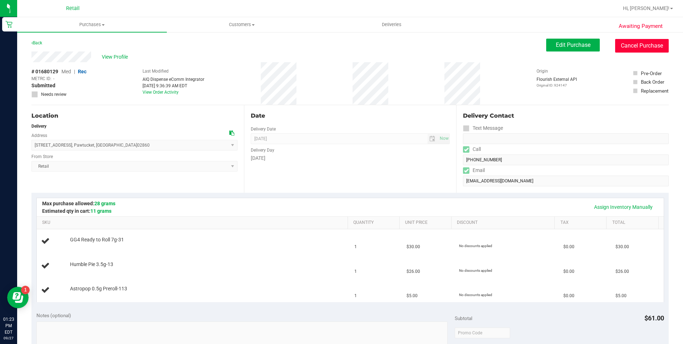
click at [629, 45] on button "Cancel Purchase" at bounding box center [642, 46] width 54 height 14
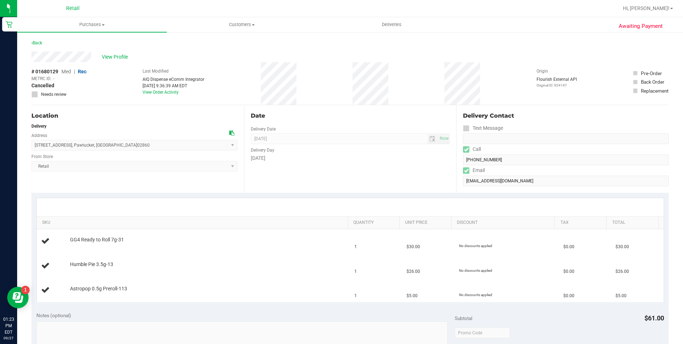
click at [31, 42] on div "Awaiting Payment Back View Profile # 01680129 Med | Rec METRC ID: - Cancelled N…" at bounding box center [350, 323] width 666 height 584
click at [34, 42] on link "Back" at bounding box center [36, 42] width 11 height 5
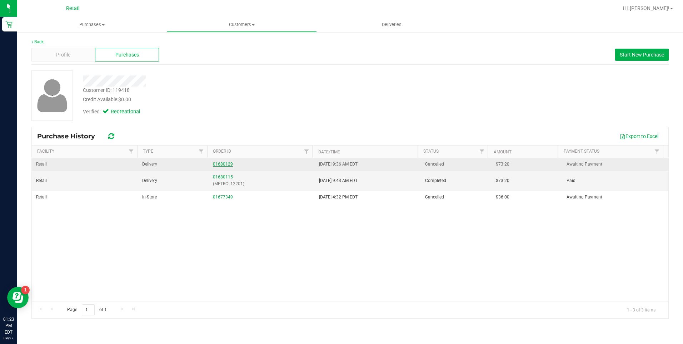
click at [218, 165] on link "01680129" at bounding box center [223, 163] width 20 height 5
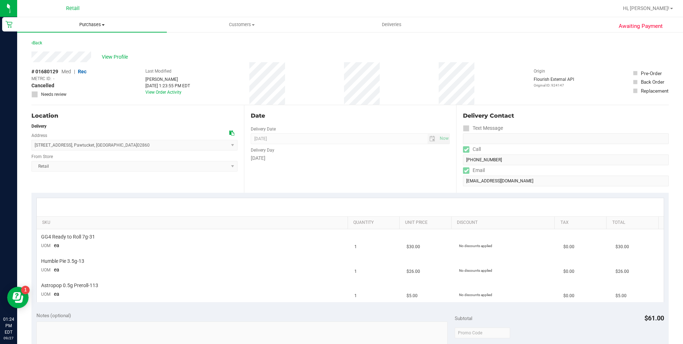
click at [87, 23] on span "Purchases" at bounding box center [92, 24] width 150 height 6
click at [55, 50] on span "Fulfillment" at bounding box center [39, 52] width 44 height 6
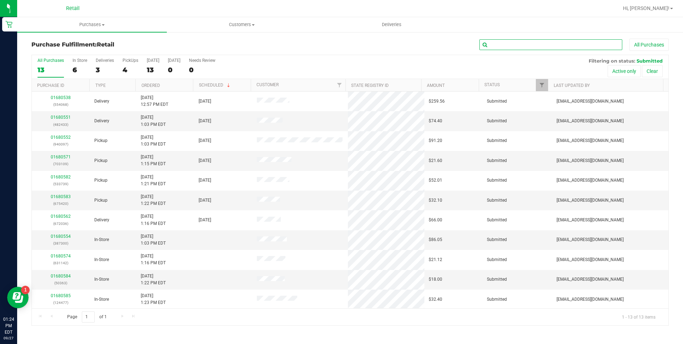
click at [514, 44] on input "text" at bounding box center [550, 44] width 143 height 11
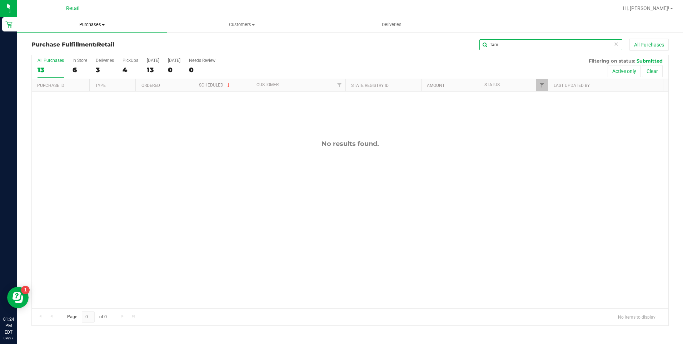
type input "tam"
click at [78, 23] on span "Purchases" at bounding box center [92, 24] width 150 height 6
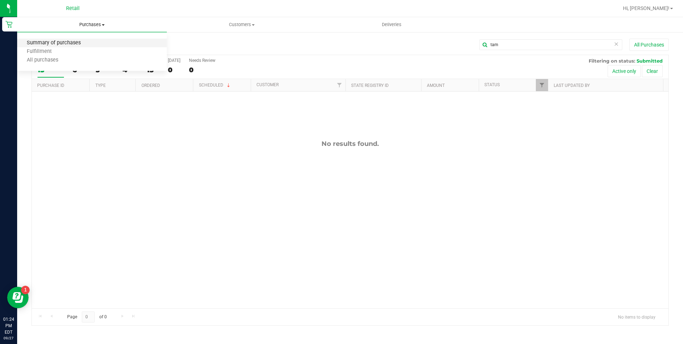
click at [58, 41] on span "Summary of purchases" at bounding box center [53, 43] width 73 height 6
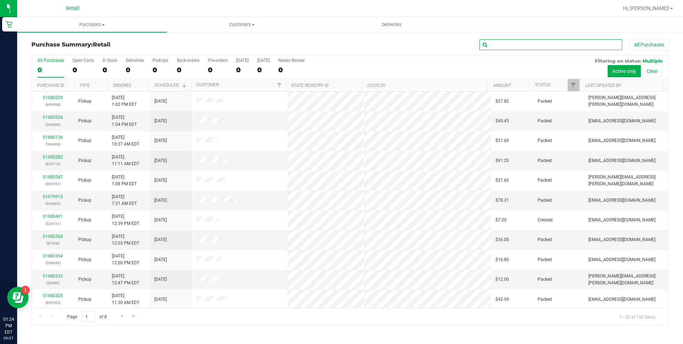
click at [496, 43] on input "text" at bounding box center [550, 44] width 143 height 11
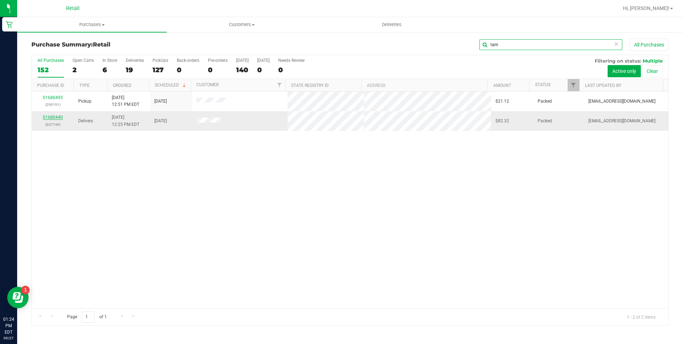
type input "tam"
click at [53, 117] on link "01680440" at bounding box center [53, 117] width 20 height 5
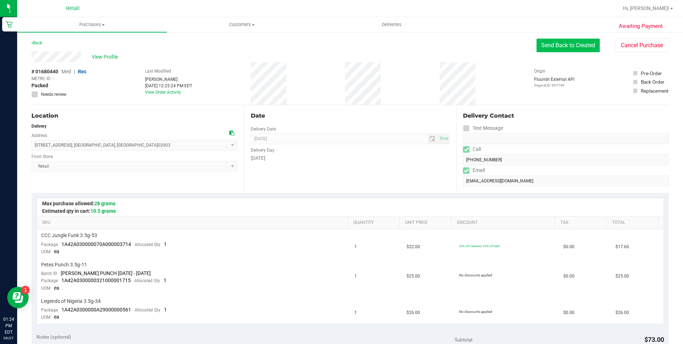
click at [549, 49] on button "Send Back to Created" at bounding box center [568, 46] width 63 height 14
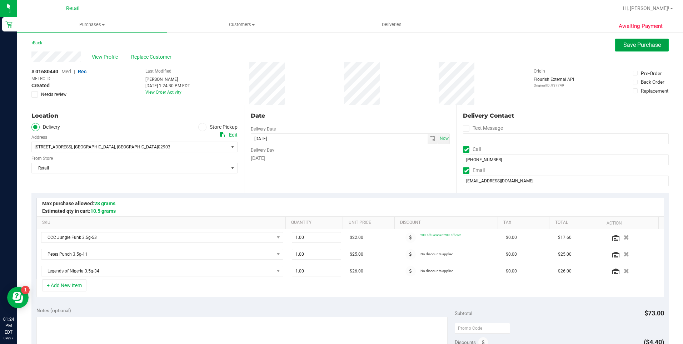
click at [645, 47] on span "Save Purchase" at bounding box center [642, 44] width 38 height 7
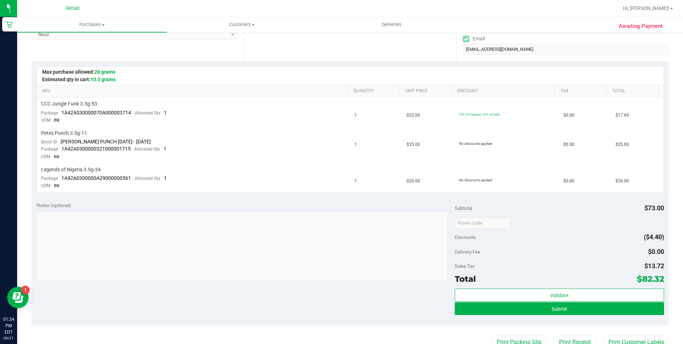
scroll to position [143, 0]
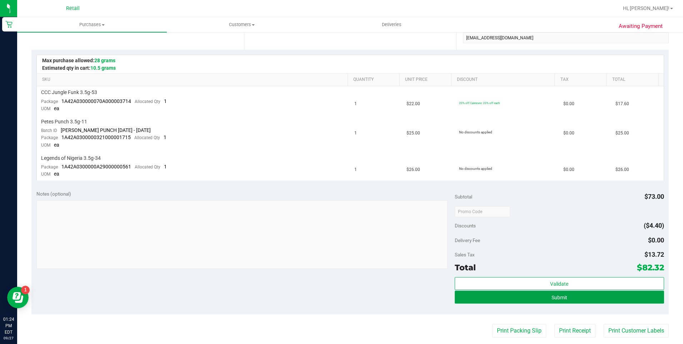
click at [554, 293] on button "Submit" at bounding box center [559, 296] width 209 height 13
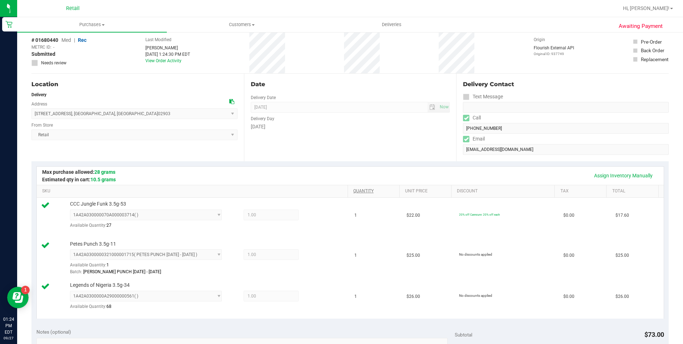
scroll to position [0, 0]
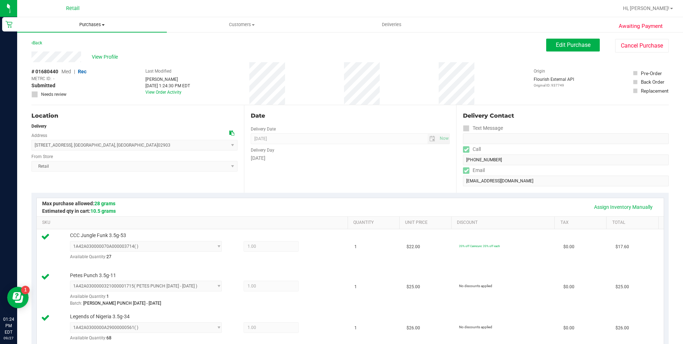
click at [85, 28] on uib-tab-heading "Purchases Summary of purchases Fulfillment All purchases" at bounding box center [92, 24] width 150 height 15
click at [56, 54] on span "Fulfillment" at bounding box center [39, 52] width 44 height 6
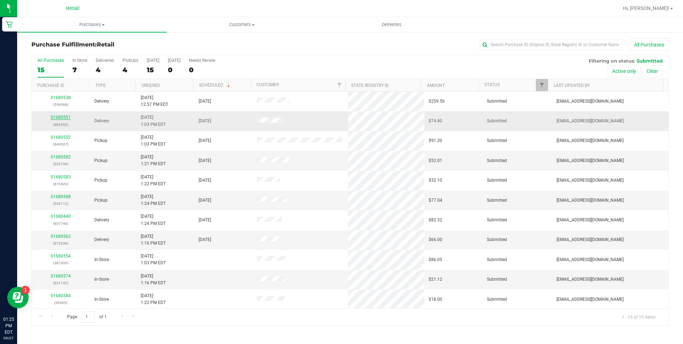
click at [64, 115] on link "01680551" at bounding box center [61, 117] width 20 height 5
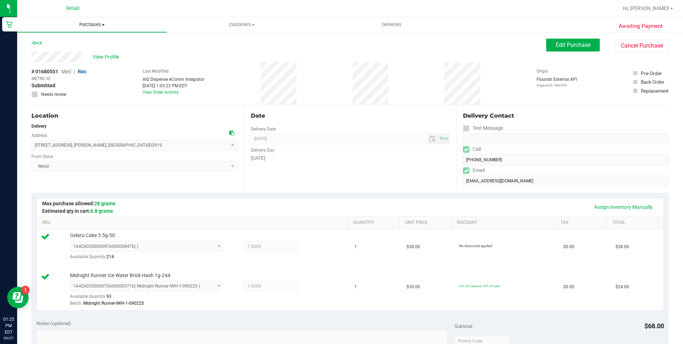
click at [90, 25] on span "Purchases" at bounding box center [92, 24] width 150 height 6
click at [32, 53] on span "Fulfillment" at bounding box center [39, 52] width 44 height 6
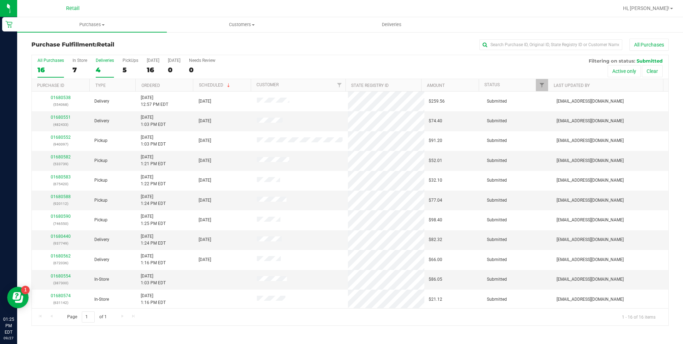
click at [99, 64] on label "Deliveries 4" at bounding box center [105, 68] width 18 height 20
click at [0, 0] on input "Deliveries 4" at bounding box center [0, 0] width 0 height 0
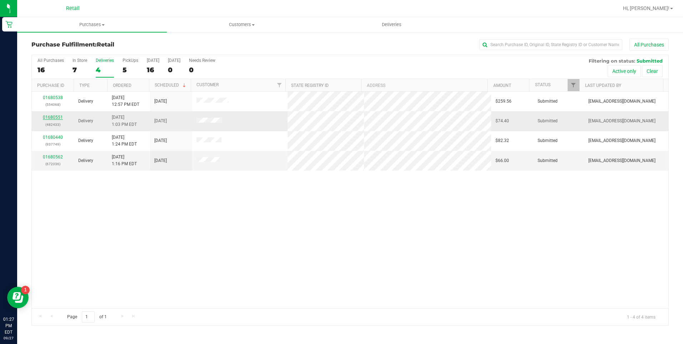
click at [52, 117] on link "01680551" at bounding box center [53, 117] width 20 height 5
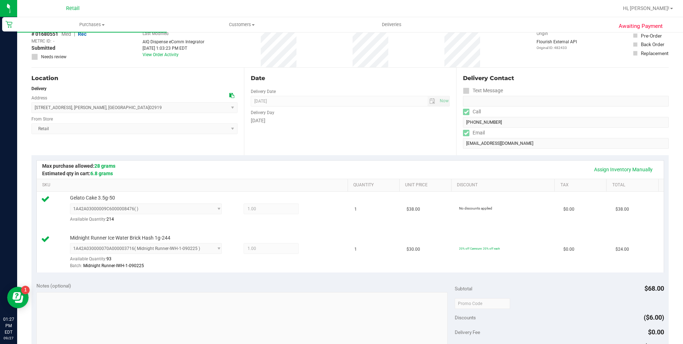
scroll to position [143, 0]
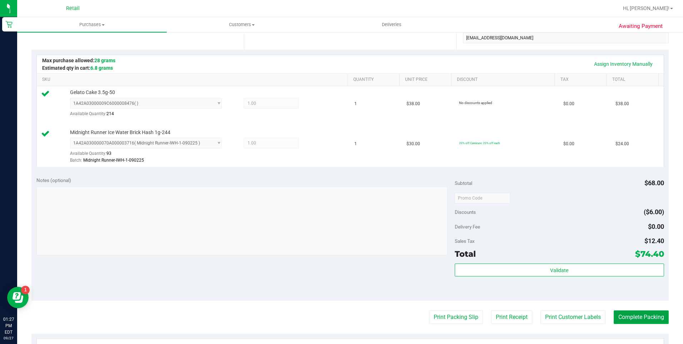
click at [629, 311] on button "Complete Packing" at bounding box center [641, 317] width 55 height 14
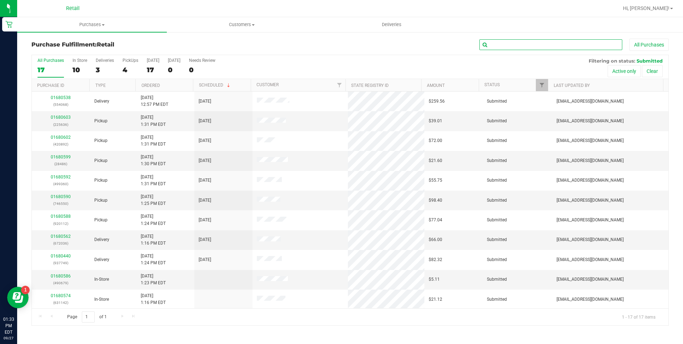
drag, startPoint x: 495, startPoint y: 50, endPoint x: 498, endPoint y: 46, distance: 4.3
click at [496, 48] on input "text" at bounding box center [550, 44] width 143 height 11
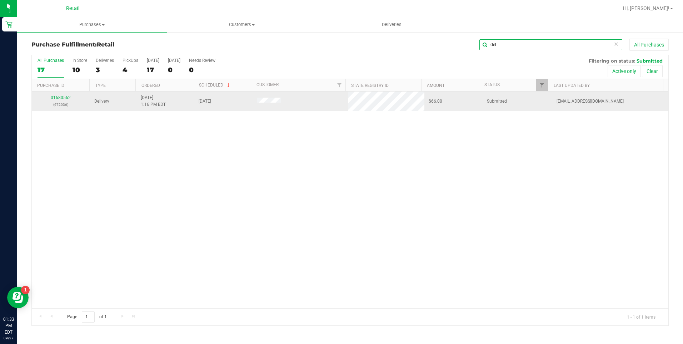
type input "del"
click at [57, 98] on link "01680562" at bounding box center [61, 97] width 20 height 5
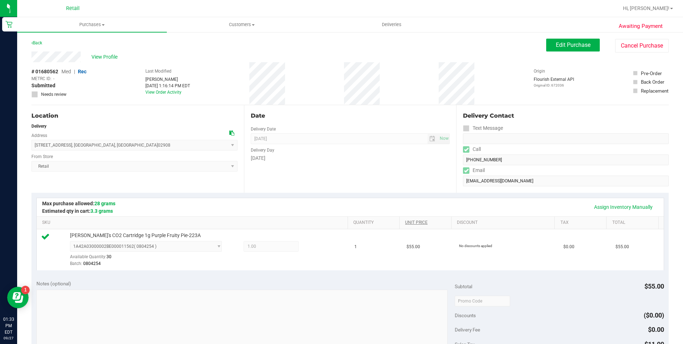
scroll to position [143, 0]
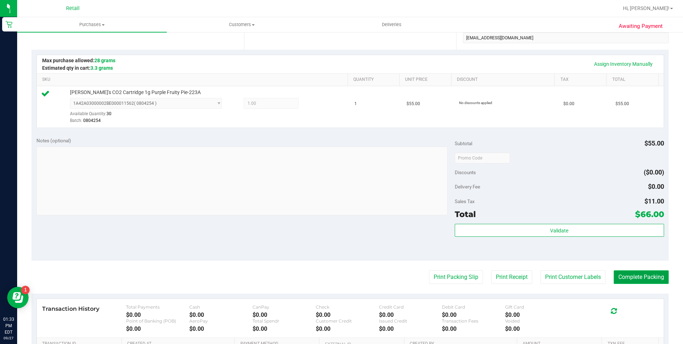
click at [622, 275] on button "Complete Packing" at bounding box center [641, 277] width 55 height 14
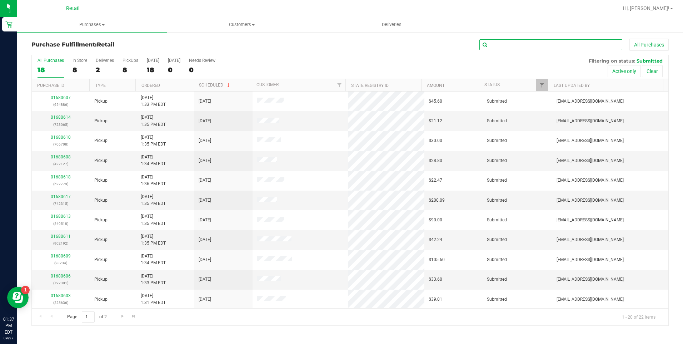
click at [499, 46] on input "text" at bounding box center [550, 44] width 143 height 11
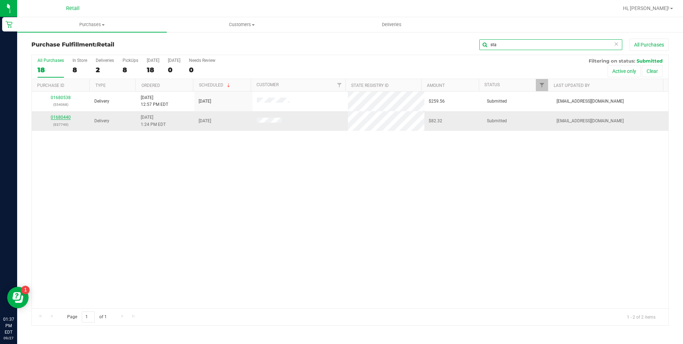
type input "sta"
click at [58, 118] on link "01680440" at bounding box center [61, 117] width 20 height 5
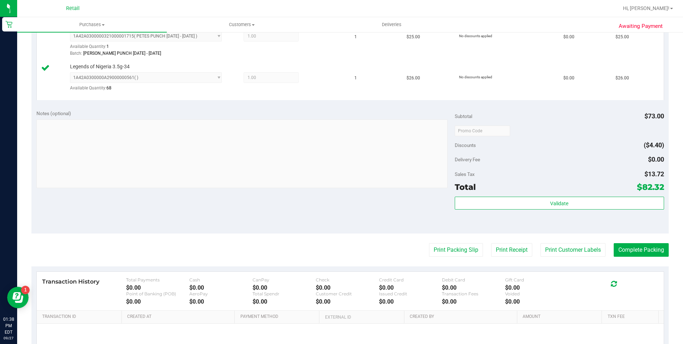
scroll to position [250, 0]
click at [614, 250] on button "Complete Packing" at bounding box center [641, 250] width 55 height 14
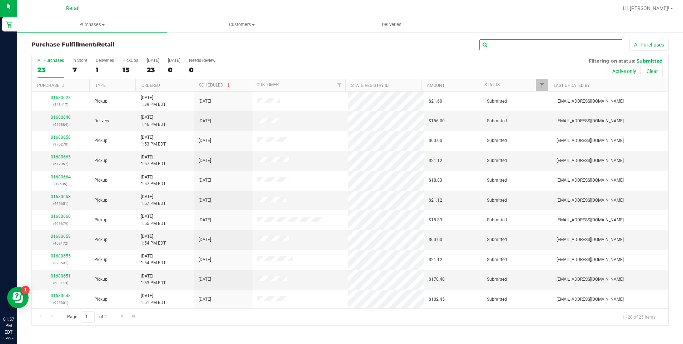
click at [531, 43] on input "text" at bounding box center [550, 44] width 143 height 11
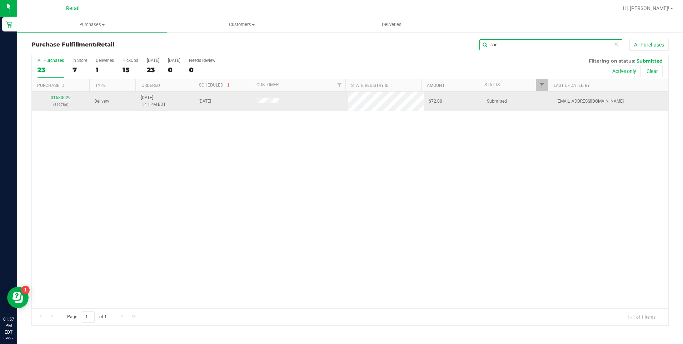
type input "she"
click at [65, 98] on link "01680629" at bounding box center [61, 97] width 20 height 5
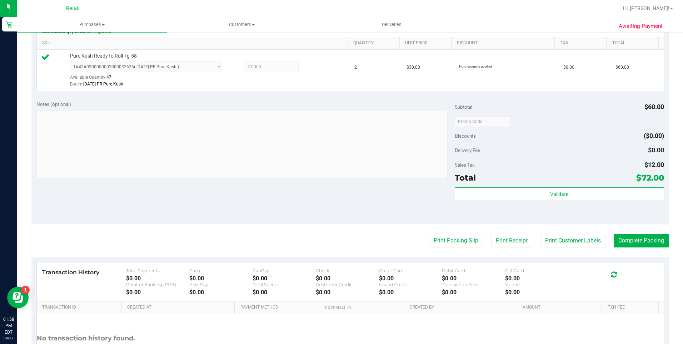
scroll to position [214, 0]
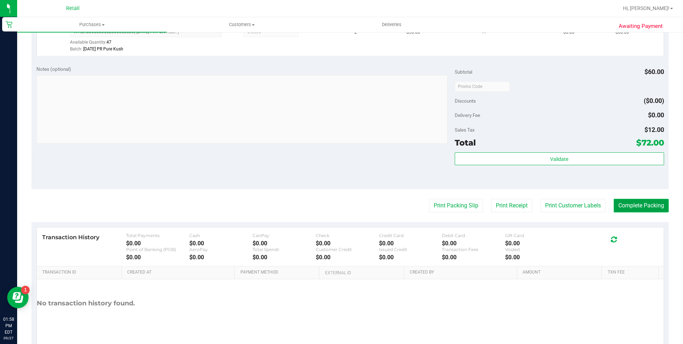
click at [619, 201] on button "Complete Packing" at bounding box center [641, 206] width 55 height 14
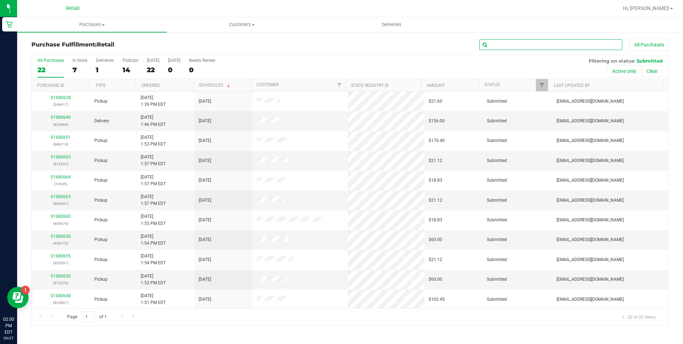
click at [533, 42] on input "text" at bounding box center [550, 44] width 143 height 11
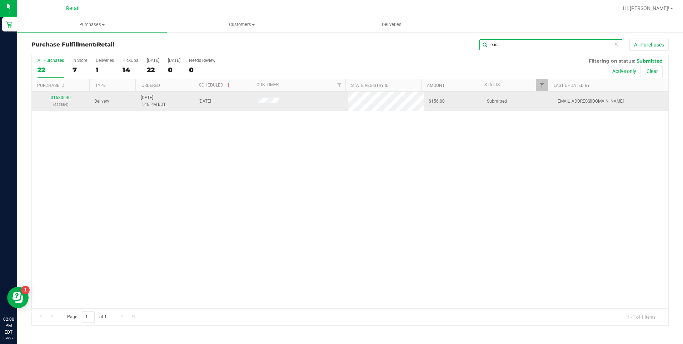
type input "eps"
click at [66, 96] on link "01680640" at bounding box center [61, 97] width 20 height 5
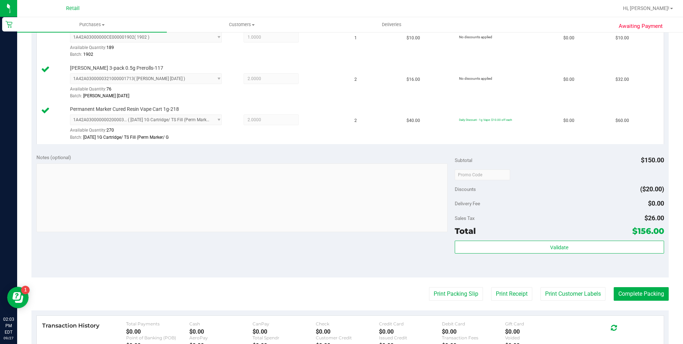
scroll to position [286, 0]
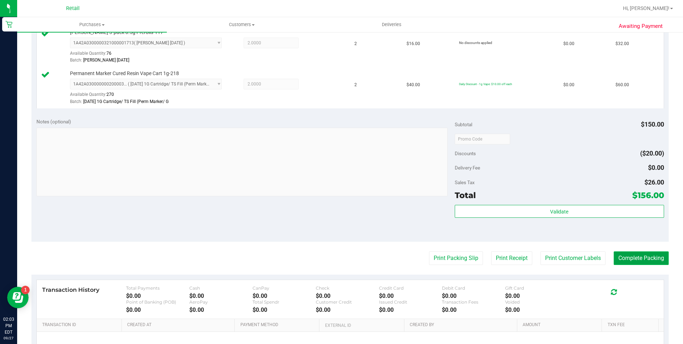
click at [634, 254] on button "Complete Packing" at bounding box center [641, 258] width 55 height 14
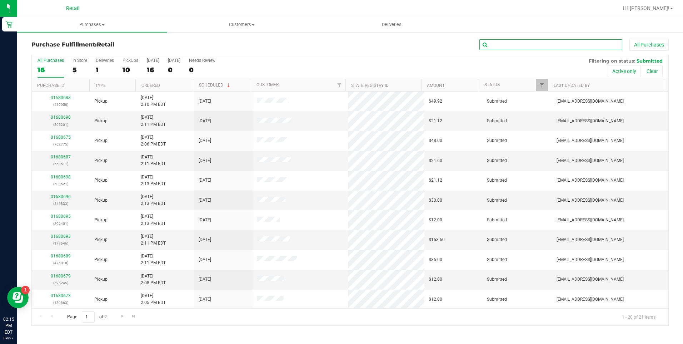
click at [524, 43] on input "text" at bounding box center [550, 44] width 143 height 11
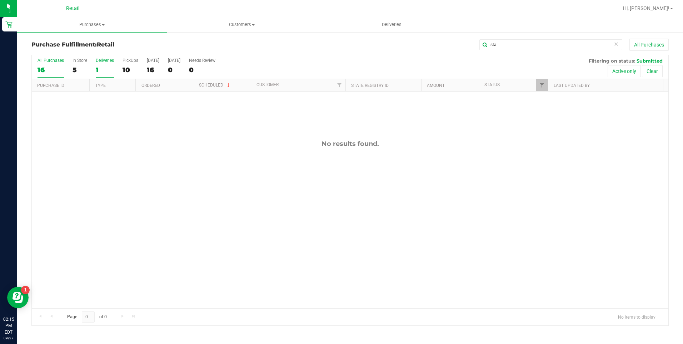
click at [110, 62] on div "Deliveries" at bounding box center [105, 60] width 18 height 5
click at [0, 0] on input "Deliveries 1" at bounding box center [0, 0] width 0 height 0
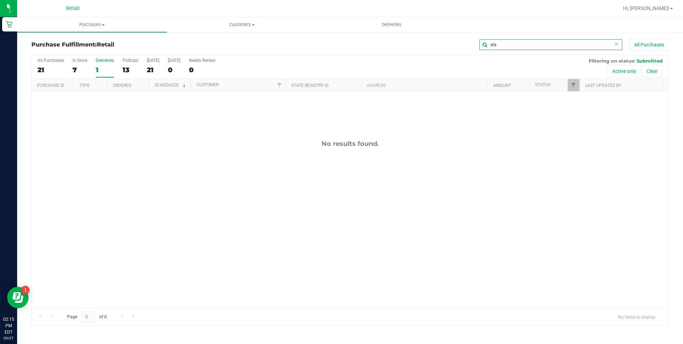
click at [502, 43] on input "sta" at bounding box center [550, 44] width 143 height 11
type input "s"
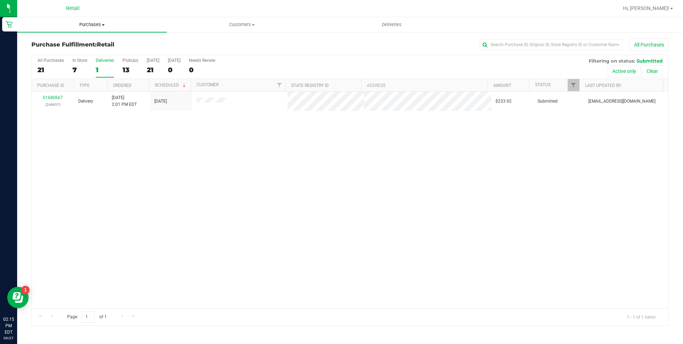
click at [104, 26] on span "Purchases" at bounding box center [92, 24] width 150 height 6
click at [76, 46] on span "Summary of purchases" at bounding box center [53, 43] width 73 height 6
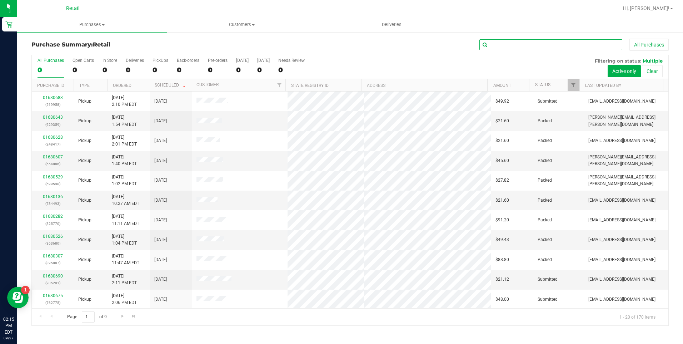
click at [498, 42] on input "text" at bounding box center [550, 44] width 143 height 11
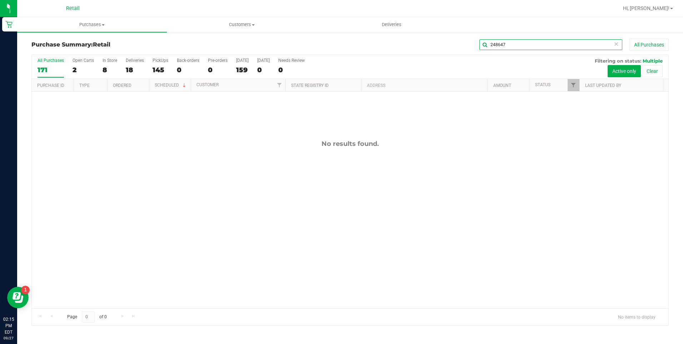
click at [502, 44] on input "248647" at bounding box center [550, 44] width 143 height 11
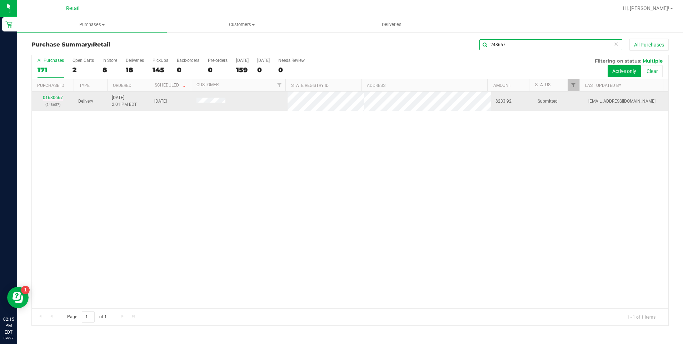
type input "248657"
click at [54, 97] on link "01680667" at bounding box center [53, 97] width 20 height 5
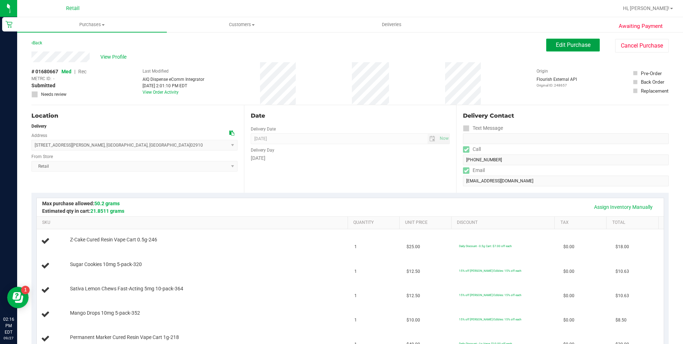
click at [571, 50] on button "Edit Purchase" at bounding box center [573, 45] width 54 height 13
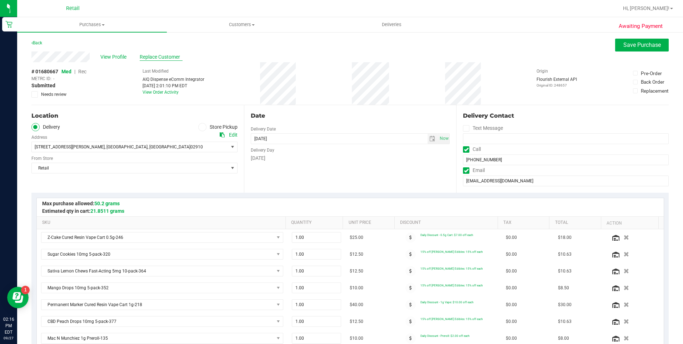
click at [174, 56] on span "Replace Customer" at bounding box center [161, 57] width 43 height 8
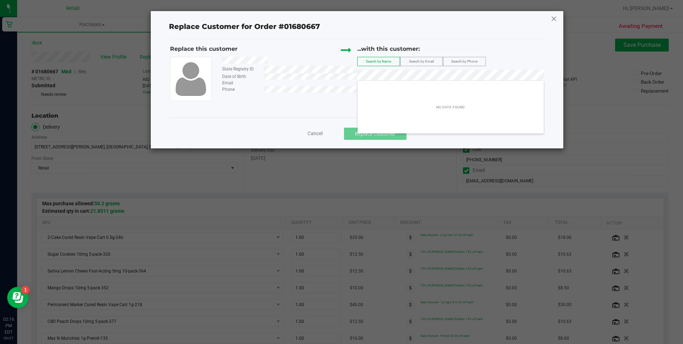
click at [552, 19] on icon at bounding box center [554, 18] width 6 height 11
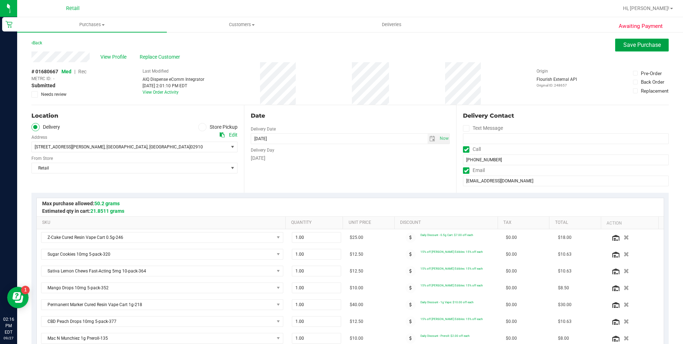
click at [633, 49] on button "Save Purchase" at bounding box center [642, 45] width 54 height 13
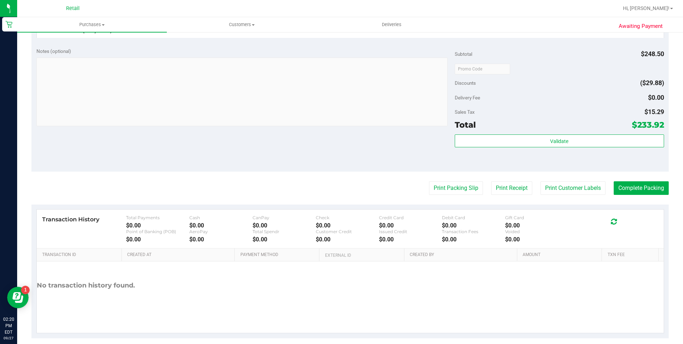
scroll to position [774, 0]
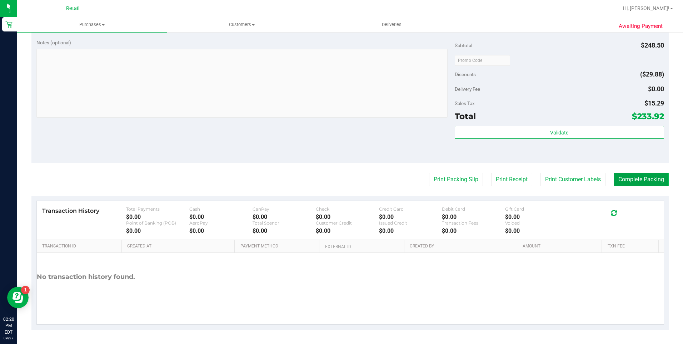
click at [629, 180] on button "Complete Packing" at bounding box center [641, 180] width 55 height 14
